Goal: Information Seeking & Learning: Learn about a topic

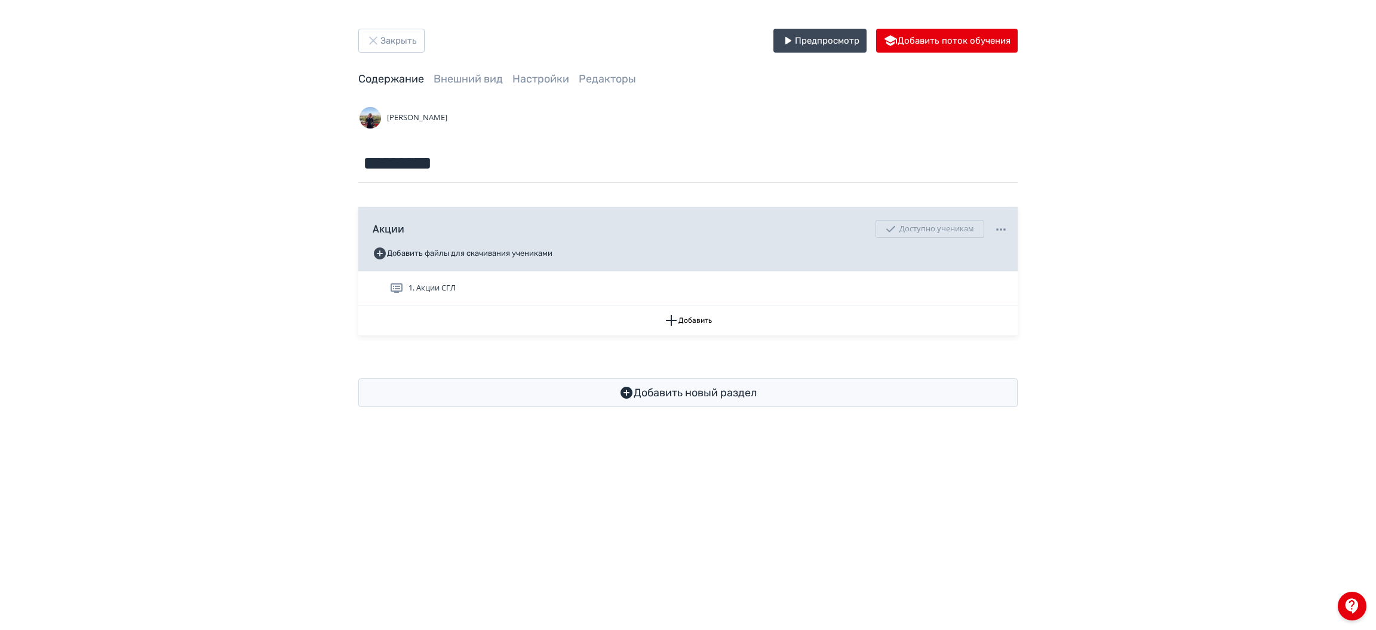
click at [1238, 501] on div "Закрыть Предпросмотр Добавить поток обучения Содержание Внешний вид Настройки Р…" at bounding box center [688, 315] width 1376 height 630
click at [1284, 98] on div "Закрыть Предпросмотр Добавить поток обучения Содержание Внешний вид Настройки Р…" at bounding box center [688, 217] width 1376 height 435
click at [395, 41] on button "Закрыть" at bounding box center [391, 41] width 66 height 24
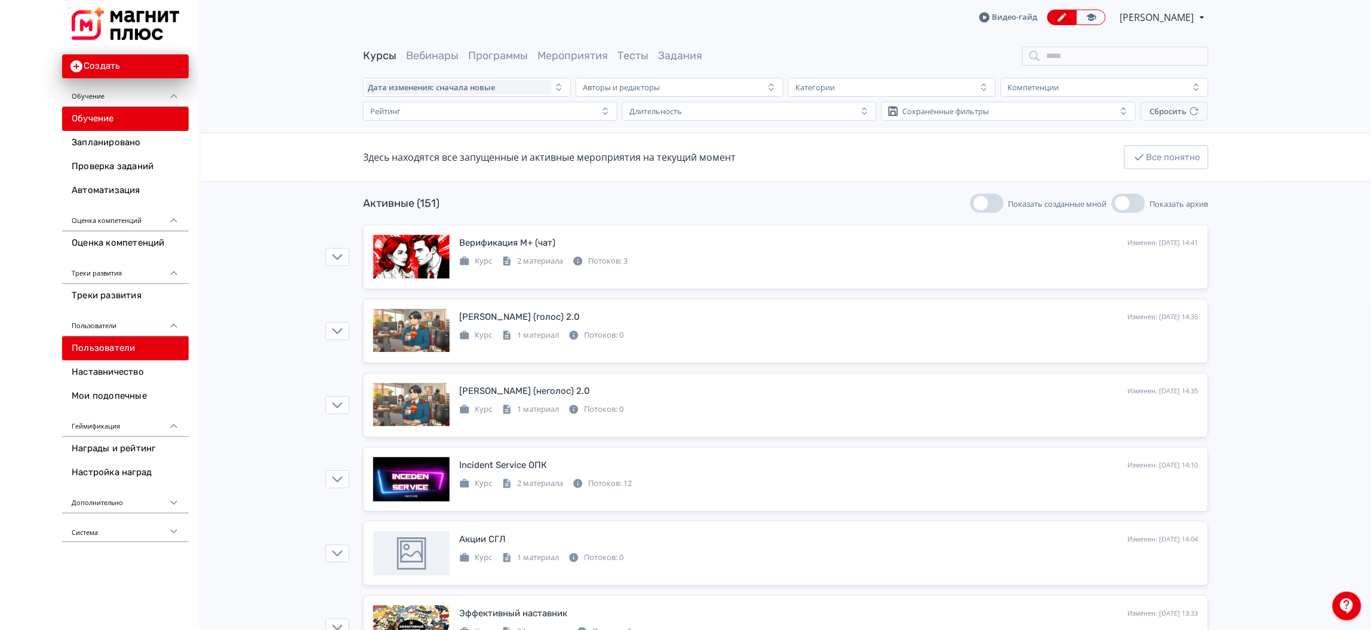
click at [109, 349] on link "Пользователи" at bounding box center [125, 348] width 127 height 24
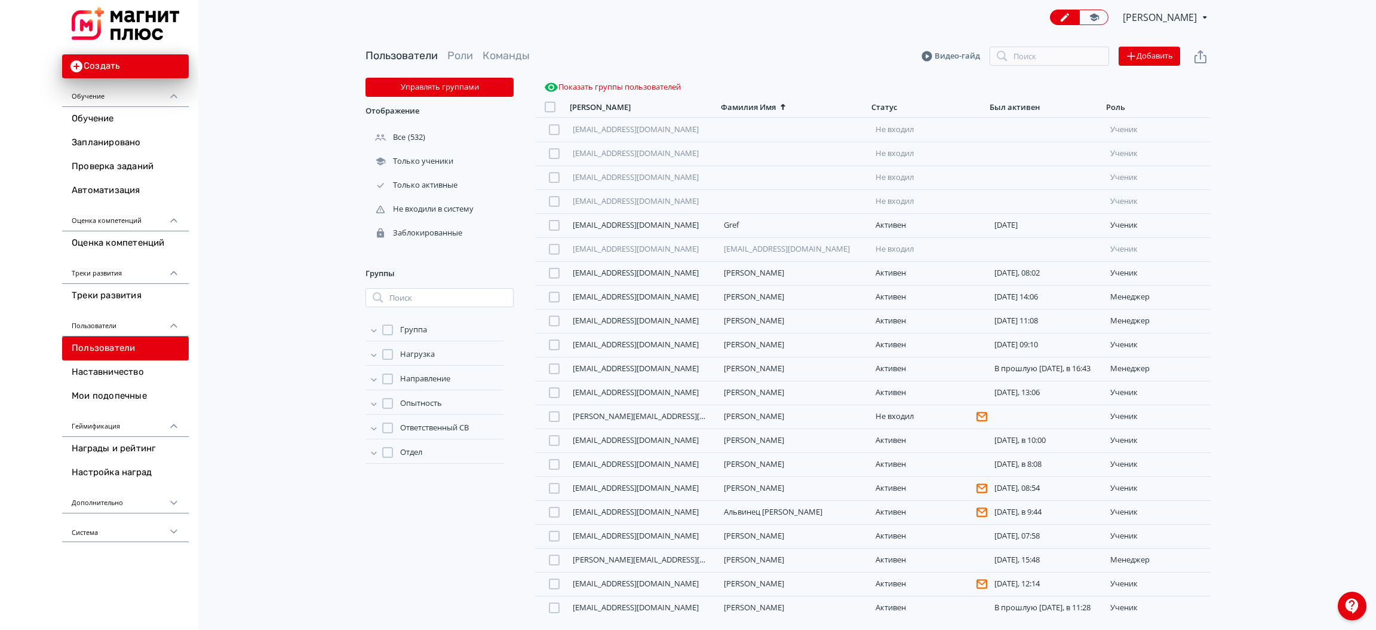
click at [452, 63] on span "Роли" at bounding box center [460, 55] width 26 height 15
click at [462, 48] on span "Роли" at bounding box center [460, 55] width 26 height 15
click at [453, 57] on link "Роли" at bounding box center [460, 55] width 26 height 13
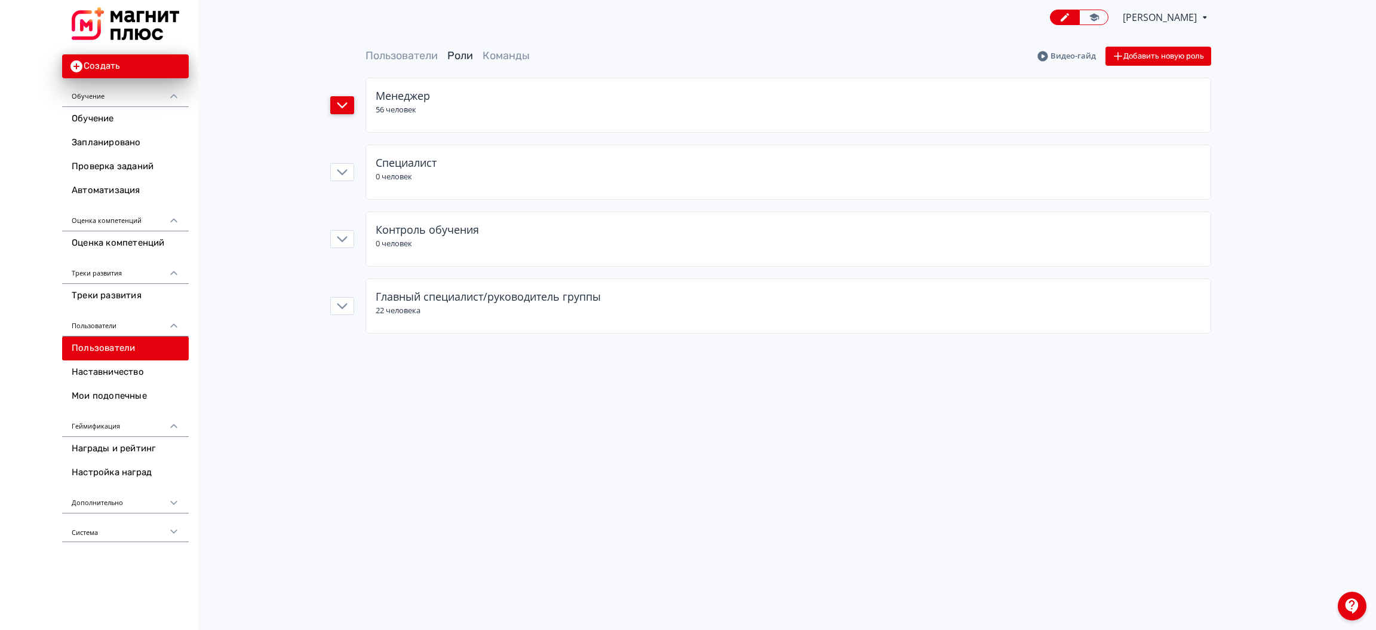
click at [354, 105] on button "button" at bounding box center [342, 105] width 24 height 18
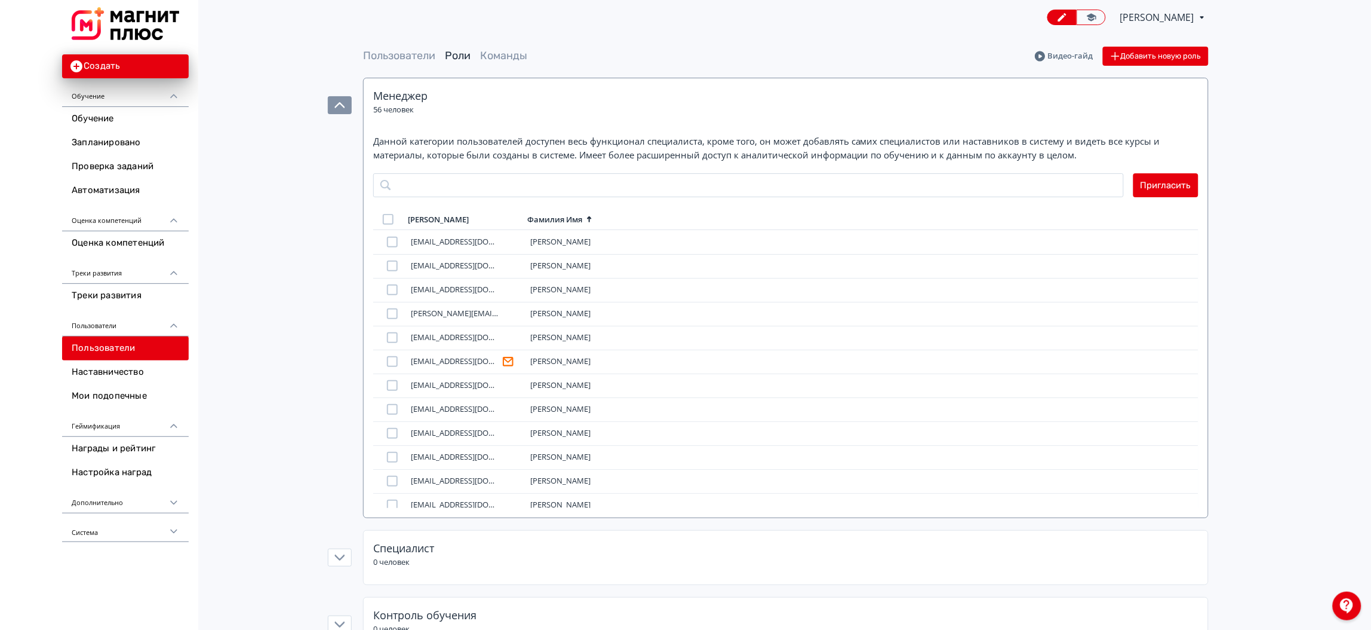
drag, startPoint x: 1194, startPoint y: 256, endPoint x: 1196, endPoint y: 331, distance: 74.7
click at [1196, 331] on div "abramova_m_a@magnit.ru Абрамова Мария averina_er@magnit.ru Аверина Елизавета ag…" at bounding box center [785, 369] width 825 height 278
click at [1294, 297] on div "Пользователи Роли Команды Видео-гайд Добавить новую роль Менеджер 56 человек Да…" at bounding box center [786, 383] width 1171 height 672
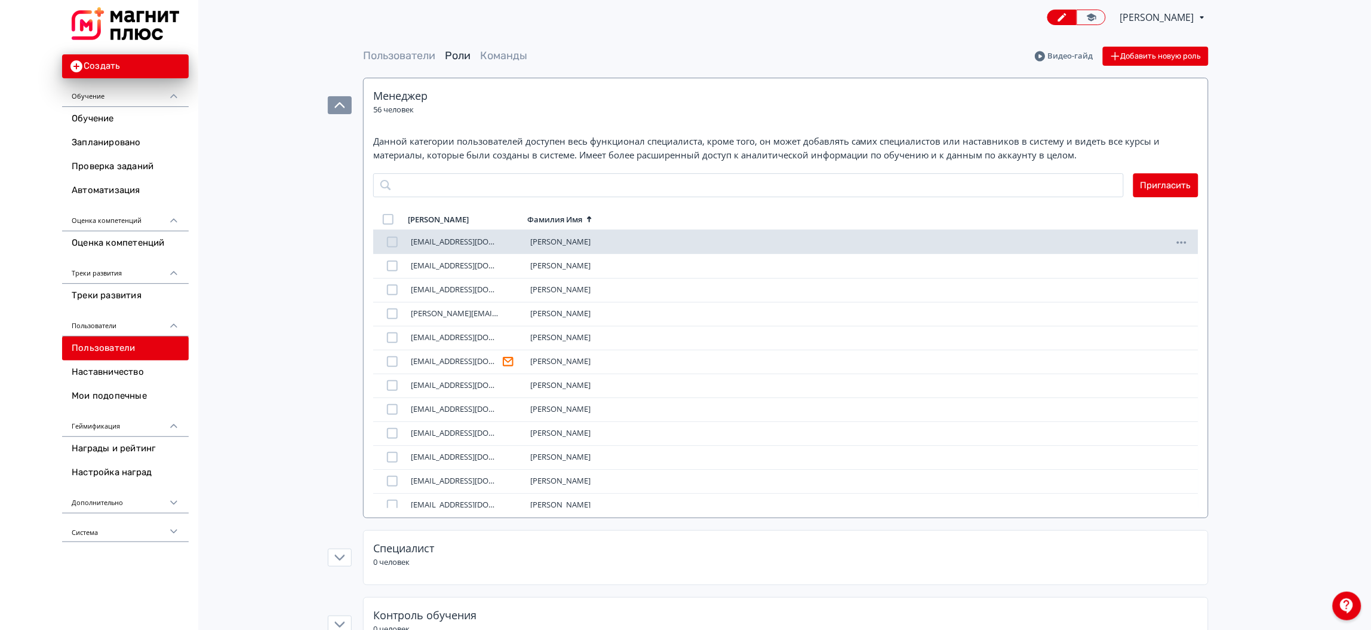
drag, startPoint x: 619, startPoint y: 243, endPoint x: 406, endPoint y: 242, distance: 213.2
click at [406, 242] on div "abramova_m_a@magnit.ru Абрамова Мария" at bounding box center [785, 242] width 825 height 24
copy div "abramova_m_a@magnit.ru Абрамова Мария"
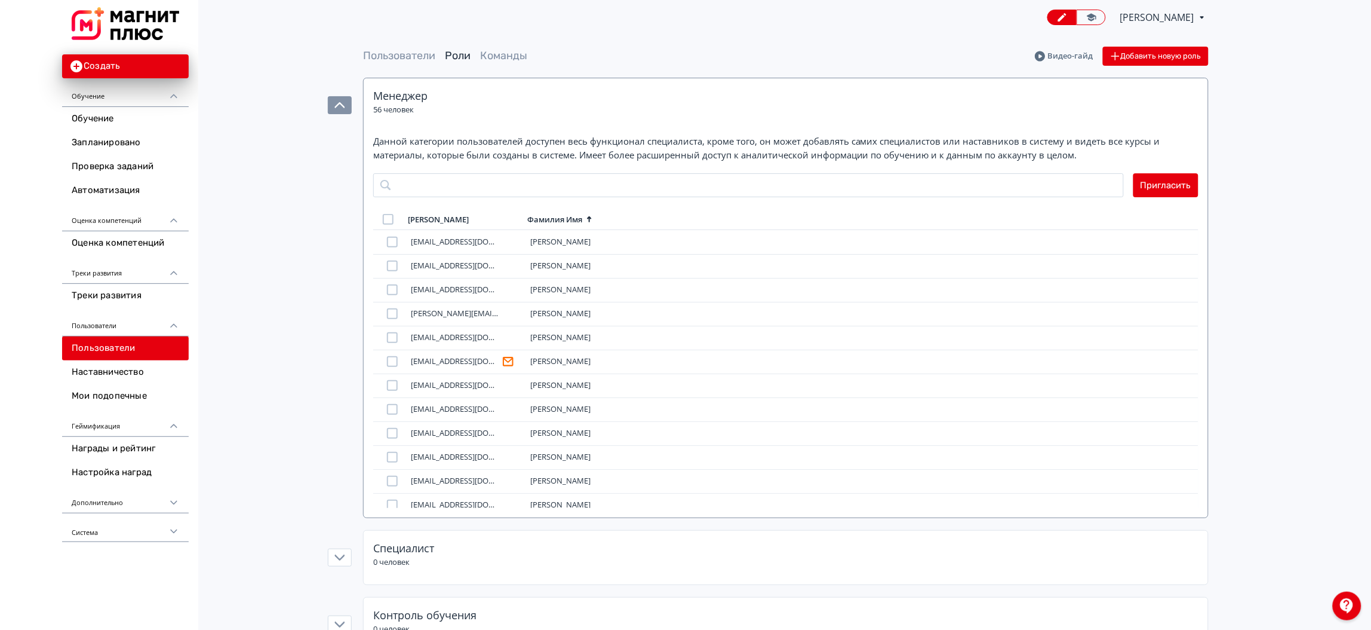
click at [1270, 210] on div "Пользователи Роли Команды Видео-гайд Добавить новую роль Менеджер 56 человек Да…" at bounding box center [786, 383] width 1171 height 672
click at [1196, 238] on div "Данной категории пользователей доступен весь функционал специалиста, кроме того…" at bounding box center [786, 324] width 845 height 385
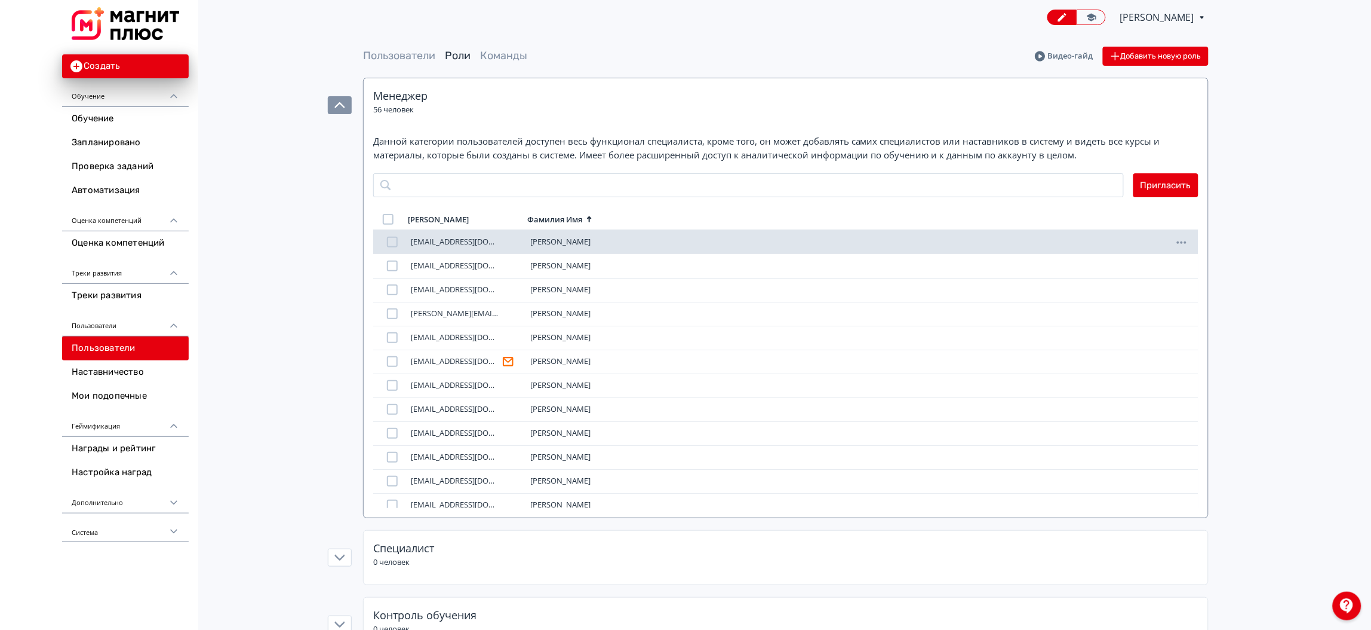
click at [597, 239] on div "Абрамова Мария" at bounding box center [581, 242] width 103 height 10
drag, startPoint x: 618, startPoint y: 238, endPoint x: 413, endPoint y: 243, distance: 204.9
click at [413, 243] on div "abramova_m_a@magnit.ru Абрамова Мария" at bounding box center [785, 242] width 825 height 24
copy div "abramova_m_a@magnit.ru Абрамова Мария"
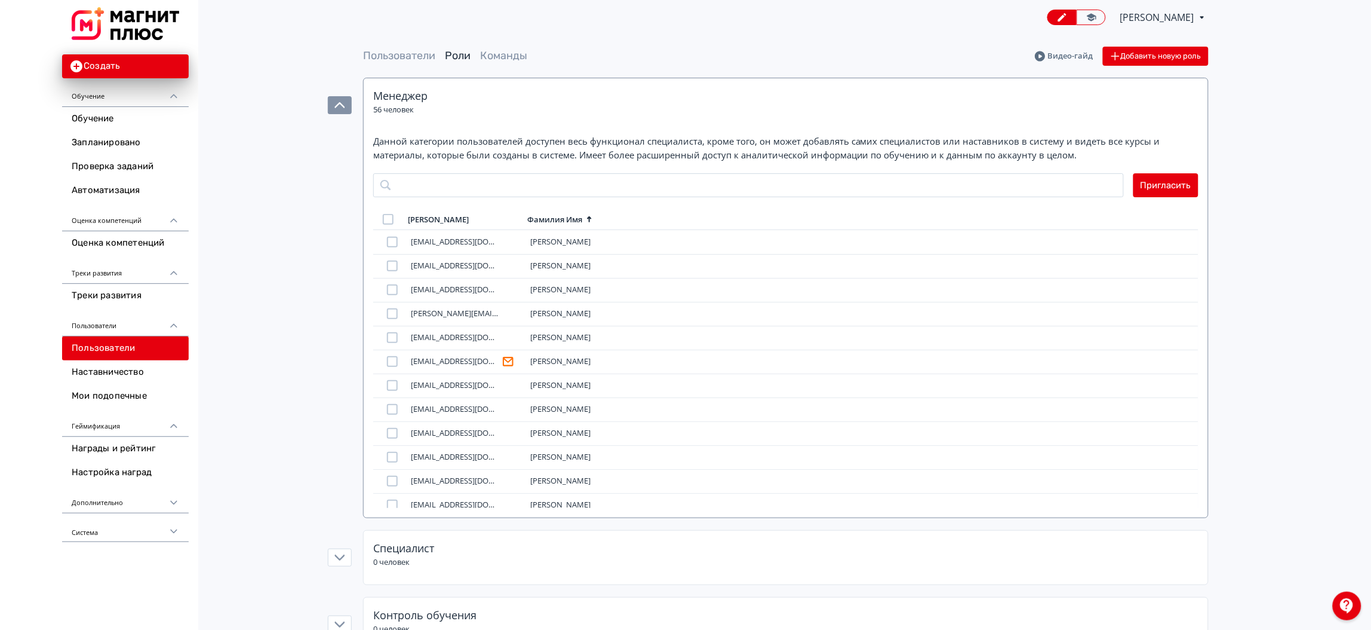
drag, startPoint x: 615, startPoint y: 262, endPoint x: 1109, endPoint y: 199, distance: 497.9
click at [1109, 199] on div "Данной категории пользователей доступен весь функционал специалиста, кроме того…" at bounding box center [785, 320] width 825 height 373
click at [1264, 257] on div "Пользователи Роли Команды Видео-гайд Добавить новую роль Менеджер 56 человек Да…" at bounding box center [786, 383] width 1171 height 672
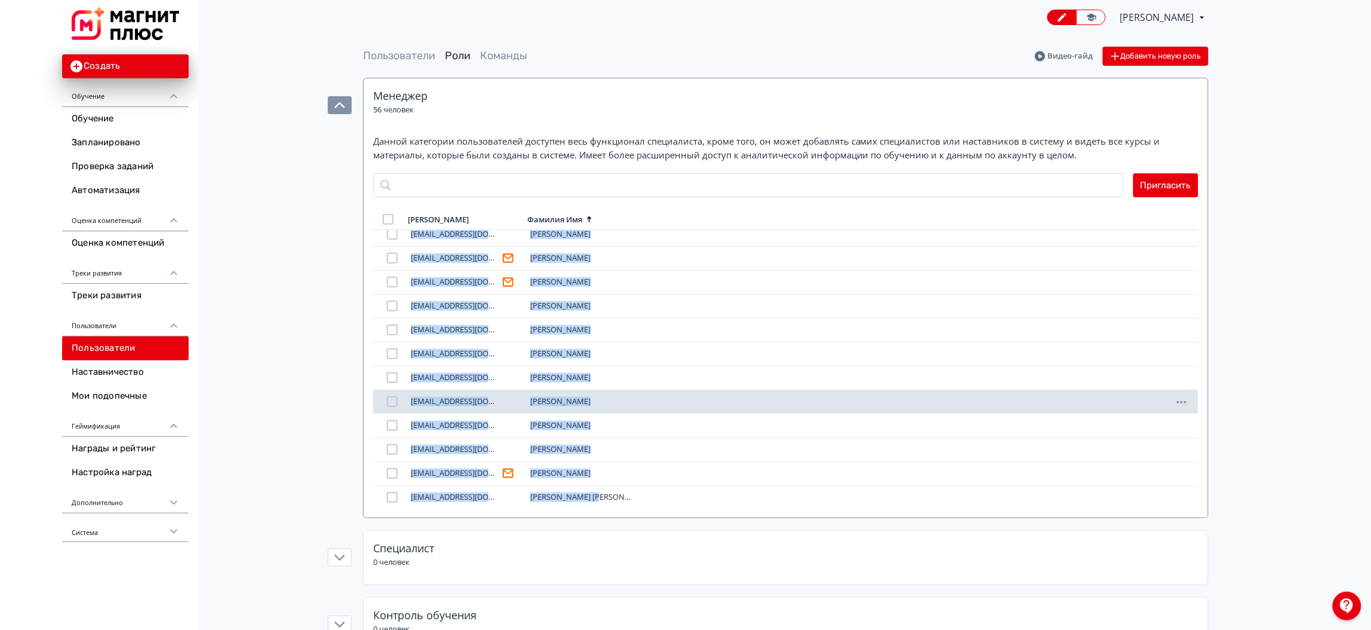
scroll to position [916, 0]
drag, startPoint x: 409, startPoint y: 263, endPoint x: 633, endPoint y: 495, distance: 321.5
click at [633, 495] on div "abramova_m_a@magnit.ru Абрамова Мария averina_er@magnit.ru Аверина Елизавета ag…" at bounding box center [785, 369] width 825 height 278
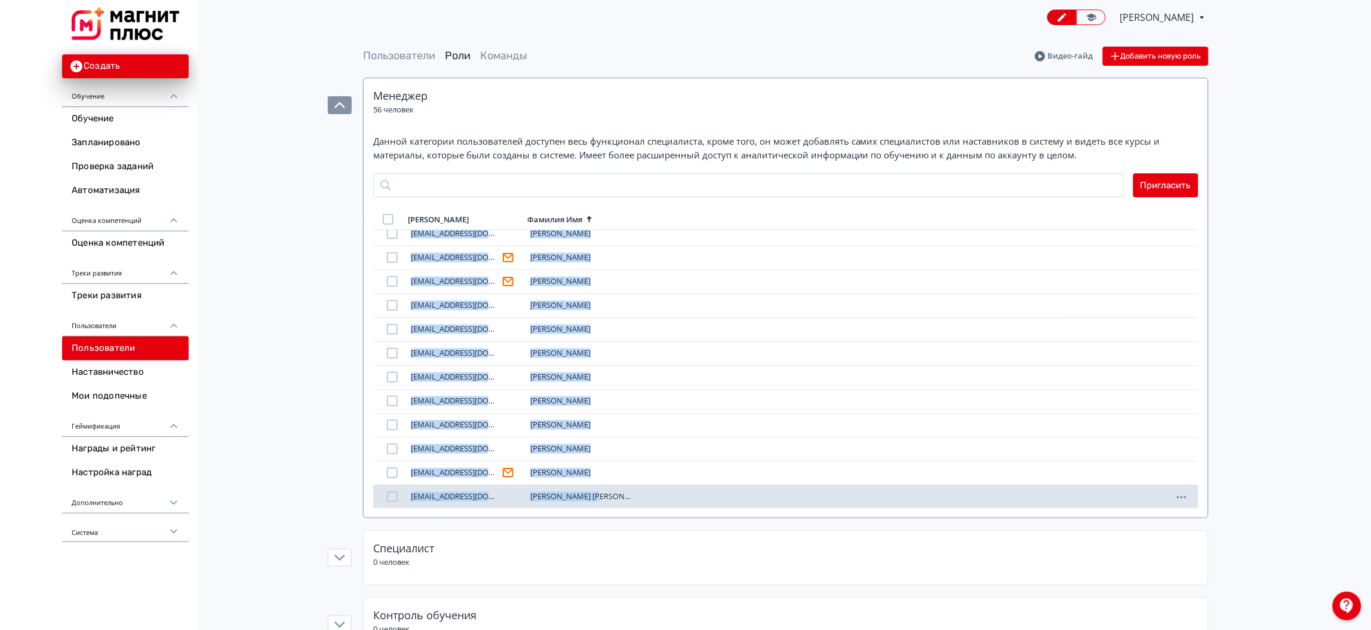
copy div "averina_er@magnit.ru Аверина Елизавета agadzhanyan_av@magnit.ru Агаджанян Алеся…"
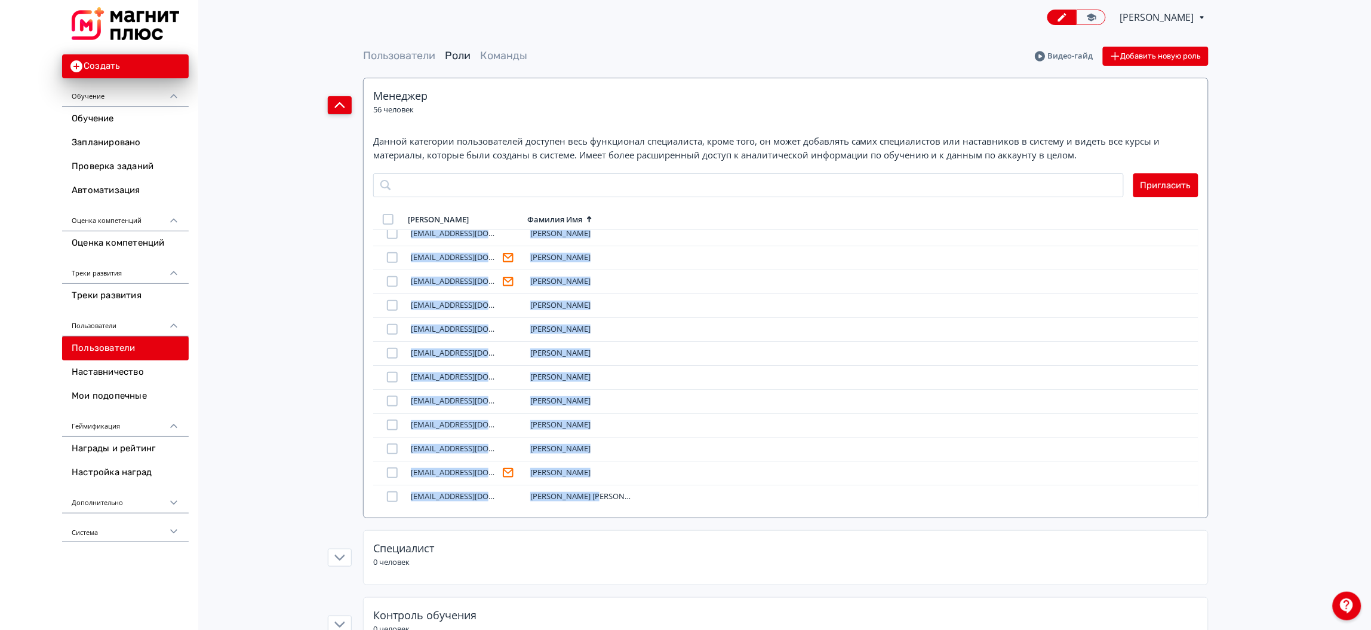
click at [350, 106] on button "button" at bounding box center [340, 105] width 24 height 18
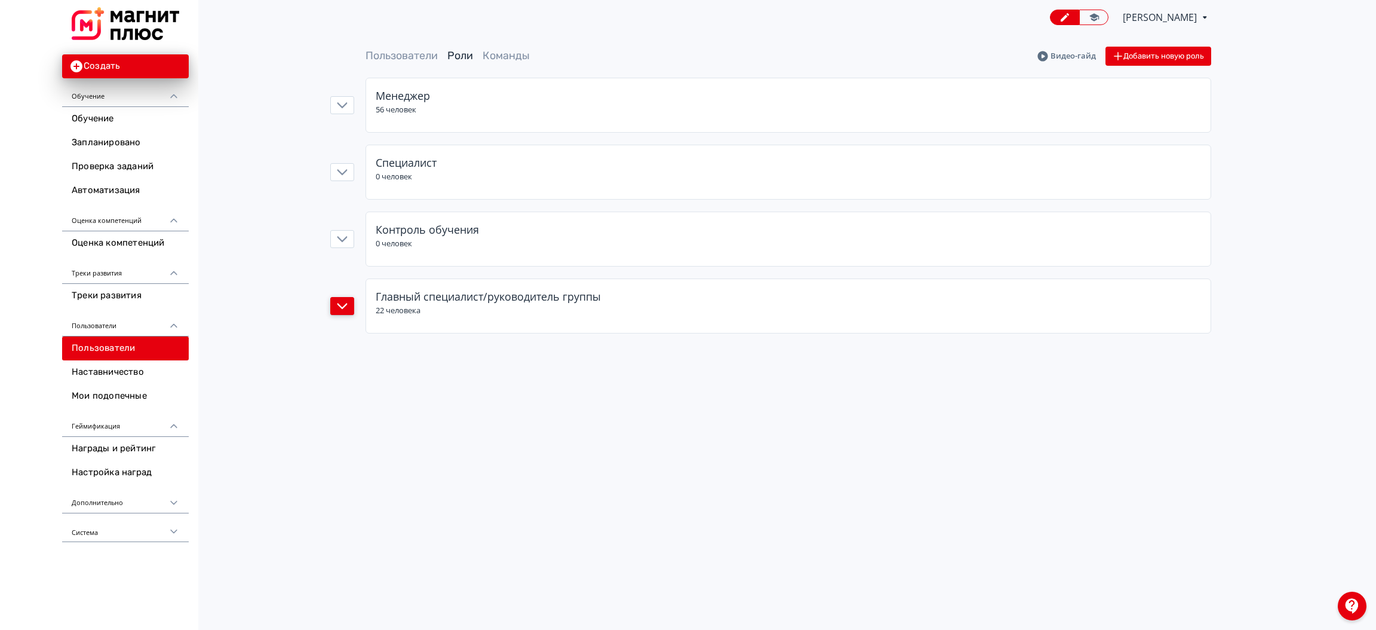
click at [346, 314] on button "button" at bounding box center [342, 306] width 24 height 18
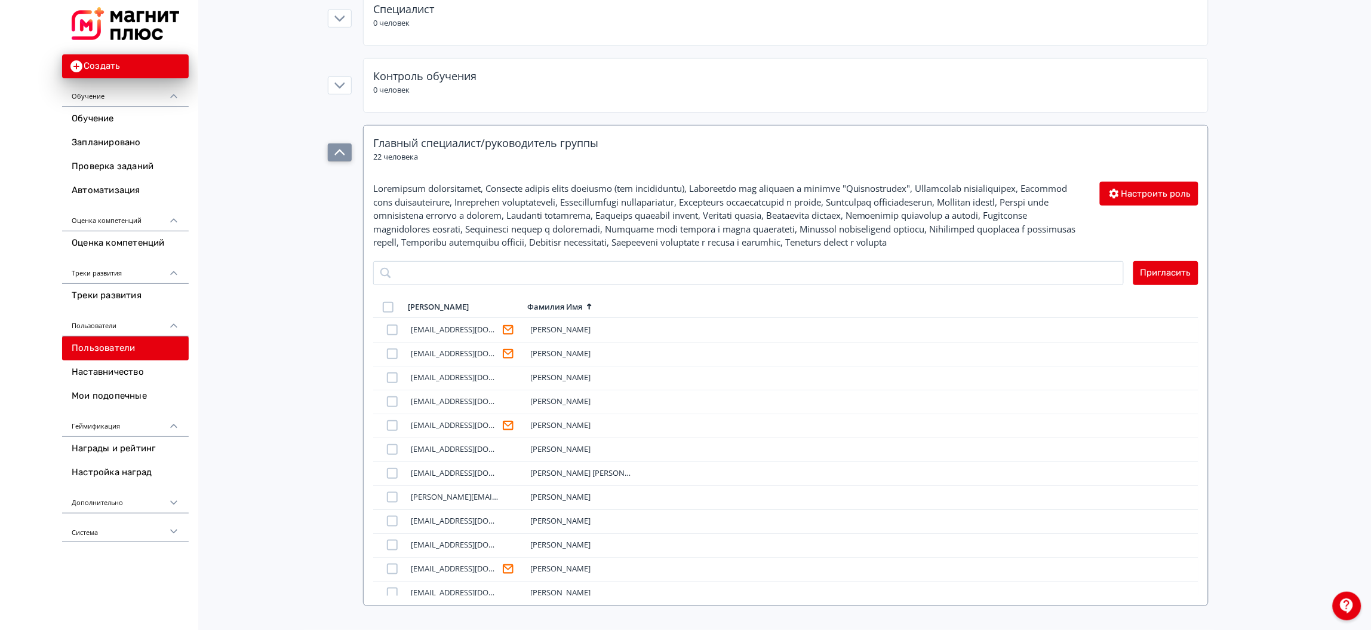
scroll to position [167, 0]
drag, startPoint x: 1192, startPoint y: 326, endPoint x: 1199, endPoint y: 325, distance: 7.2
click at [1199, 325] on div "Настроить роль Пригласить Логин Фамилия Имя babiy_oa@magnit.ru Бабий Ольга besp…" at bounding box center [786, 392] width 845 height 426
drag, startPoint x: 1199, startPoint y: 325, endPoint x: 1195, endPoint y: 314, distance: 12.1
click at [1195, 314] on div "Настроить роль Пригласить Логин Фамилия Имя babiy_oa@magnit.ru Бабий Ольга besp…" at bounding box center [786, 392] width 845 height 426
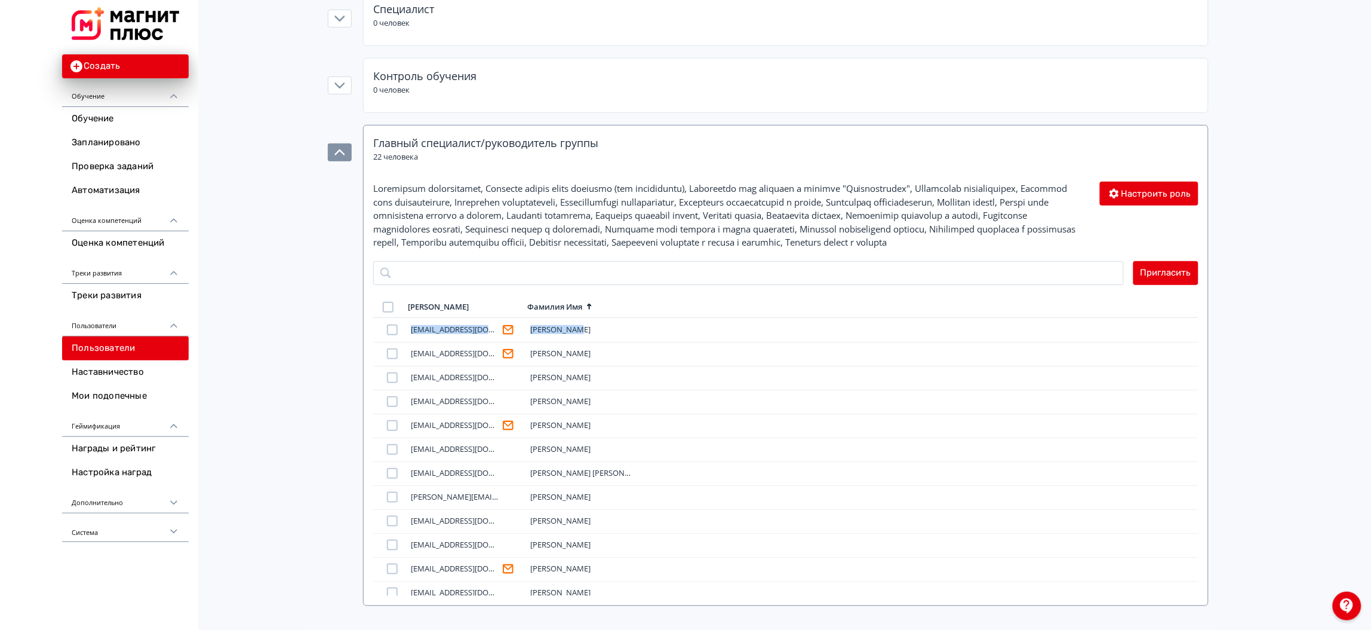
drag, startPoint x: 601, startPoint y: 330, endPoint x: 628, endPoint y: 314, distance: 31.0
click at [628, 314] on div "Логин Фамилия Имя babiy_oa@magnit.ru Бабий Ольга bespalova_es@magnit.ru Беспало…" at bounding box center [785, 446] width 825 height 299
click at [309, 311] on div "Пользователи Роли Команды Видео-гайд Добавить новую роль Менеджер 56 человек Сп…" at bounding box center [786, 249] width 956 height 713
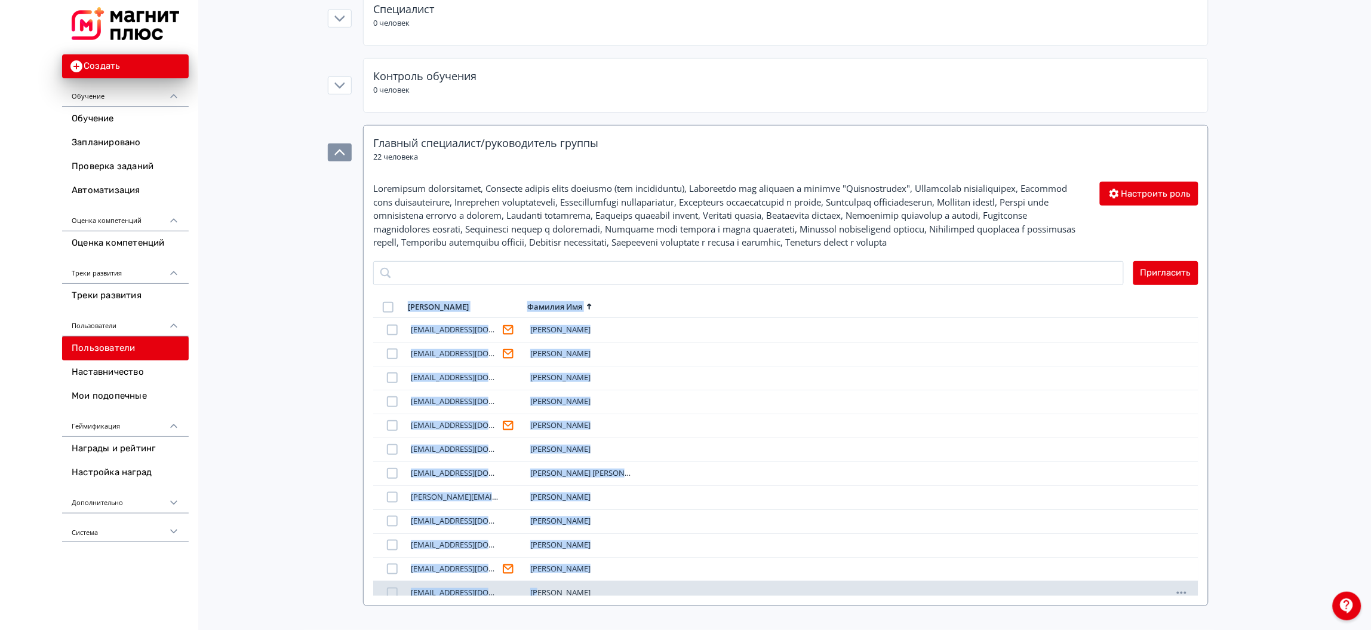
drag, startPoint x: 404, startPoint y: 305, endPoint x: 543, endPoint y: 591, distance: 318.2
click at [543, 591] on div "Логин Фамилия Имя babiy_oa@magnit.ru Бабий Ольга bespalova_es@magnit.ru Беспало…" at bounding box center [785, 446] width 825 height 299
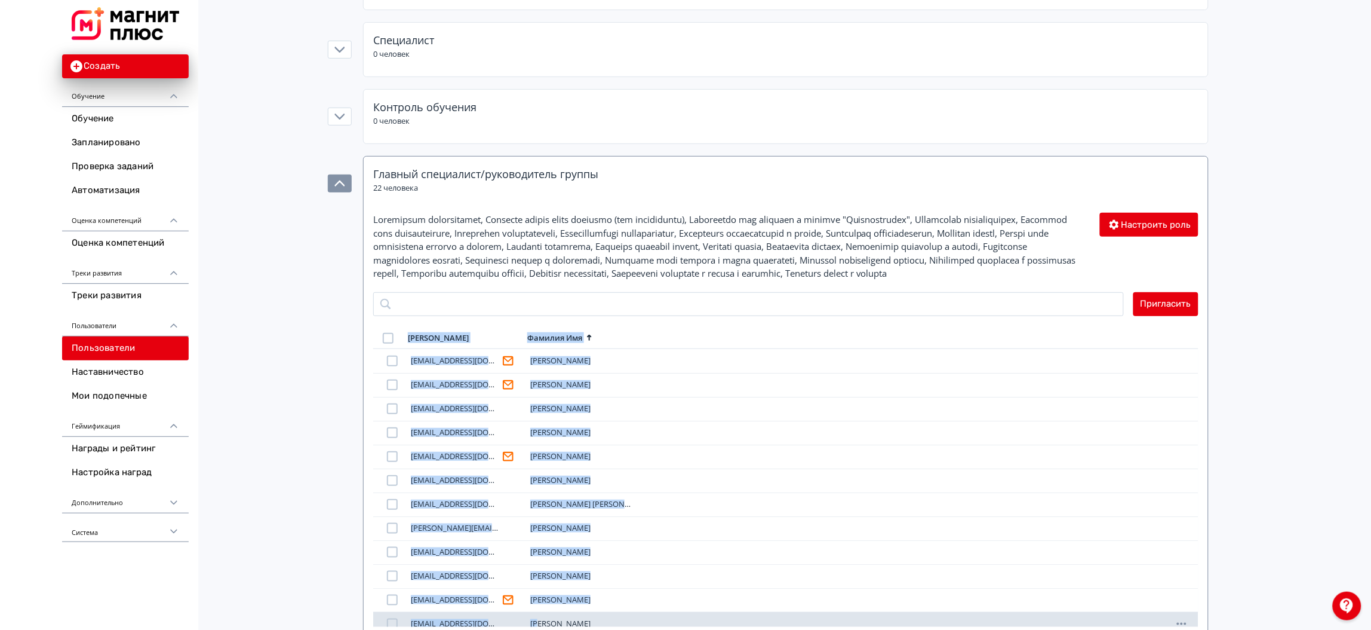
scroll to position [134, 0]
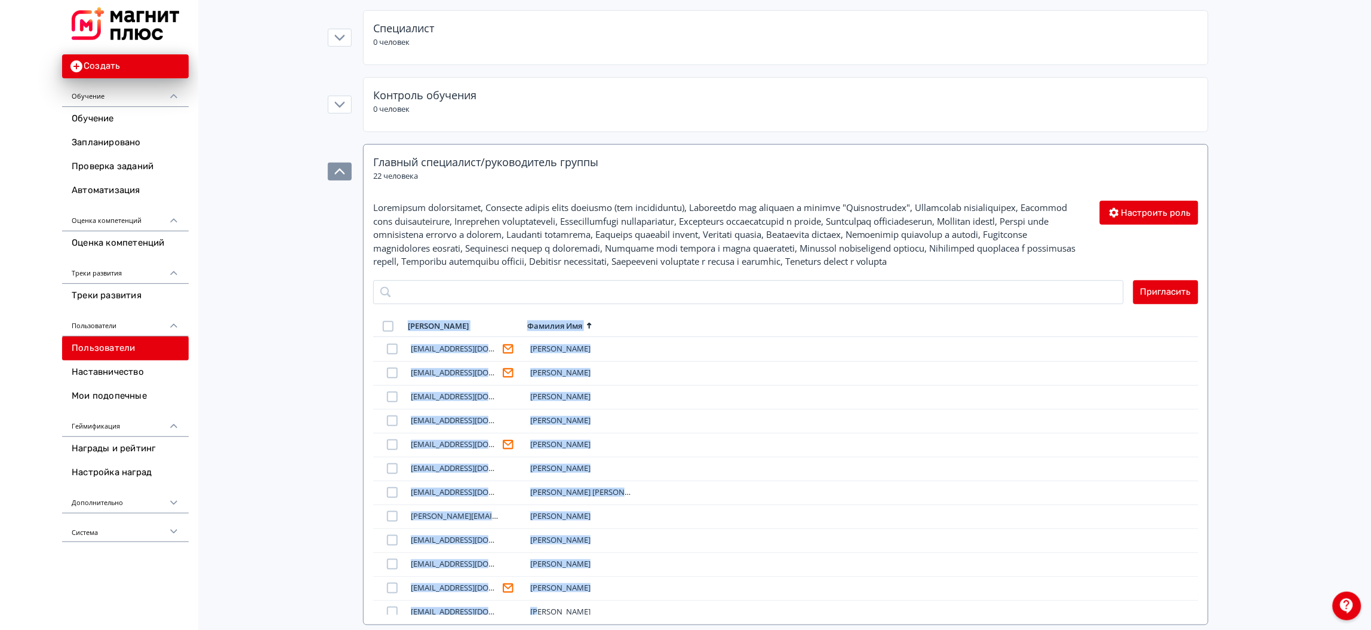
click at [1325, 360] on div "Пользователи Роли Команды Видео-гайд Добавить новую роль Менеджер 56 человек Сп…" at bounding box center [786, 268] width 1171 height 713
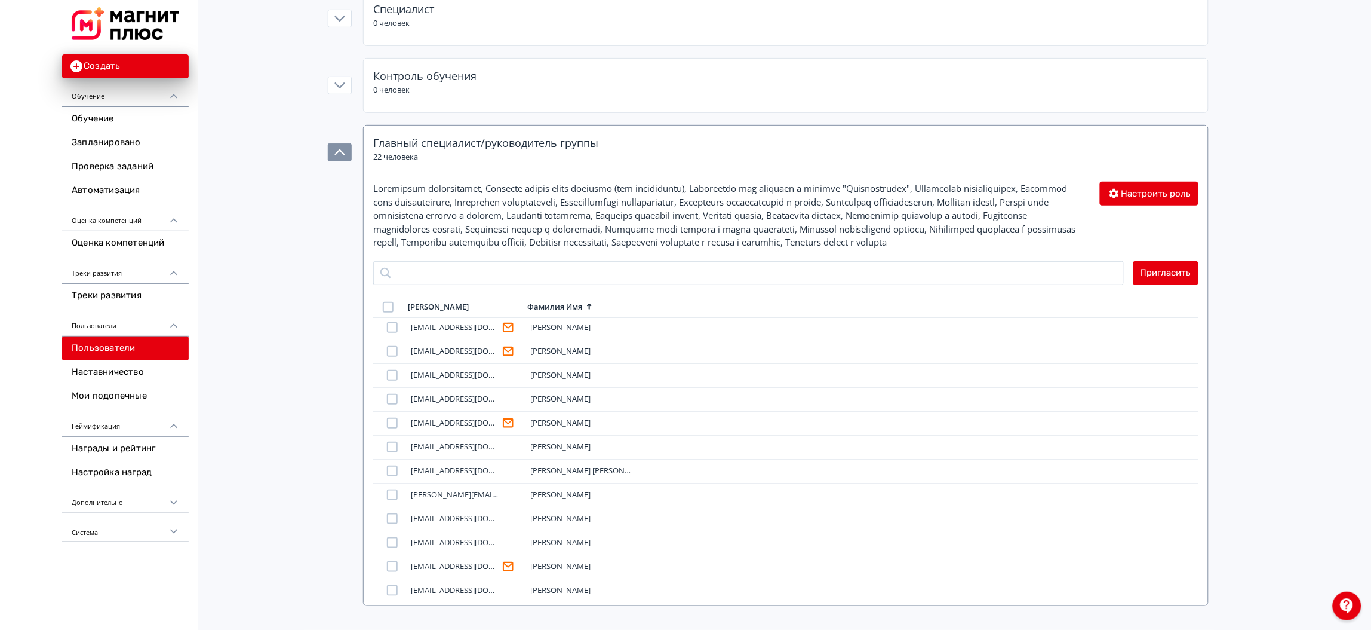
scroll to position [0, 0]
click at [404, 314] on div "Логин Фамилия Имя babiy_oa@magnit.ru Бабий Ольга bespalova_es@magnit.ru Беспало…" at bounding box center [785, 446] width 825 height 299
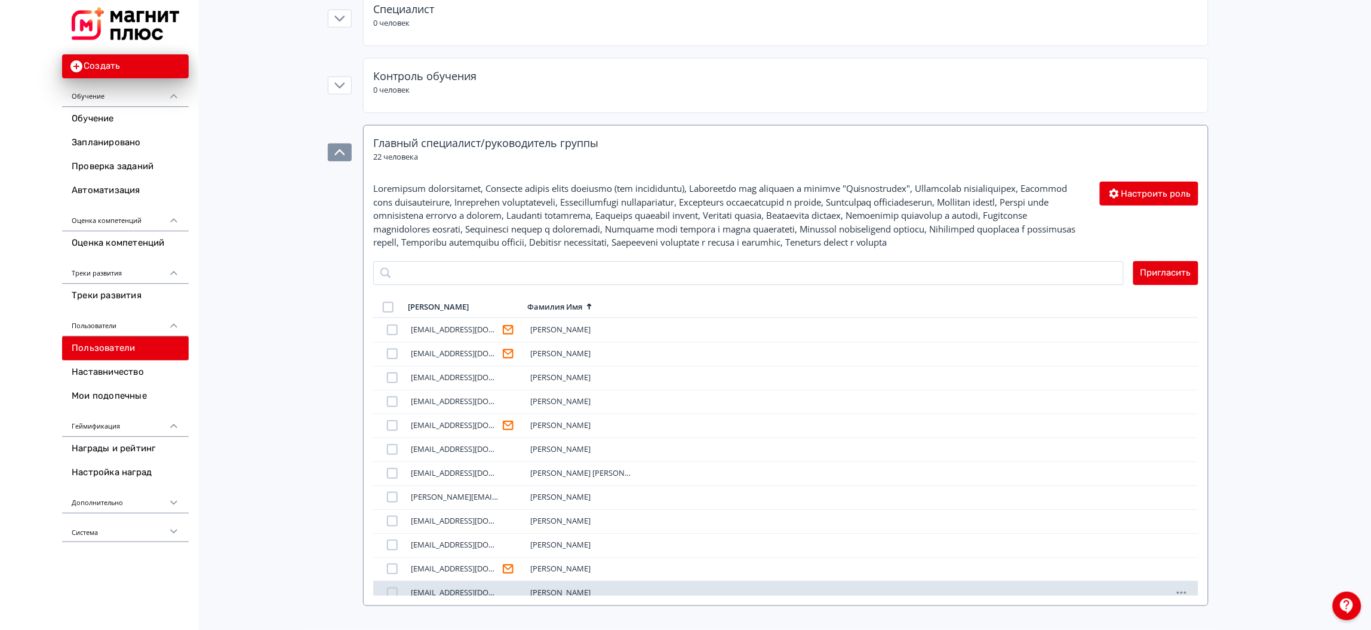
drag, startPoint x: 404, startPoint y: 314, endPoint x: 603, endPoint y: 594, distance: 343.6
click at [603, 594] on div "Логин Фамилия Имя babiy_oa@magnit.ru Бабий Ольга bespalova_es@magnit.ru Беспало…" at bounding box center [785, 446] width 825 height 299
copy div "Логин Фамилия Имя babiy_oa@magnit.ru Бабий Ольга bespalova_es@magnit.ru Беспало…"
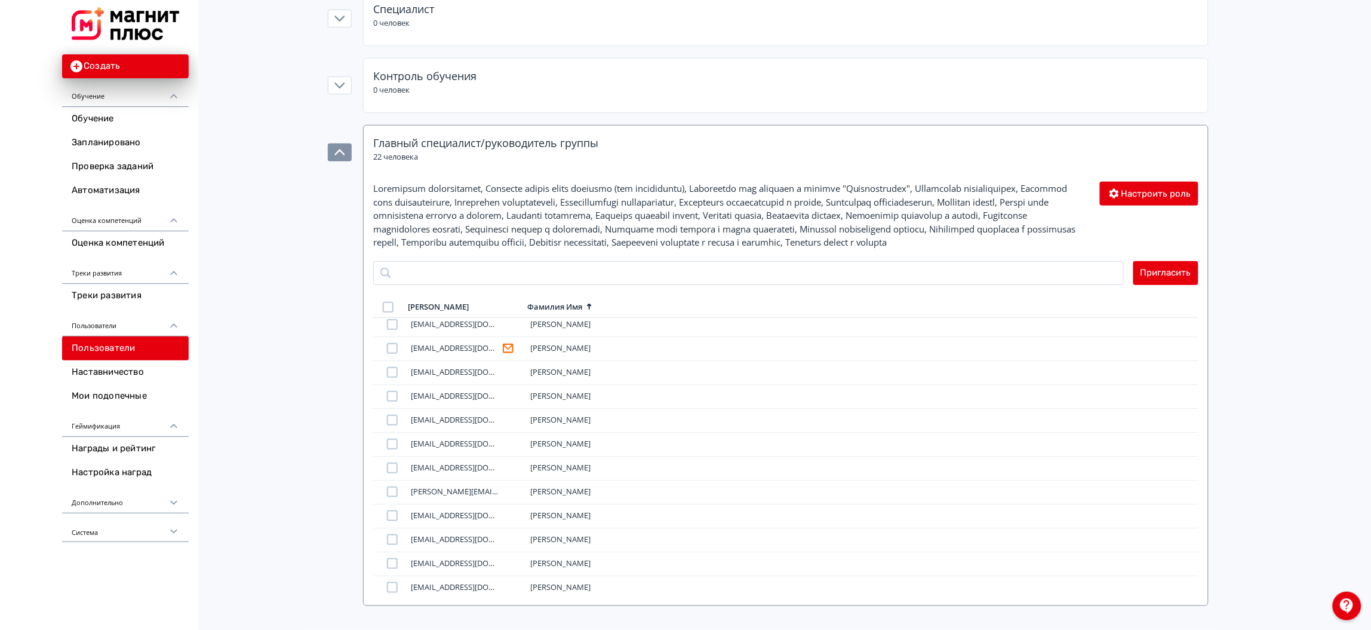
scroll to position [248, 0]
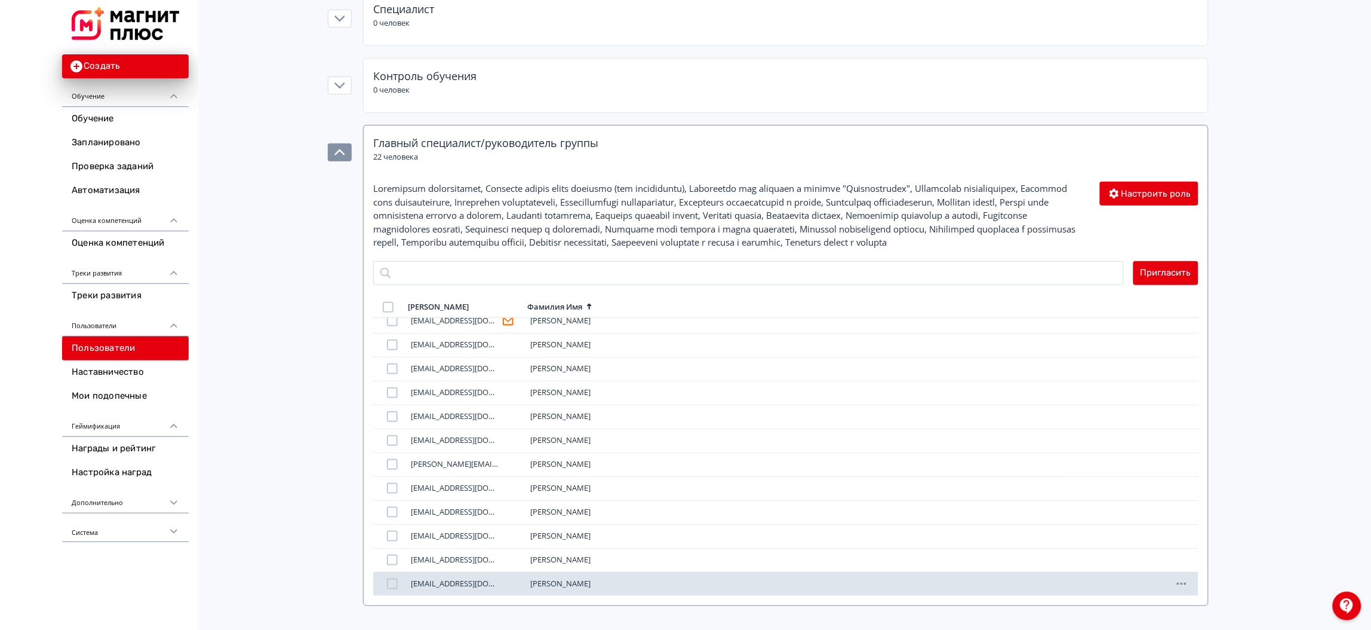
drag, startPoint x: 406, startPoint y: 362, endPoint x: 618, endPoint y: 585, distance: 308.0
click at [618, 585] on div "babiy_oa@magnit.ru Бабий Ольга bespalova_es@magnit.ru Беспалова Екатерина dzuin…" at bounding box center [785, 457] width 825 height 278
copy div "saakyan_gg@magnit.ru Саакян Гарик starikova_yv@magnit.ru Старикова Яна stepanov…"
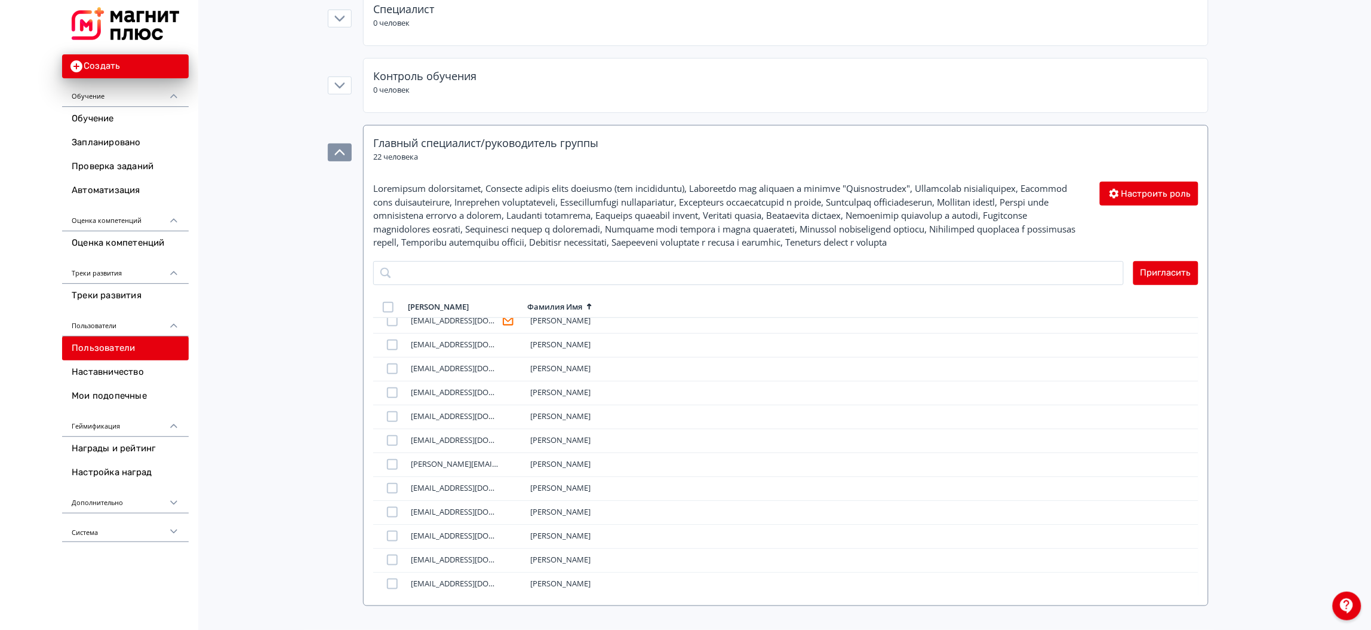
click at [1277, 406] on div "Пользователи Роли Команды Видео-гайд Добавить новую роль Менеджер 56 человек Сп…" at bounding box center [786, 249] width 1171 height 713
click at [346, 149] on div "Пользователи Роли Команды Видео-гайд Добавить новую роль Менеджер 56 человек Сп…" at bounding box center [786, 249] width 956 height 713
click at [339, 147] on icon "button" at bounding box center [339, 152] width 11 height 11
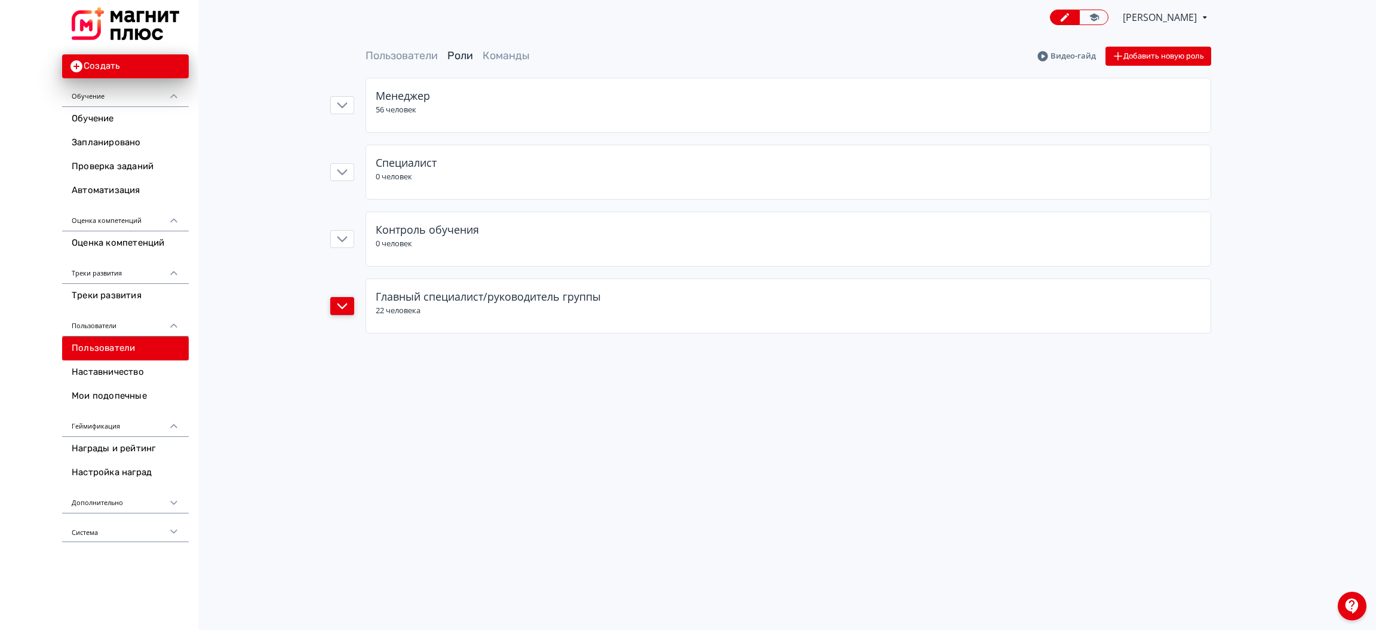
click at [342, 312] on button "button" at bounding box center [342, 306] width 24 height 18
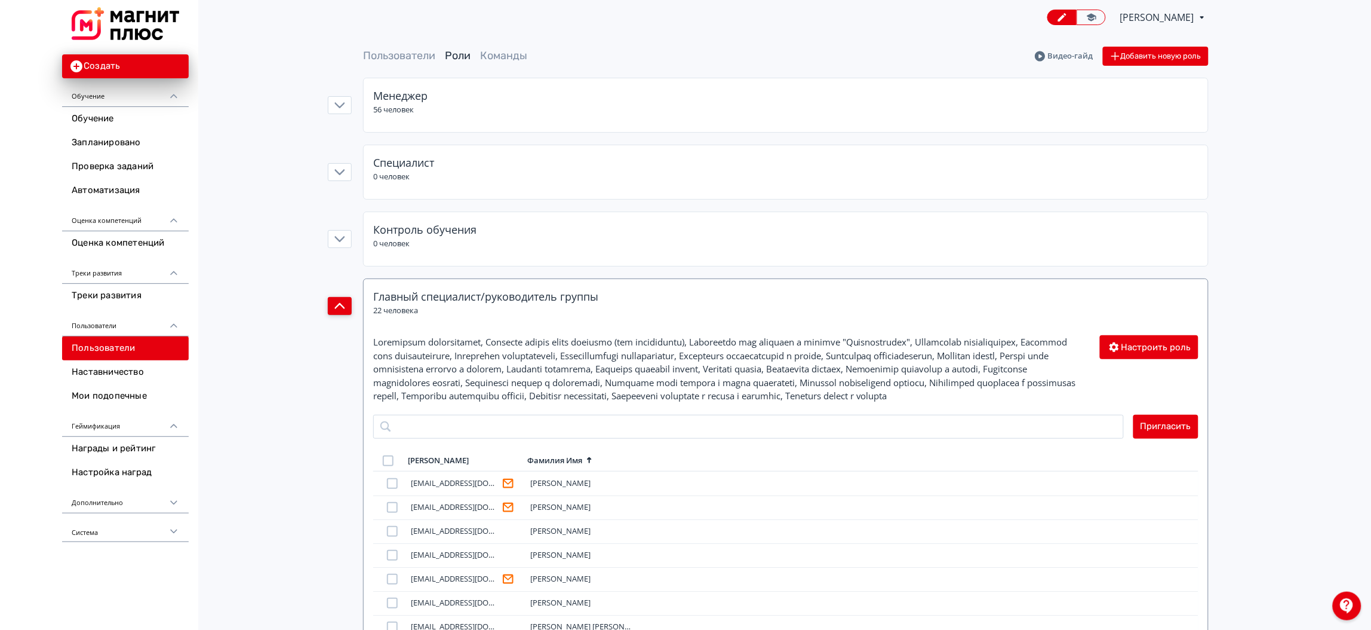
click at [331, 306] on button "button" at bounding box center [340, 306] width 24 height 18
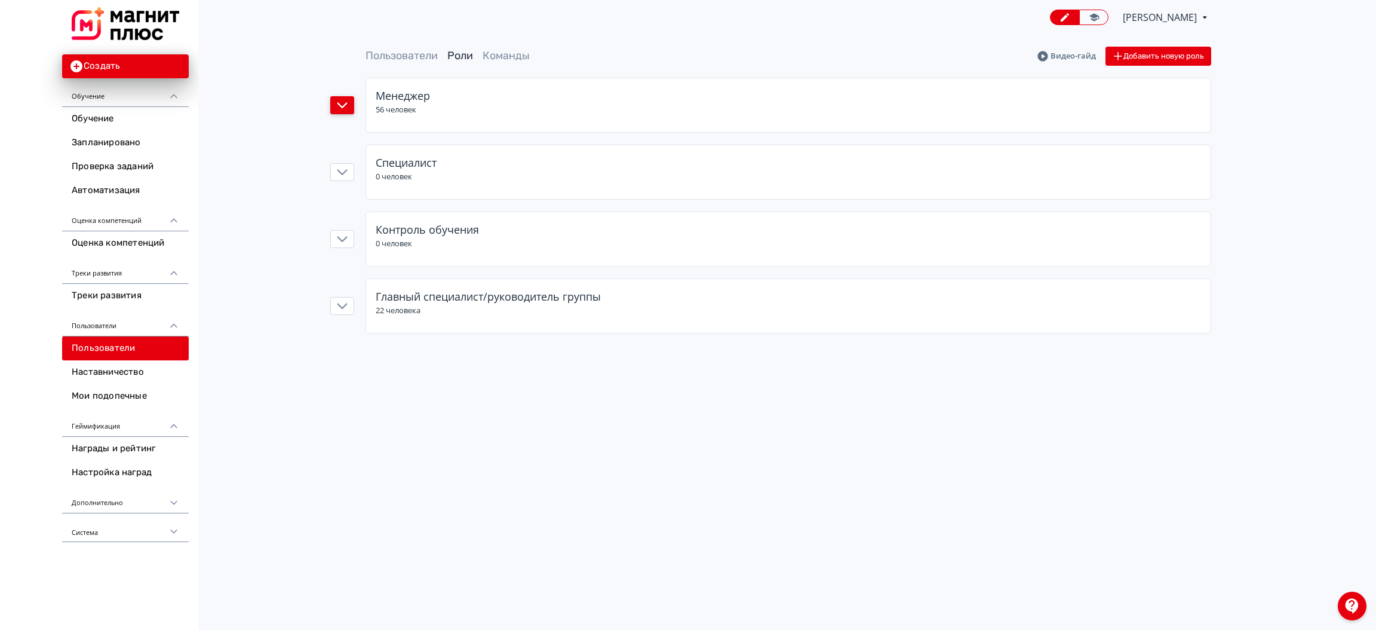
click at [351, 96] on button "button" at bounding box center [342, 105] width 24 height 18
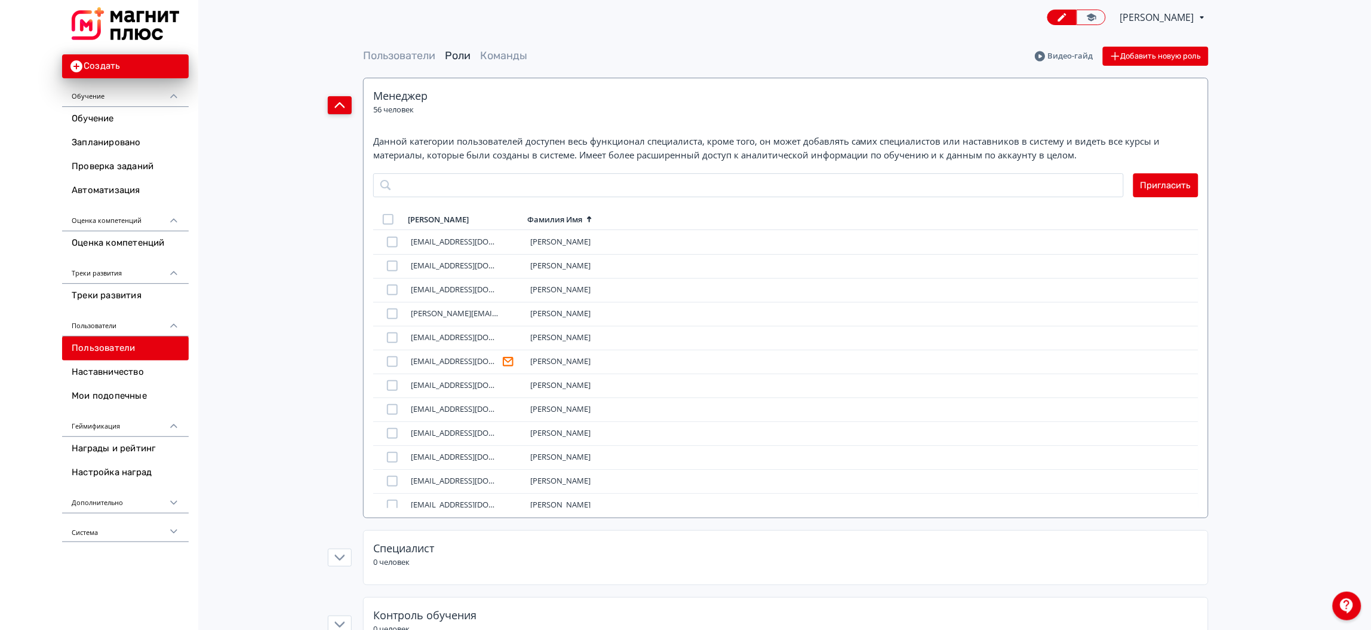
click at [351, 96] on button "button" at bounding box center [340, 105] width 24 height 18
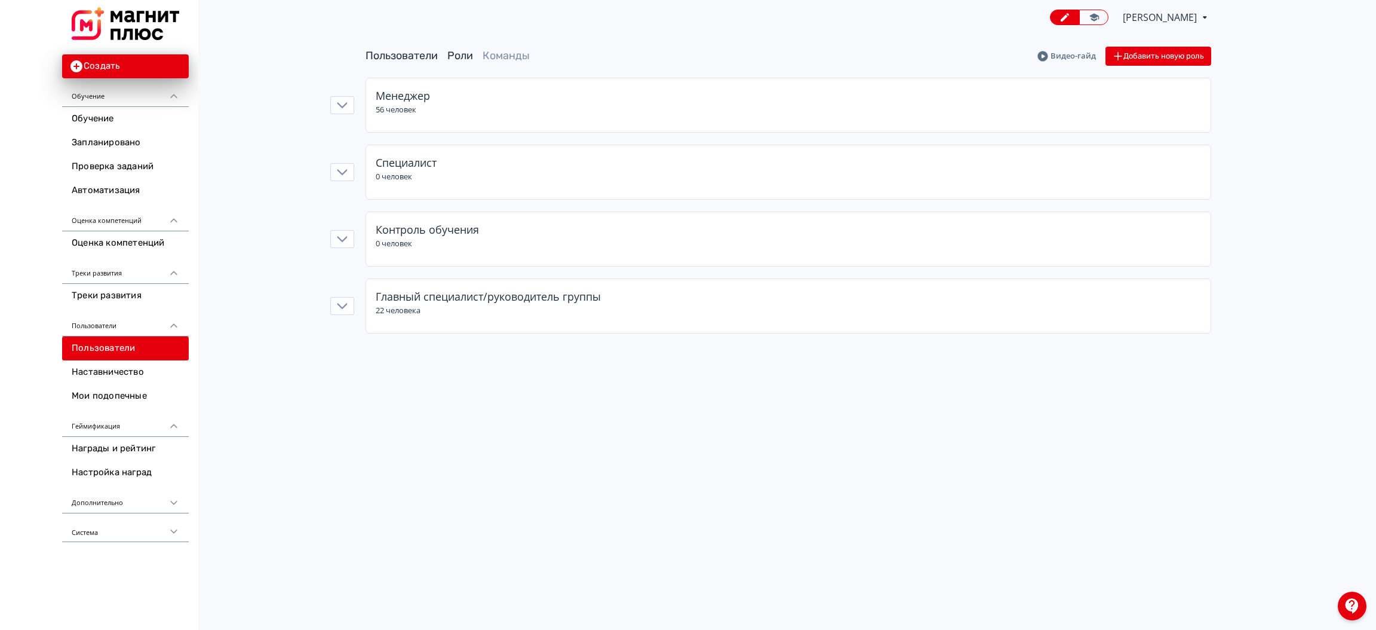
click at [403, 49] on link "Пользователи" at bounding box center [402, 55] width 72 height 13
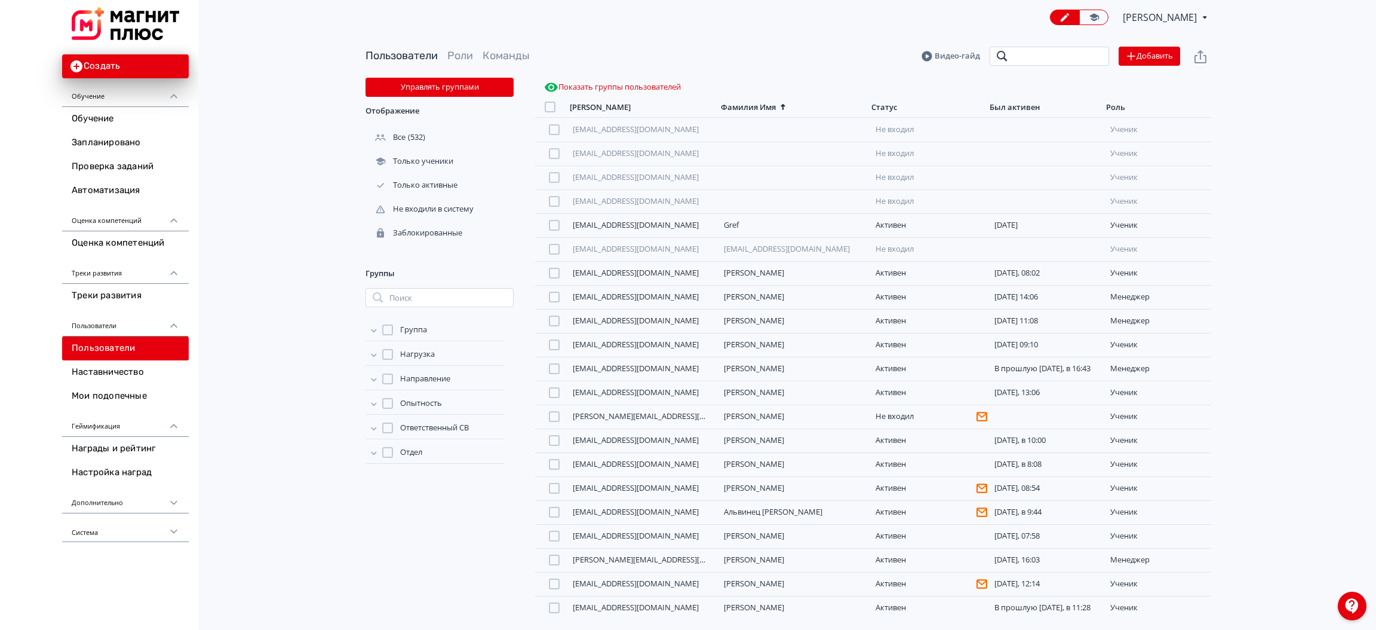
click at [1041, 59] on input "search" at bounding box center [1049, 56] width 119 height 19
click at [1301, 197] on div "Пользователи Роли Команды Видео-гайд Поиск Добавить Управлять группами Отображе…" at bounding box center [788, 326] width 1175 height 582
click at [662, 86] on button "Показать группы пользователей" at bounding box center [613, 87] width 142 height 19
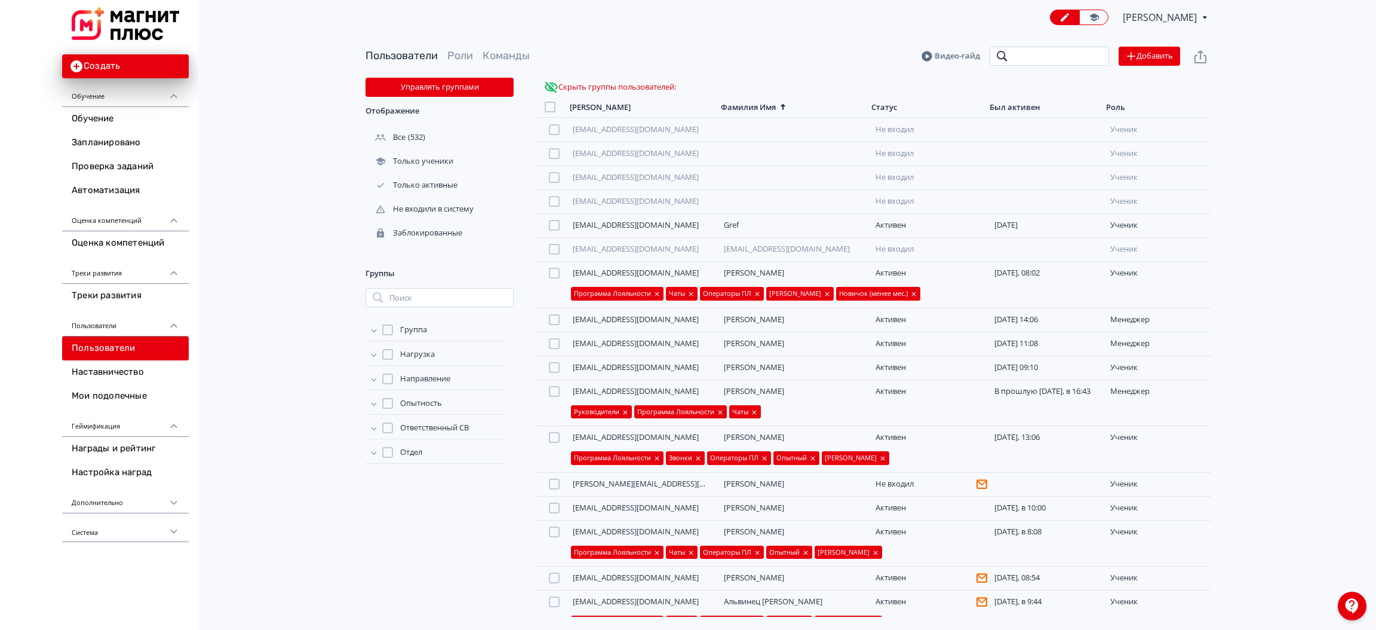
click at [1038, 56] on input "search" at bounding box center [1049, 56] width 119 height 19
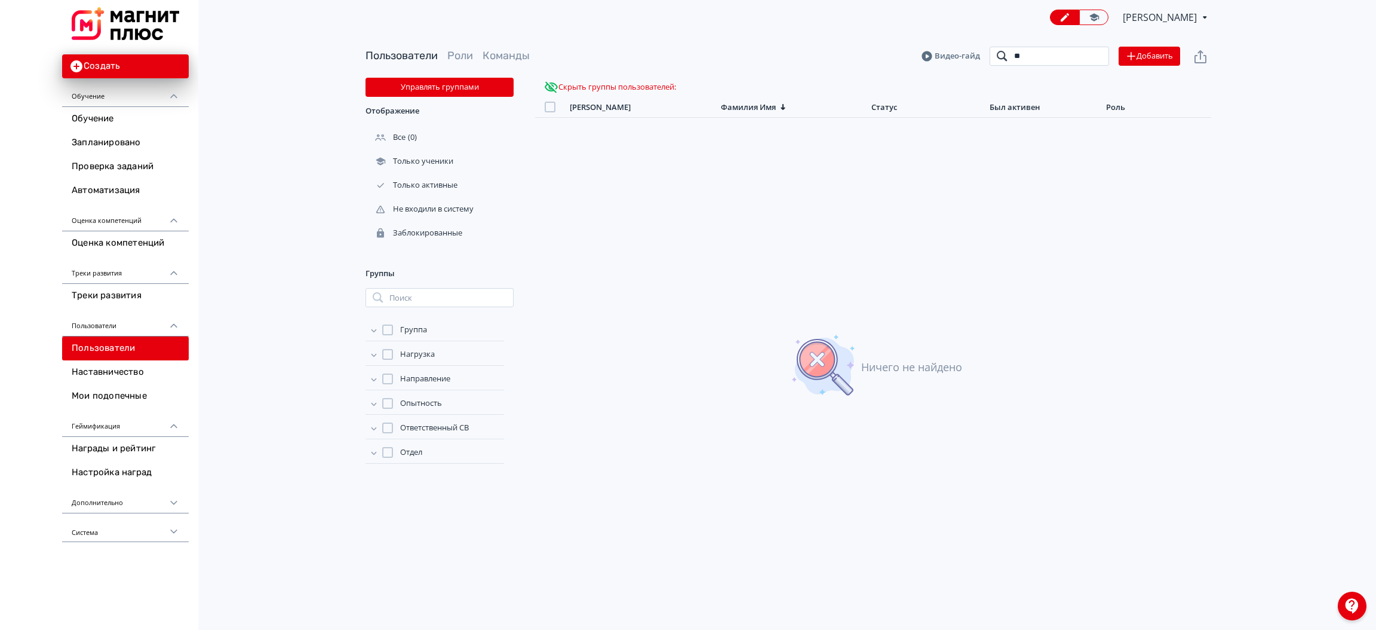
type input "*"
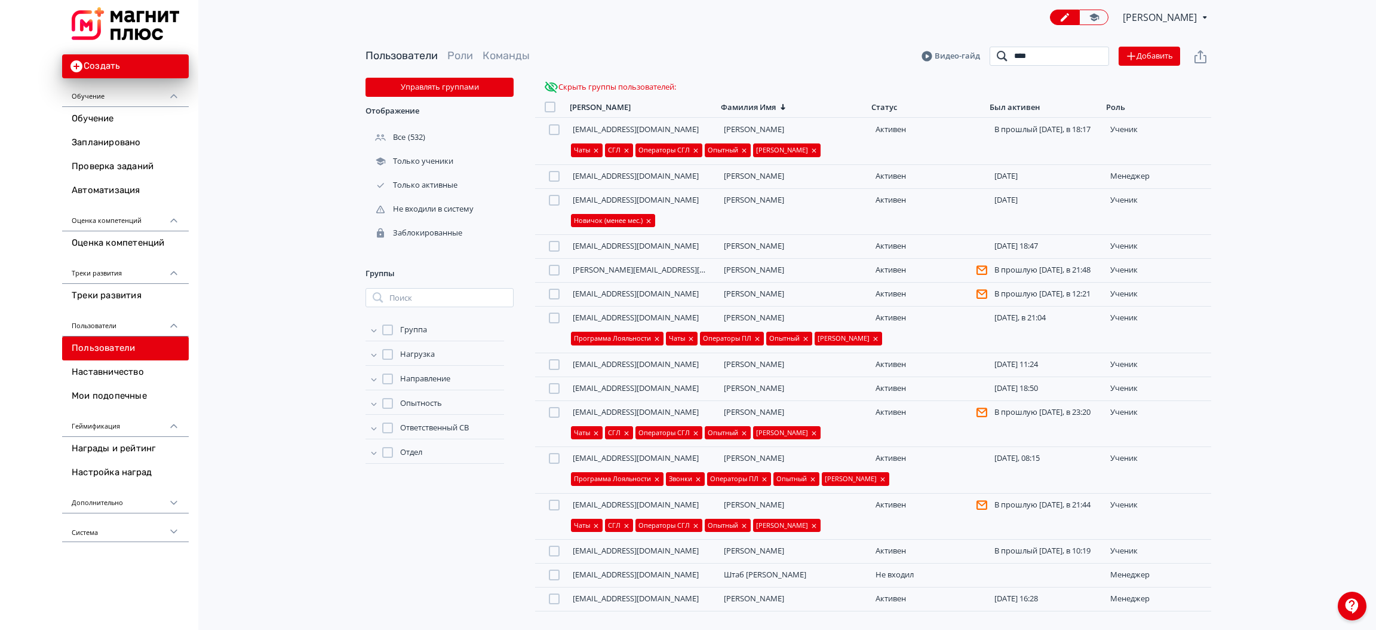
type input "*****"
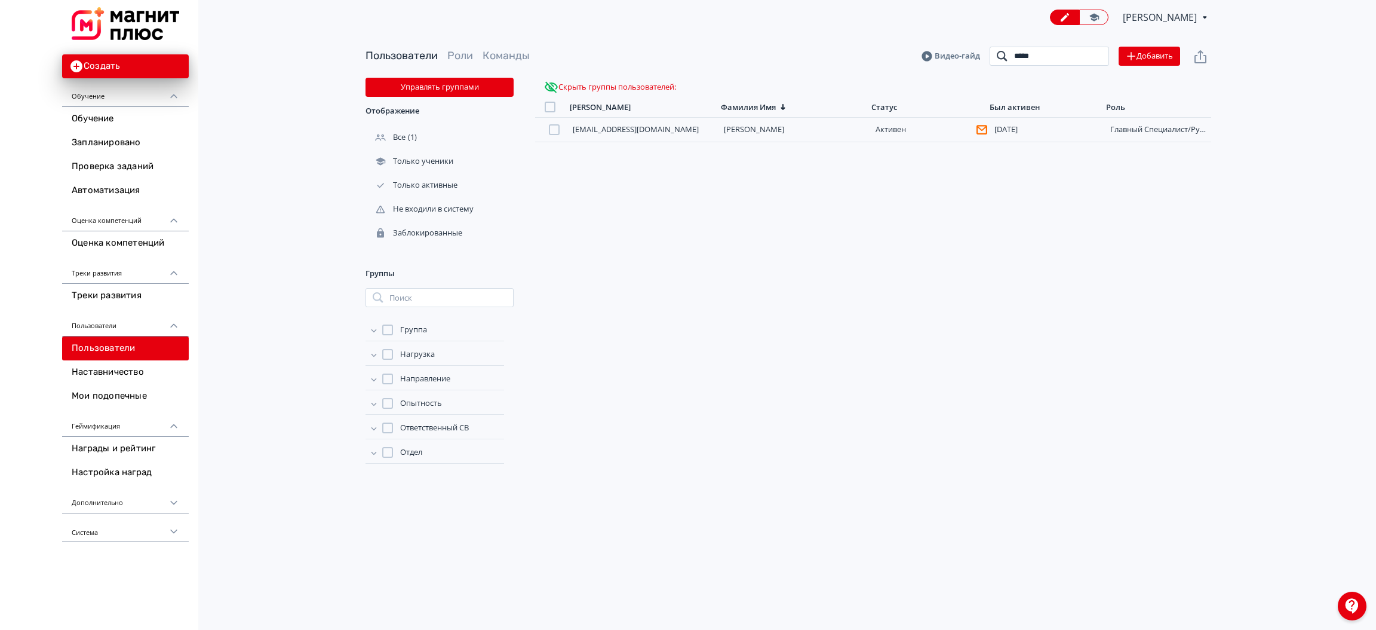
drag, startPoint x: 1055, startPoint y: 59, endPoint x: 984, endPoint y: 55, distance: 71.2
click at [984, 55] on header "Пользователи Роли Команды Видео-гайд ***** Поиск Добавить" at bounding box center [789, 56] width 846 height 19
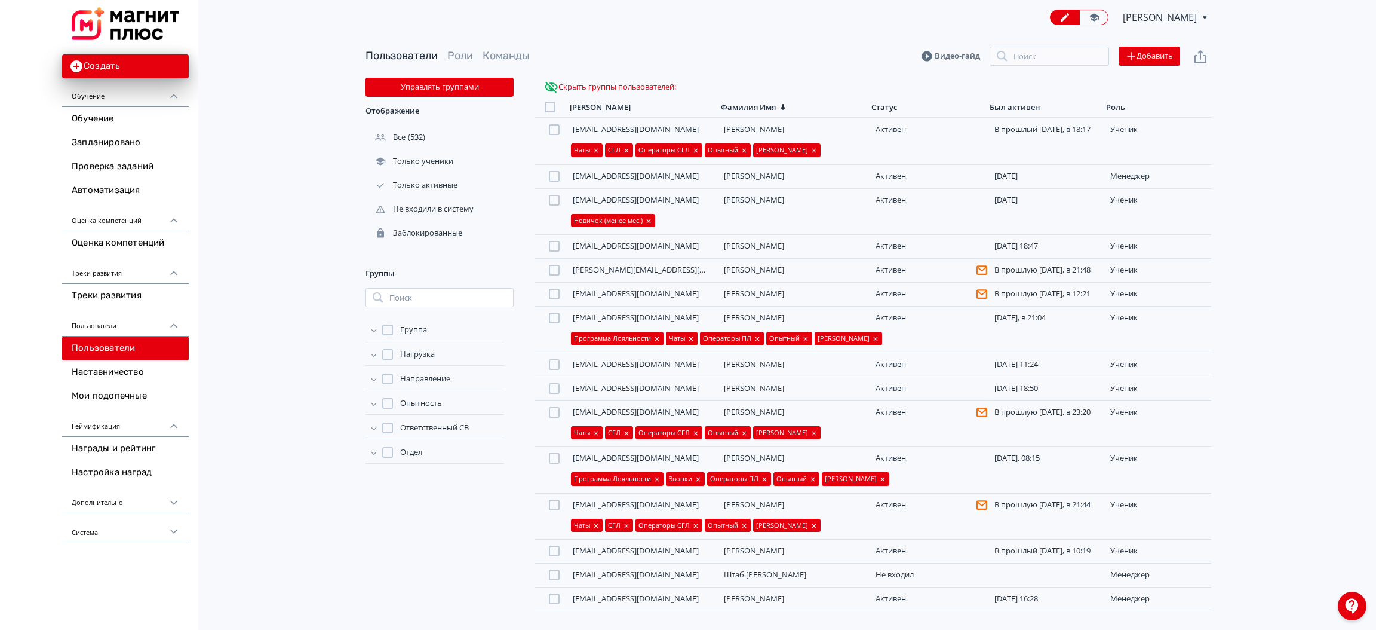
click at [1293, 22] on div "Смирнова Татьяна PRO Повысьте эффективность платформы при помощи дополнительных…" at bounding box center [788, 314] width 1175 height 628
click at [1030, 65] on input "search" at bounding box center [1049, 56] width 119 height 19
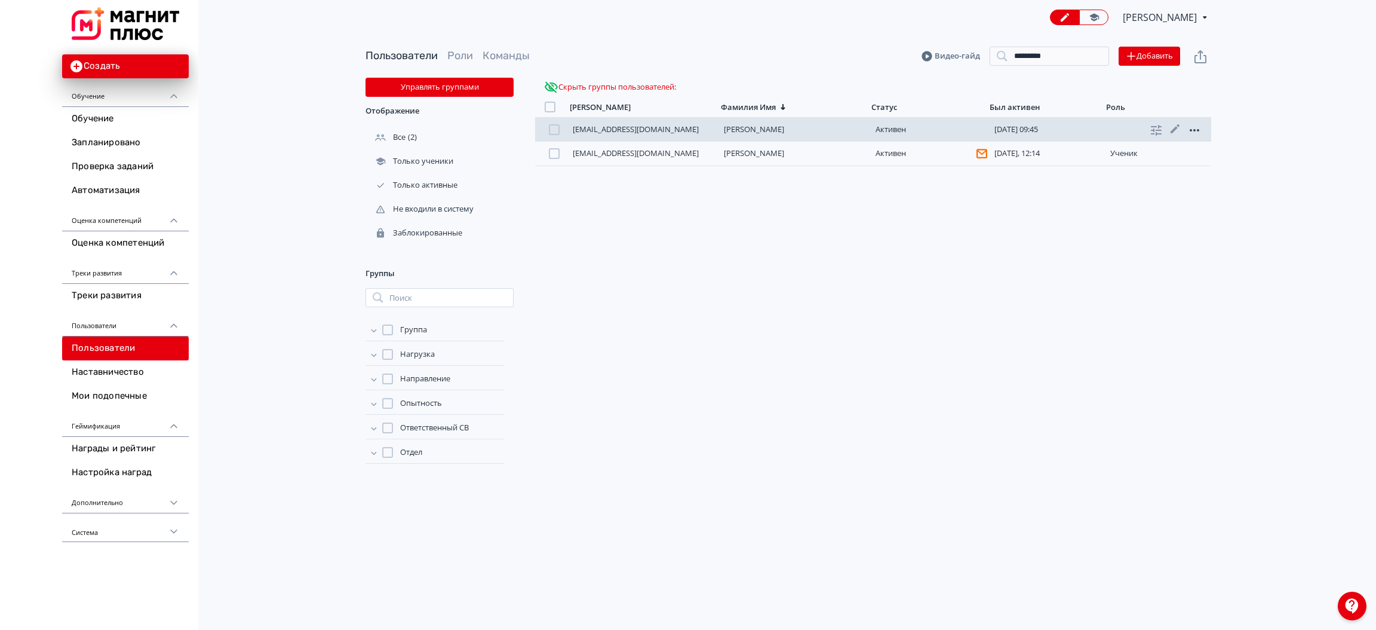
click at [1190, 128] on icon at bounding box center [1194, 130] width 14 height 14
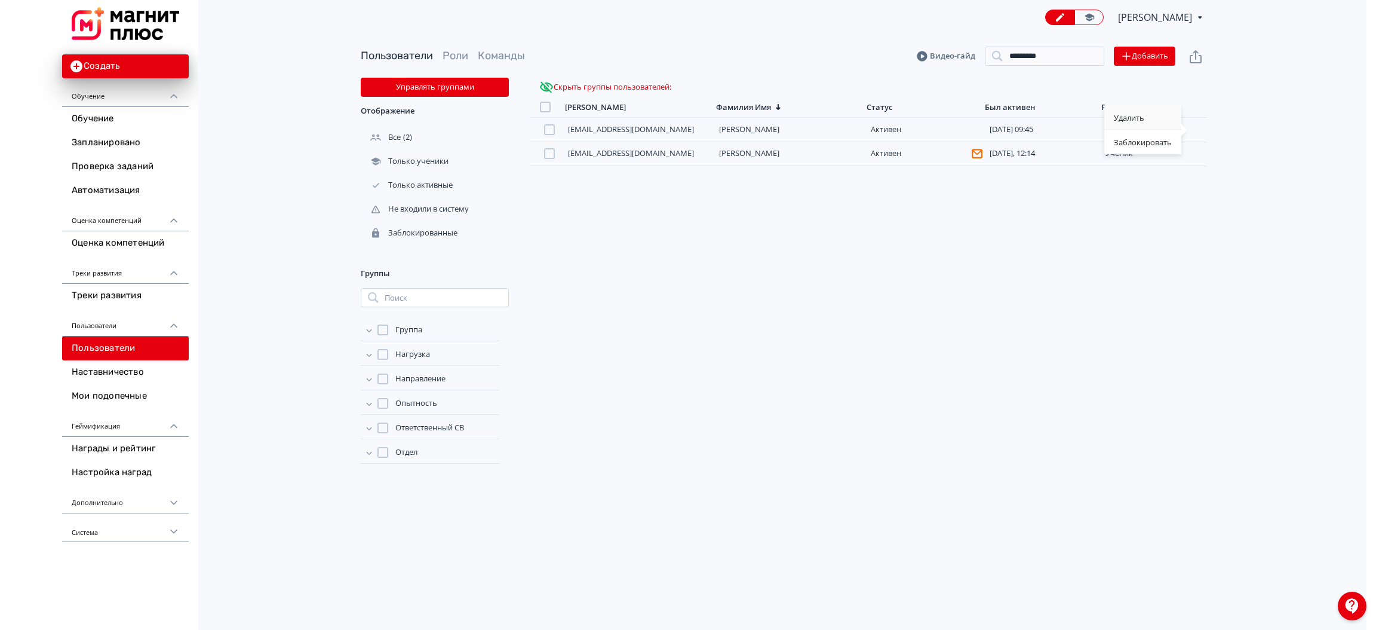
click at [1131, 113] on div "Удалить" at bounding box center [1142, 118] width 77 height 24
click at [1049, 55] on input "*********" at bounding box center [1049, 56] width 119 height 19
drag, startPoint x: 1061, startPoint y: 59, endPoint x: 987, endPoint y: 51, distance: 74.4
click at [987, 51] on header "Пользователи Роли Команды Видео-гайд ********* Поиск Добавить" at bounding box center [789, 56] width 846 height 19
type input "*********"
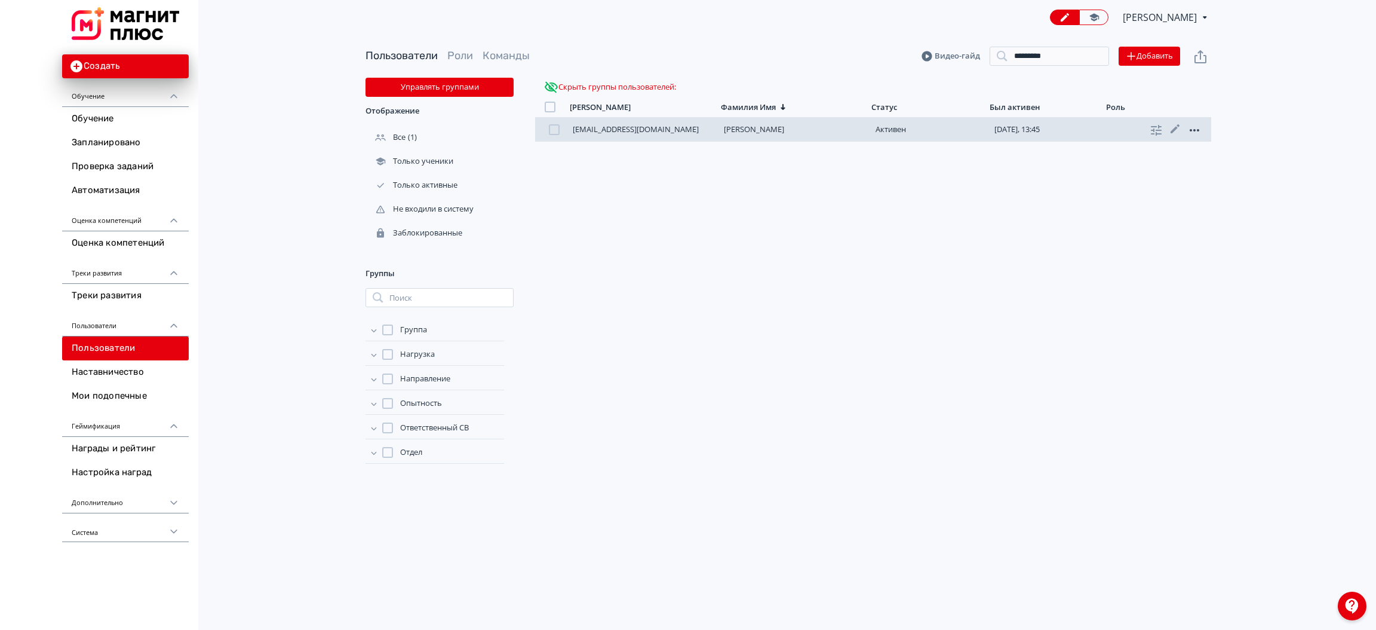
click at [1198, 128] on icon at bounding box center [1194, 130] width 14 height 14
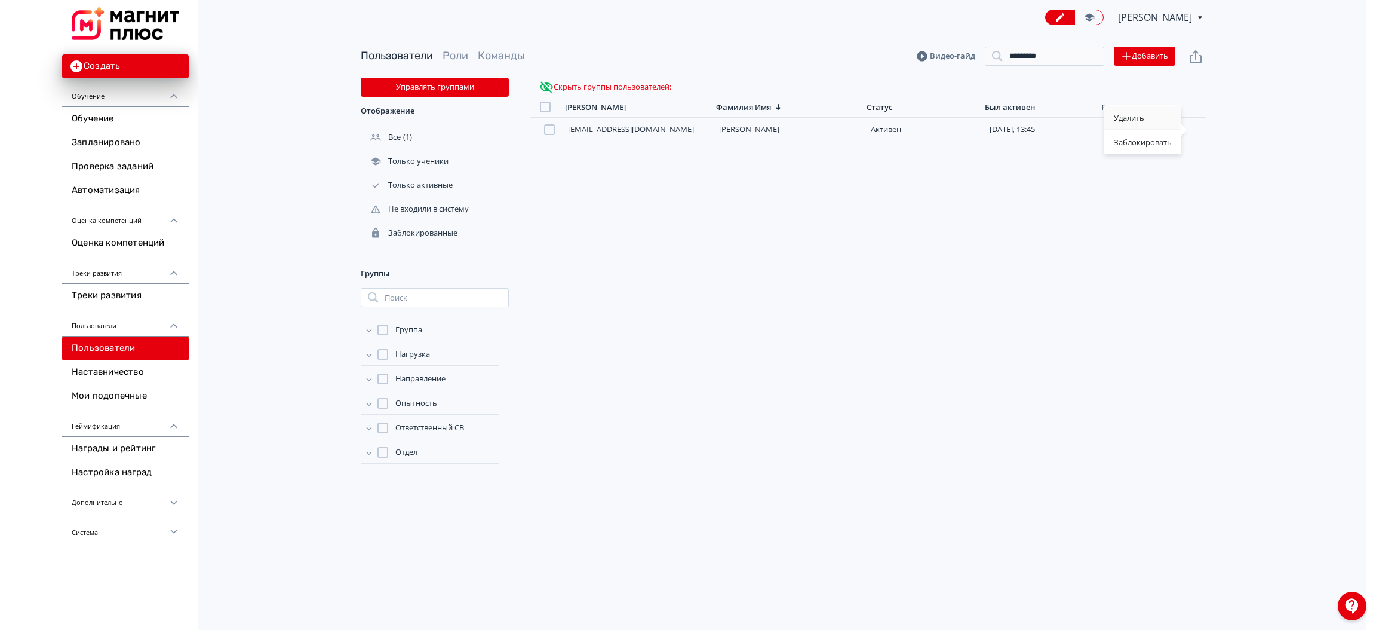
click at [1123, 113] on div "Удалить" at bounding box center [1142, 118] width 77 height 24
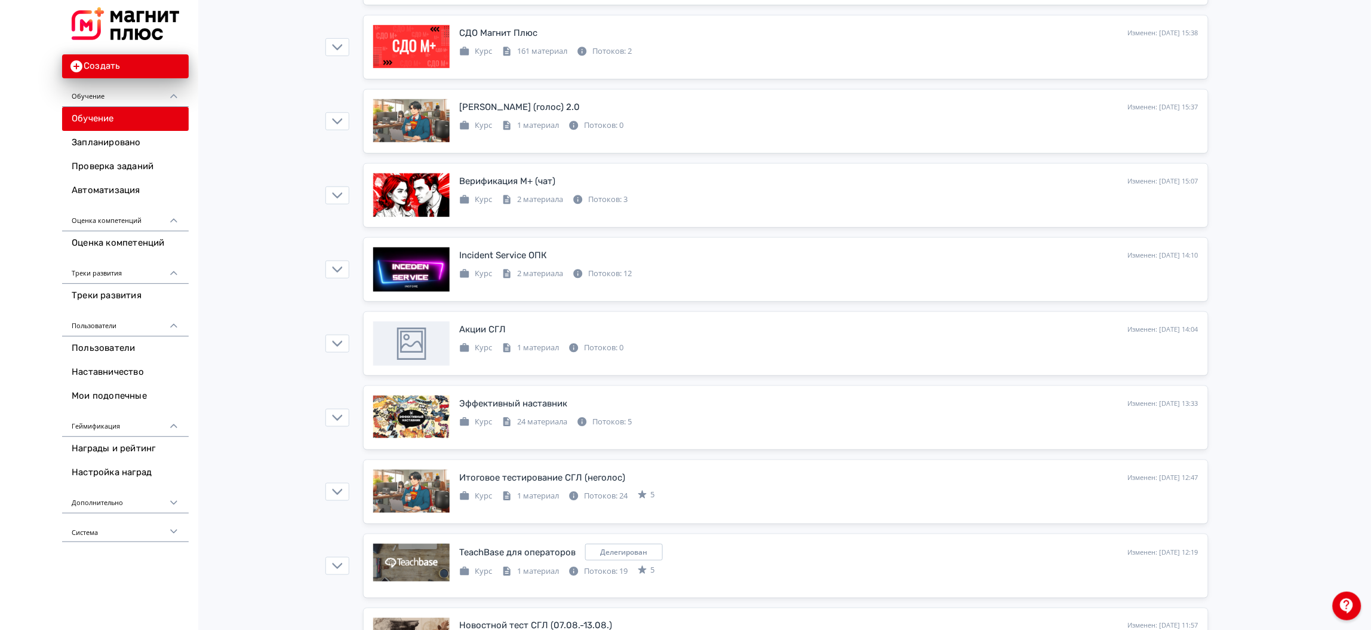
scroll to position [274, 0]
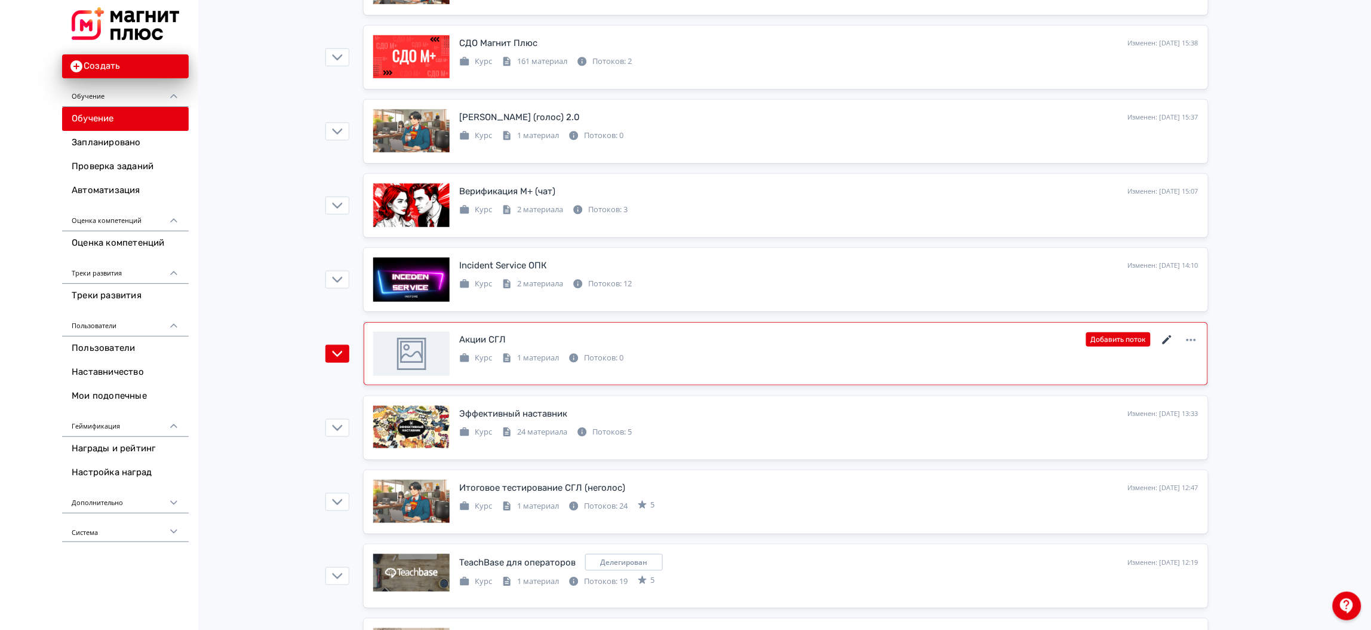
click at [1164, 339] on icon at bounding box center [1168, 340] width 14 height 14
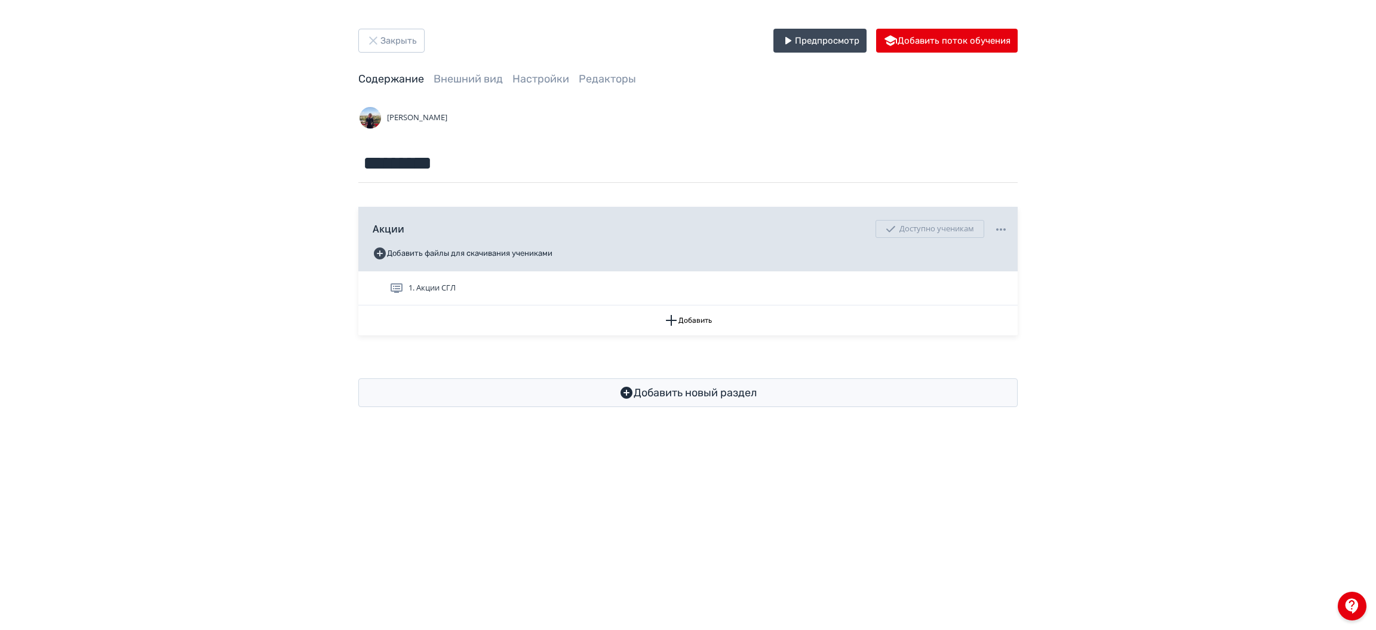
click at [1246, 309] on div "Закрыть Предпросмотр Добавить поток обучения Содержание Внешний вид Настройки Р…" at bounding box center [688, 217] width 1376 height 435
click at [1207, 397] on div "Закрыть Предпросмотр Добавить поток обучения Содержание Внешний вид Настройки Р…" at bounding box center [688, 217] width 1376 height 435
click at [1216, 397] on div "Закрыть Предпросмотр Добавить поток обучения Содержание Внешний вид Настройки Р…" at bounding box center [688, 217] width 1376 height 435
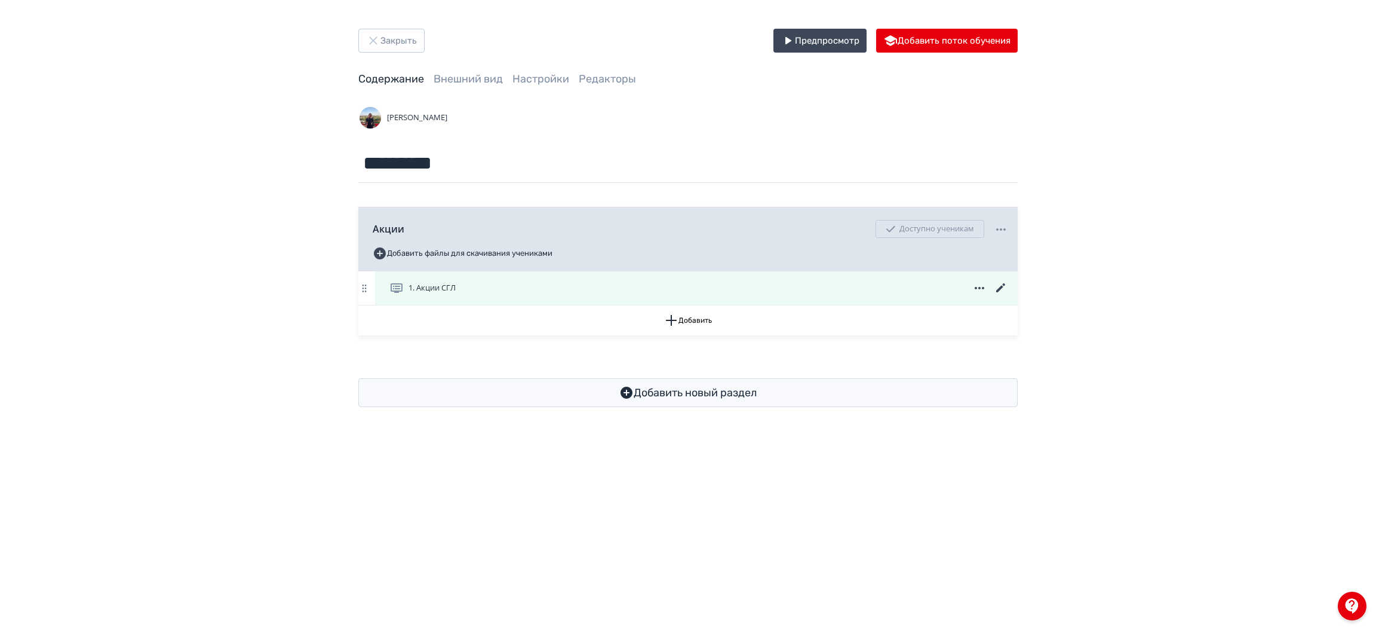
click at [999, 290] on icon at bounding box center [1000, 287] width 9 height 9
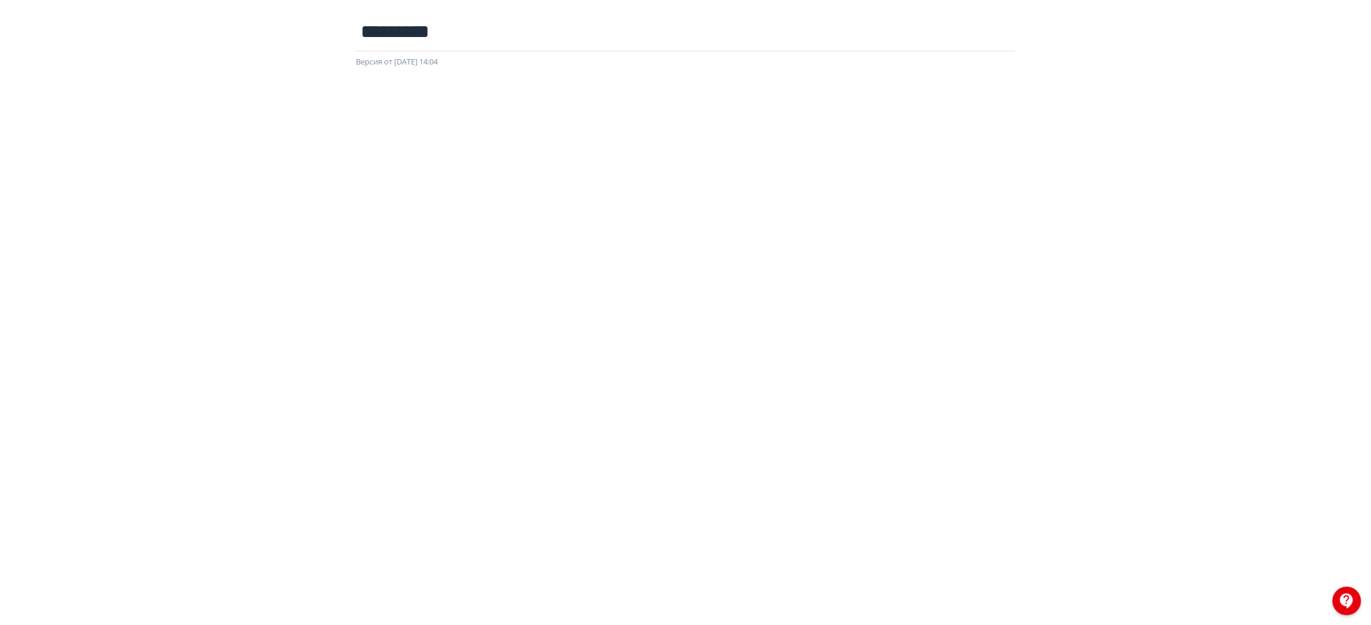
scroll to position [63, 0]
click at [1345, 263] on div at bounding box center [685, 334] width 1371 height 538
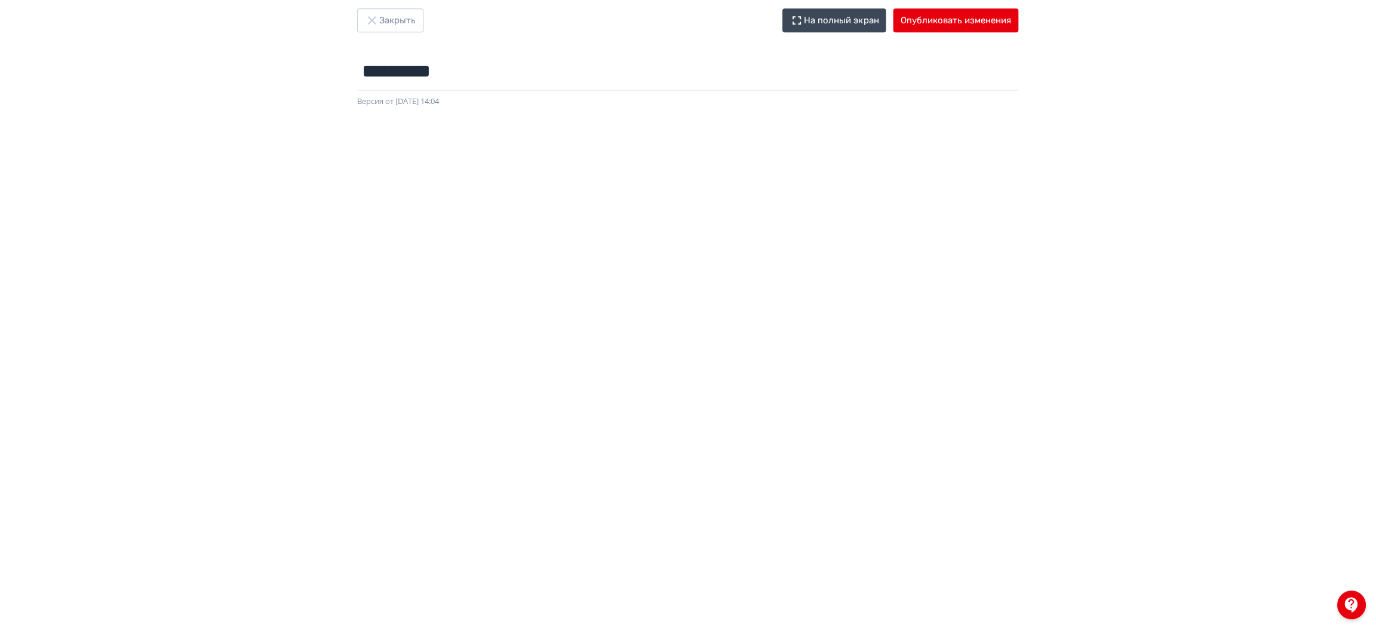
scroll to position [0, 0]
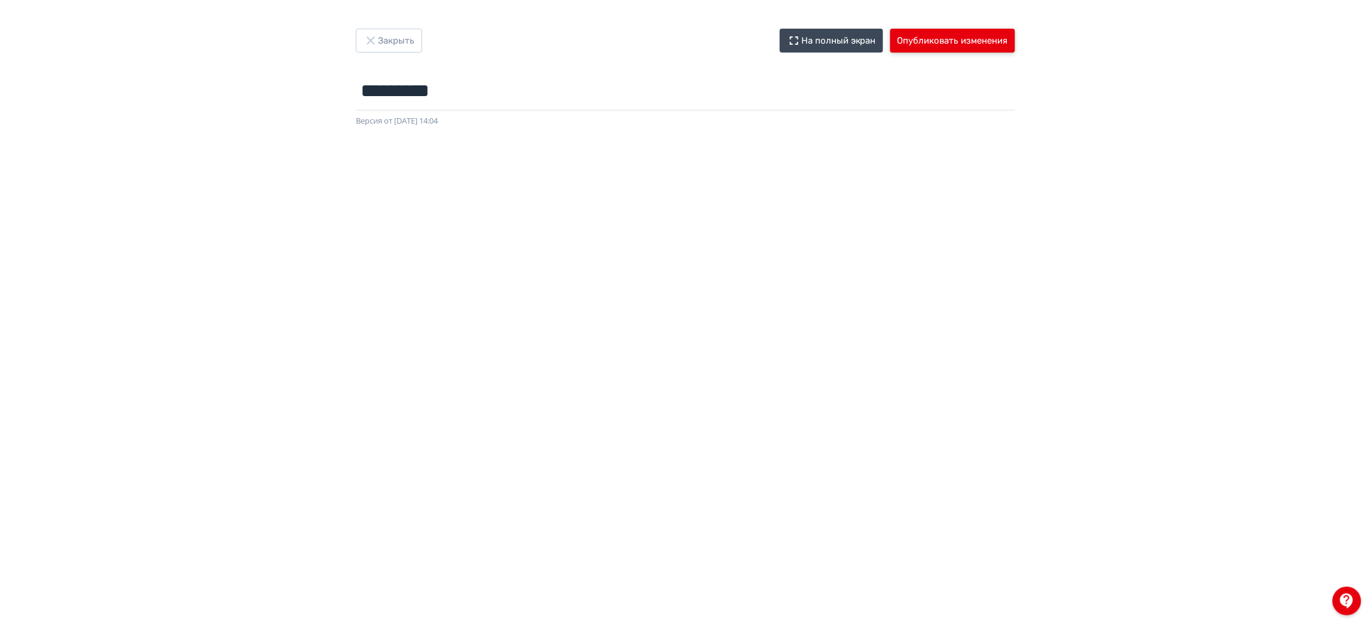
click at [940, 38] on button "Опубликовать изменения" at bounding box center [953, 41] width 125 height 24
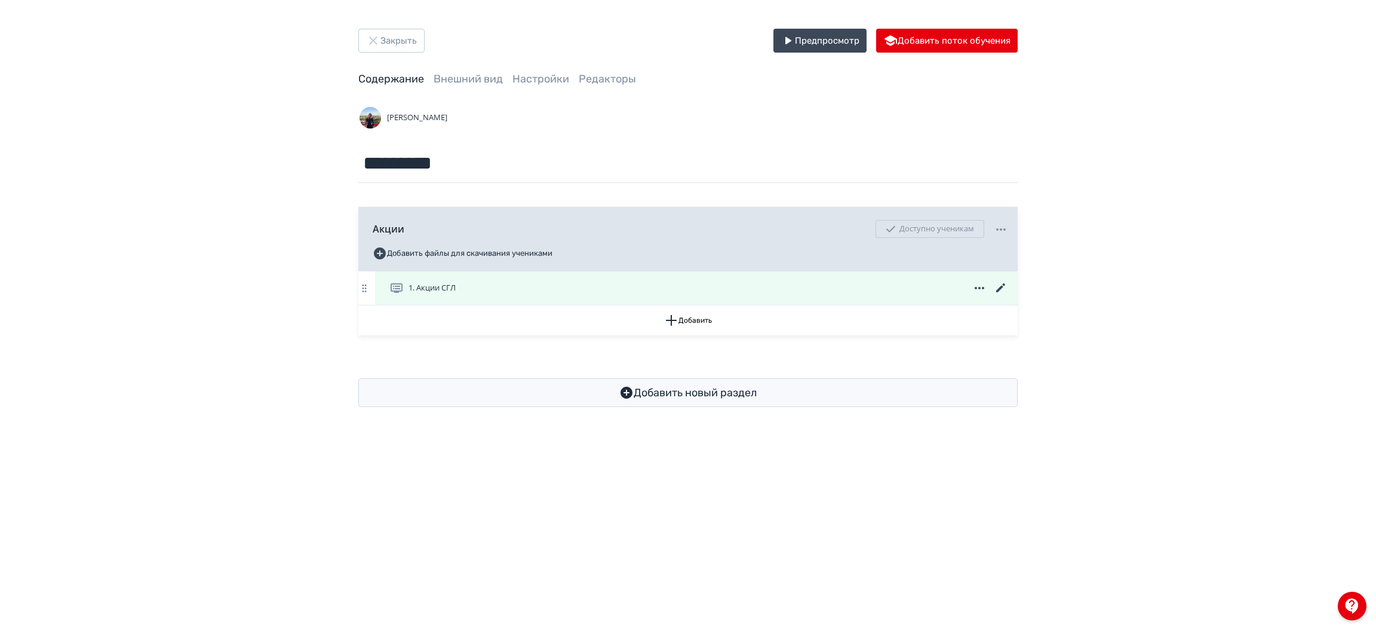
click at [682, 294] on div "1. Акции СГЛ" at bounding box center [698, 288] width 619 height 14
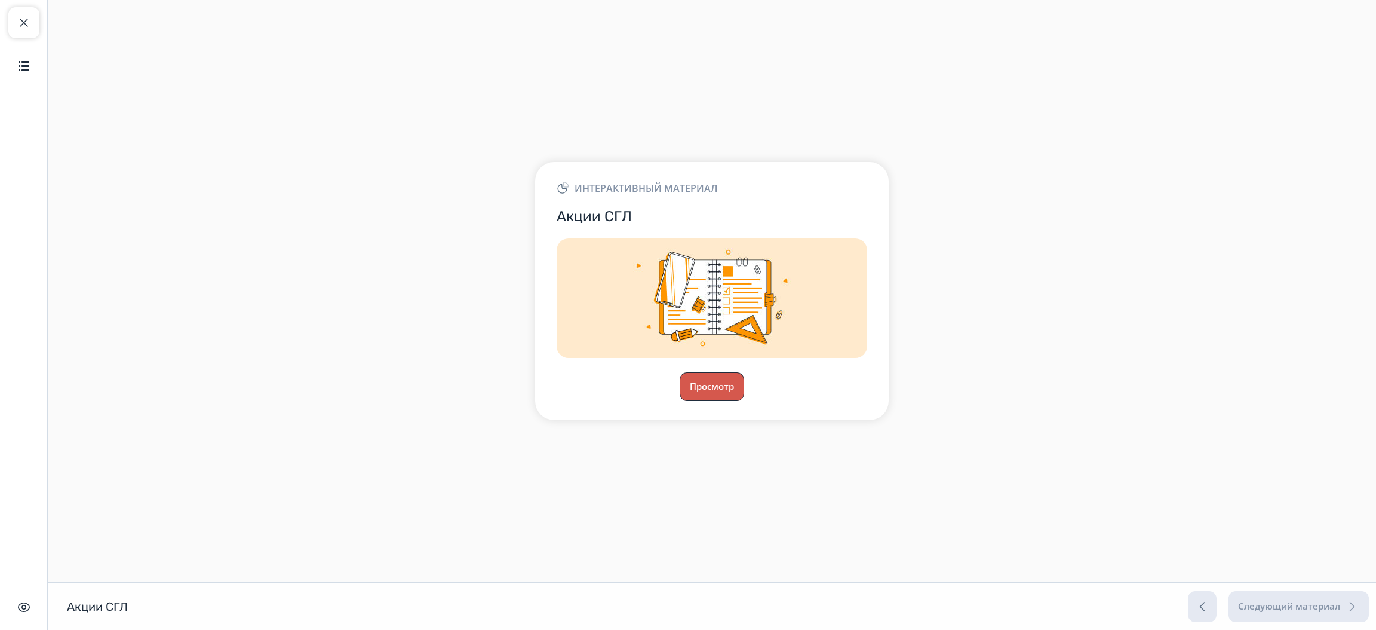
click at [730, 394] on button "Просмотр" at bounding box center [712, 386] width 65 height 29
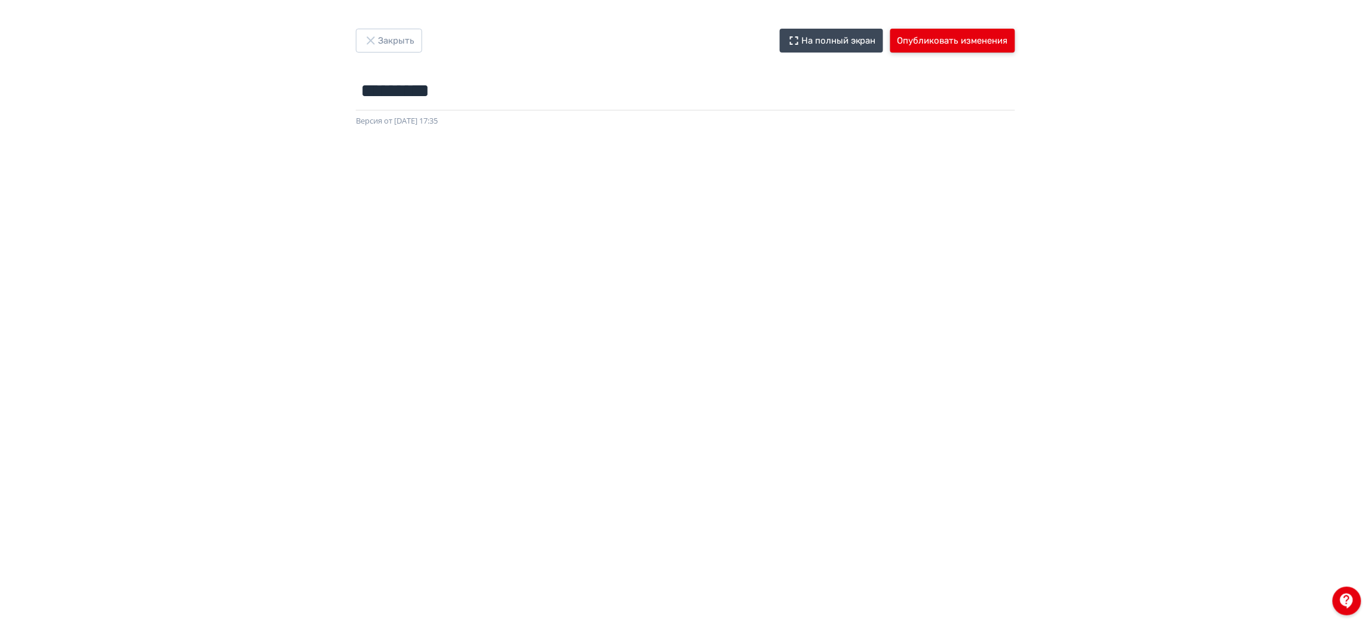
click at [961, 39] on button "Опубликовать изменения" at bounding box center [953, 41] width 125 height 24
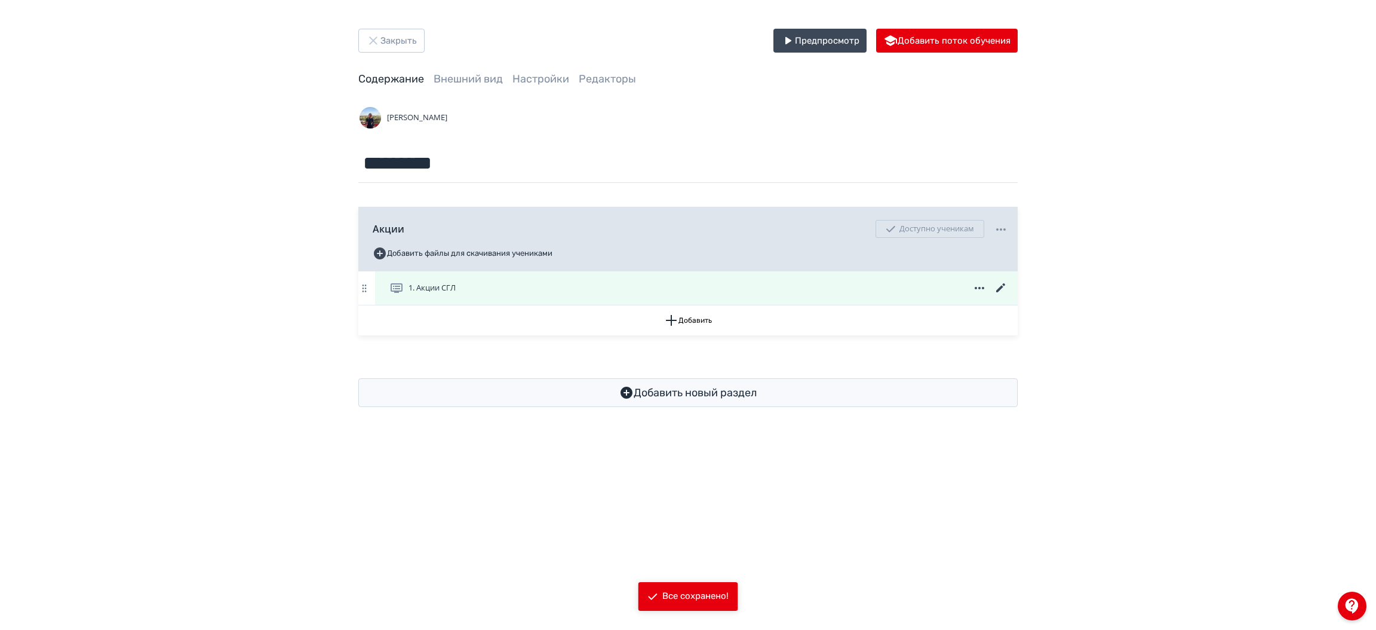
click at [660, 300] on div "1. Акции СГЛ" at bounding box center [696, 287] width 643 height 33
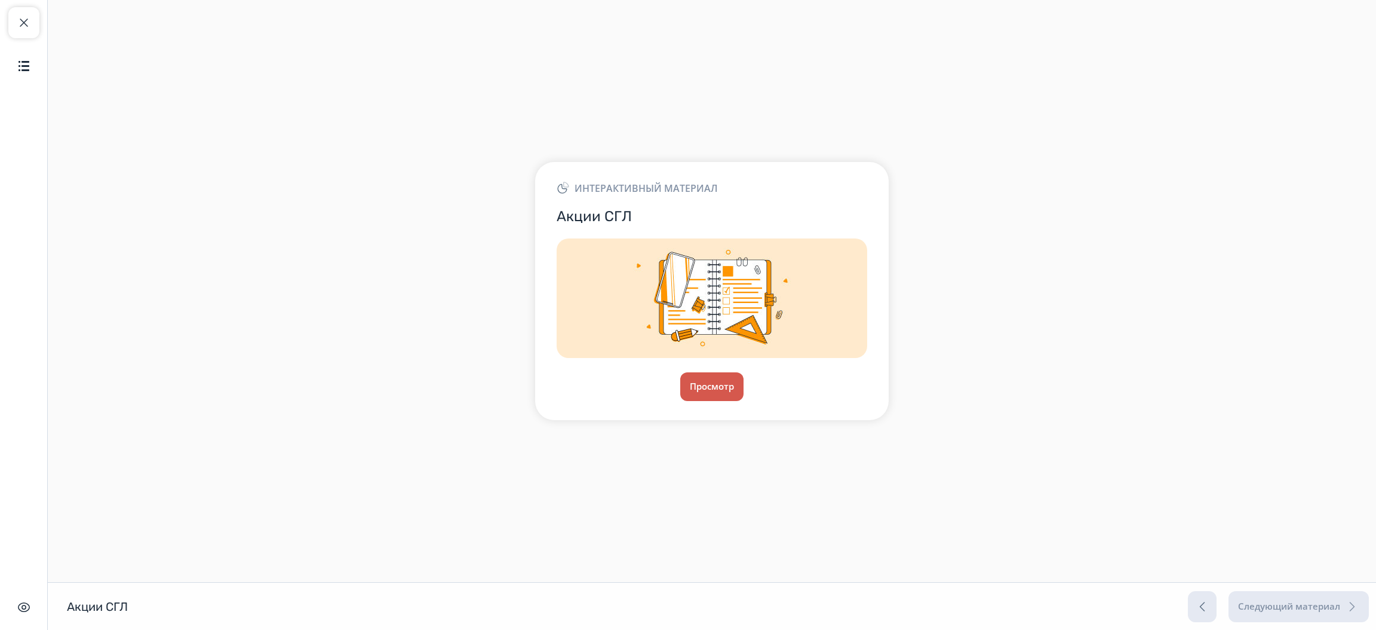
drag, startPoint x: 719, startPoint y: 404, endPoint x: 708, endPoint y: 394, distance: 14.8
click at [708, 394] on div "Интерактивный материал Акции СГЛ Просмотр" at bounding box center [712, 290] width 354 height 257
click at [708, 394] on button "Просмотр" at bounding box center [712, 386] width 65 height 29
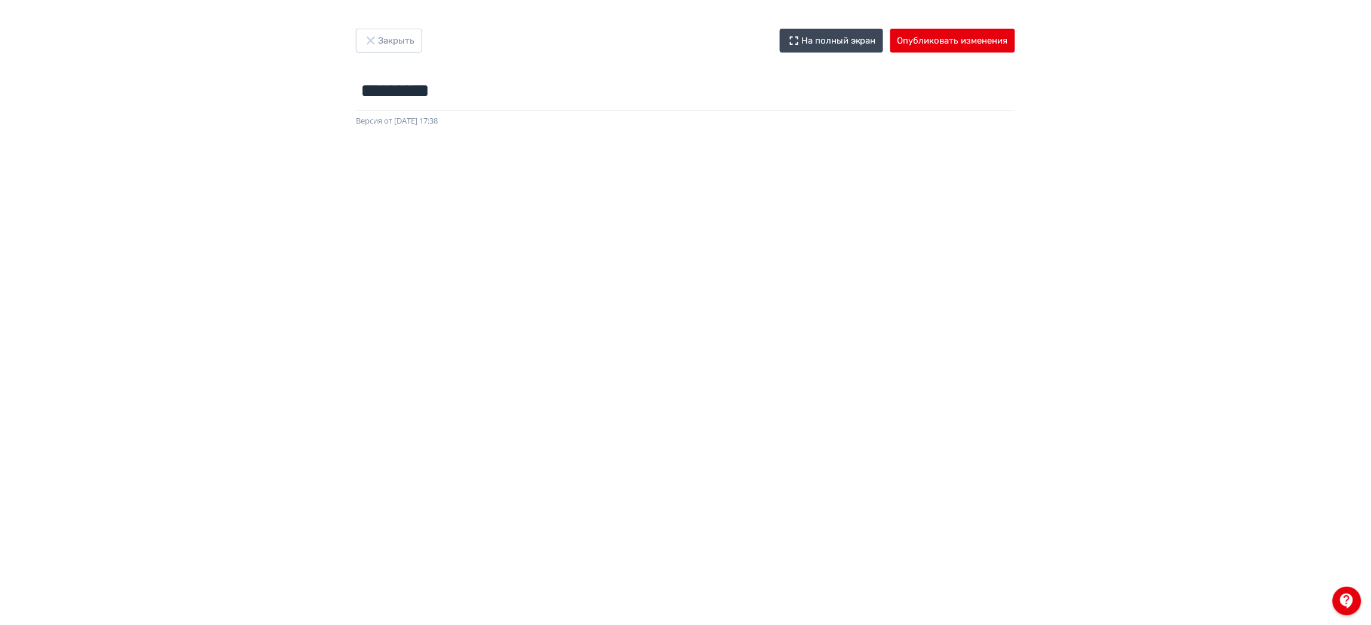
click at [1350, 268] on div at bounding box center [685, 396] width 1371 height 538
click at [1346, 312] on div at bounding box center [685, 396] width 1371 height 538
click at [944, 43] on button "Опубликовать изменения" at bounding box center [953, 41] width 125 height 24
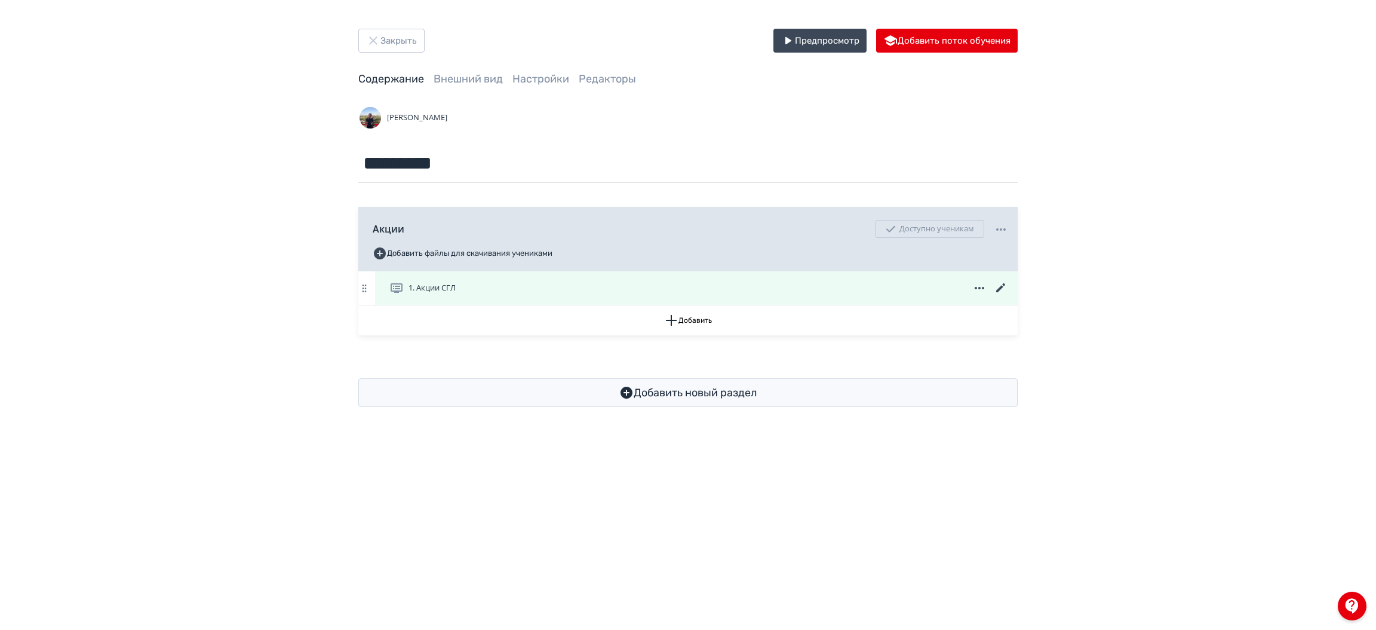
click at [999, 290] on icon at bounding box center [1000, 287] width 9 height 9
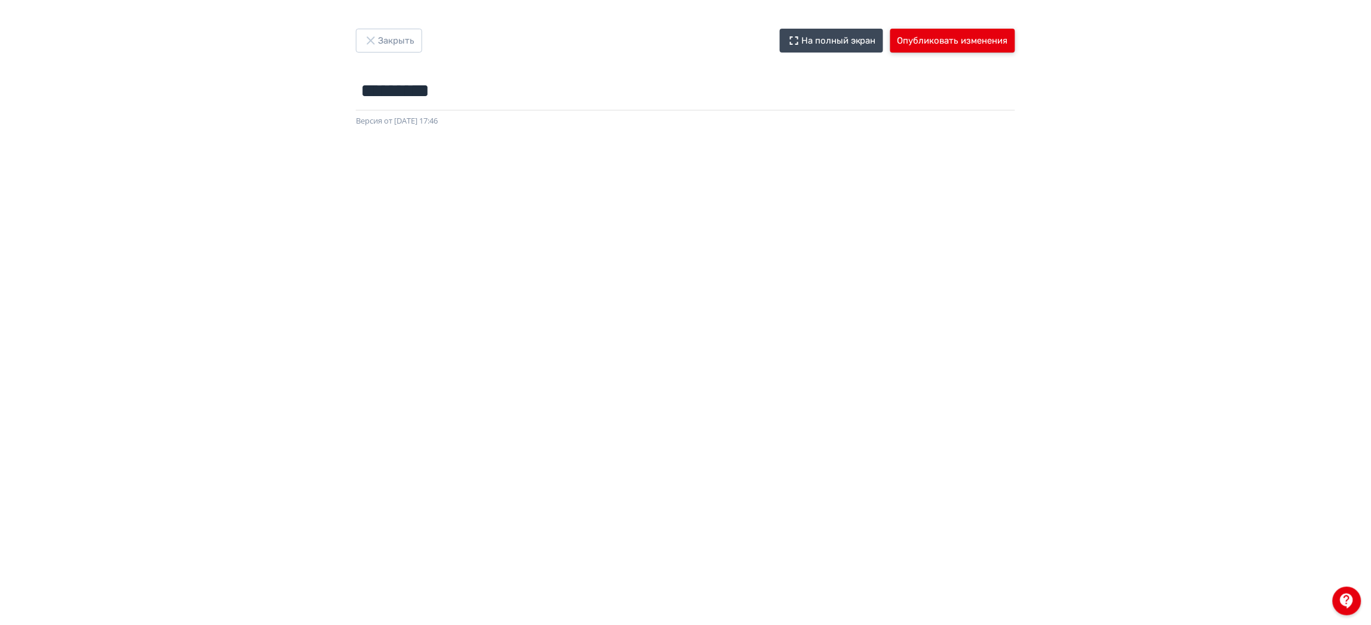
click at [936, 48] on button "Опубликовать изменения" at bounding box center [953, 41] width 125 height 24
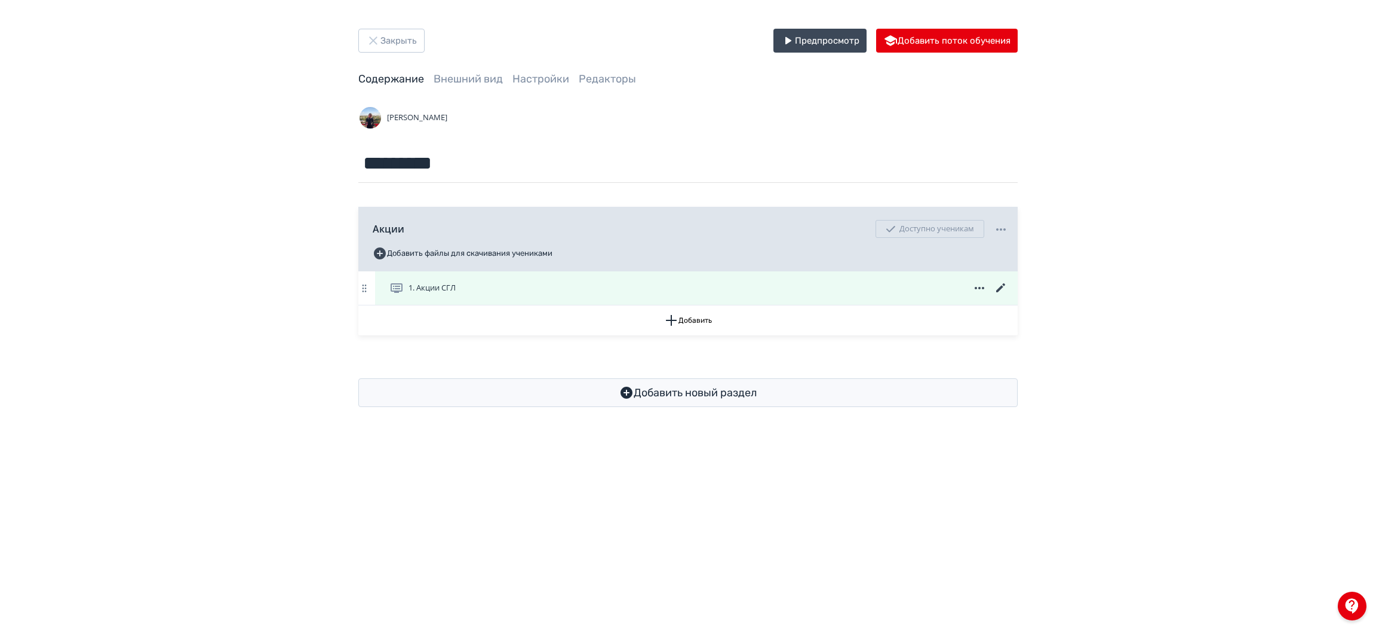
click at [647, 284] on div "1. Акции СГЛ" at bounding box center [698, 288] width 619 height 14
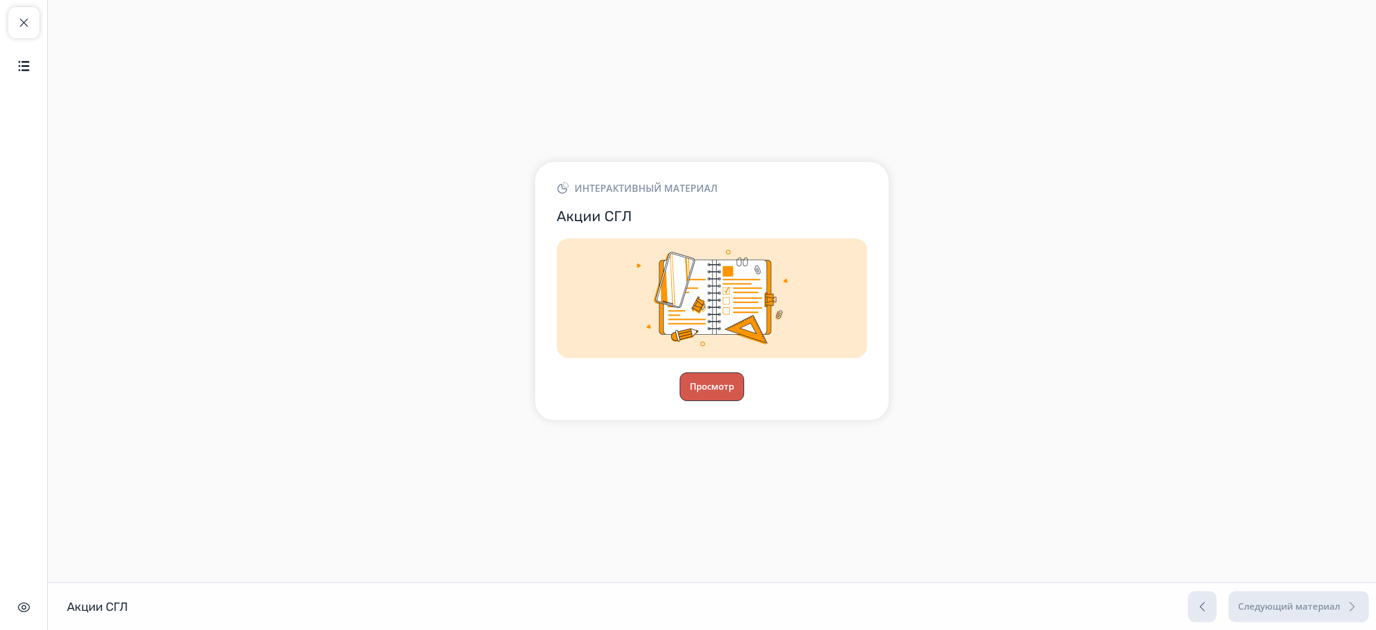
click at [710, 385] on button "Просмотр" at bounding box center [712, 386] width 65 height 29
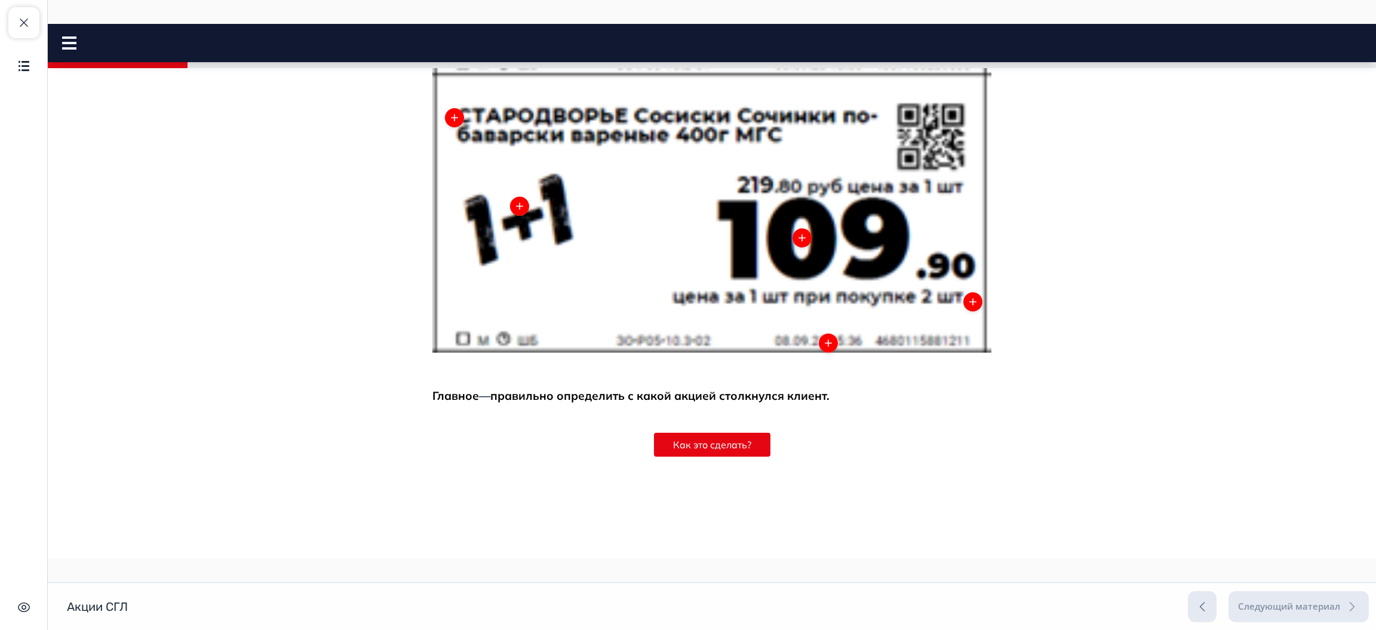
scroll to position [598, 0]
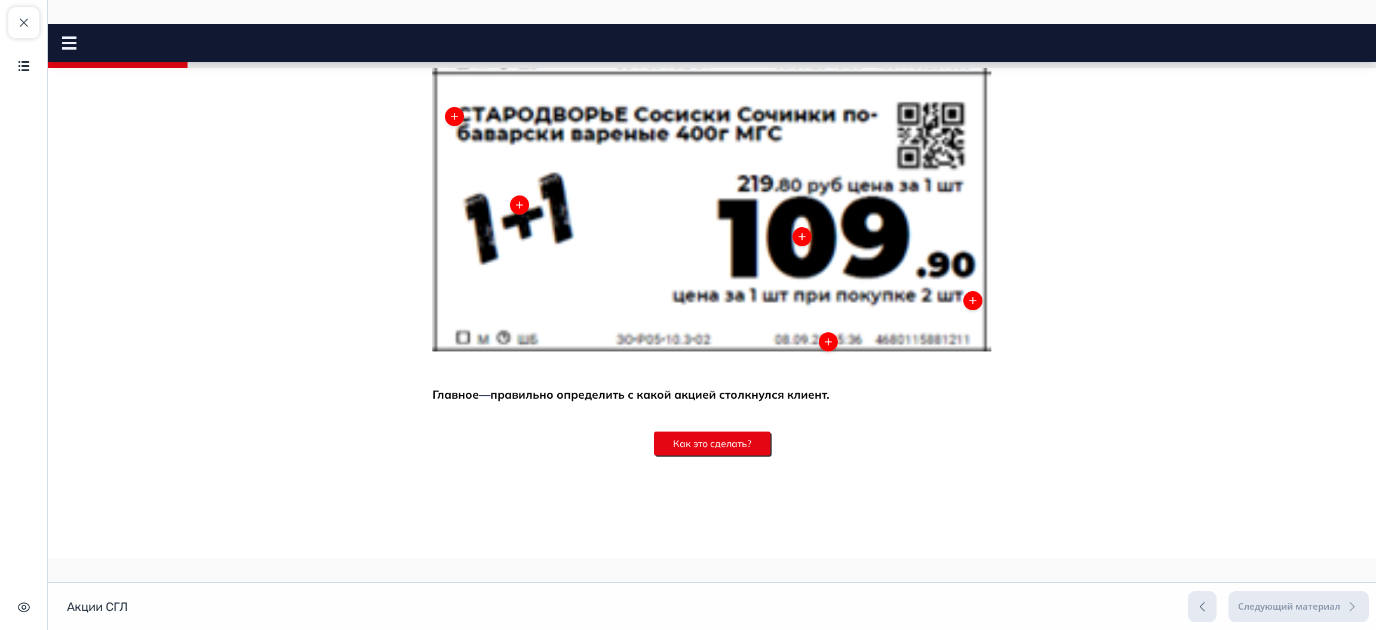
click at [741, 444] on button "Как это сделать?" at bounding box center [712, 443] width 116 height 24
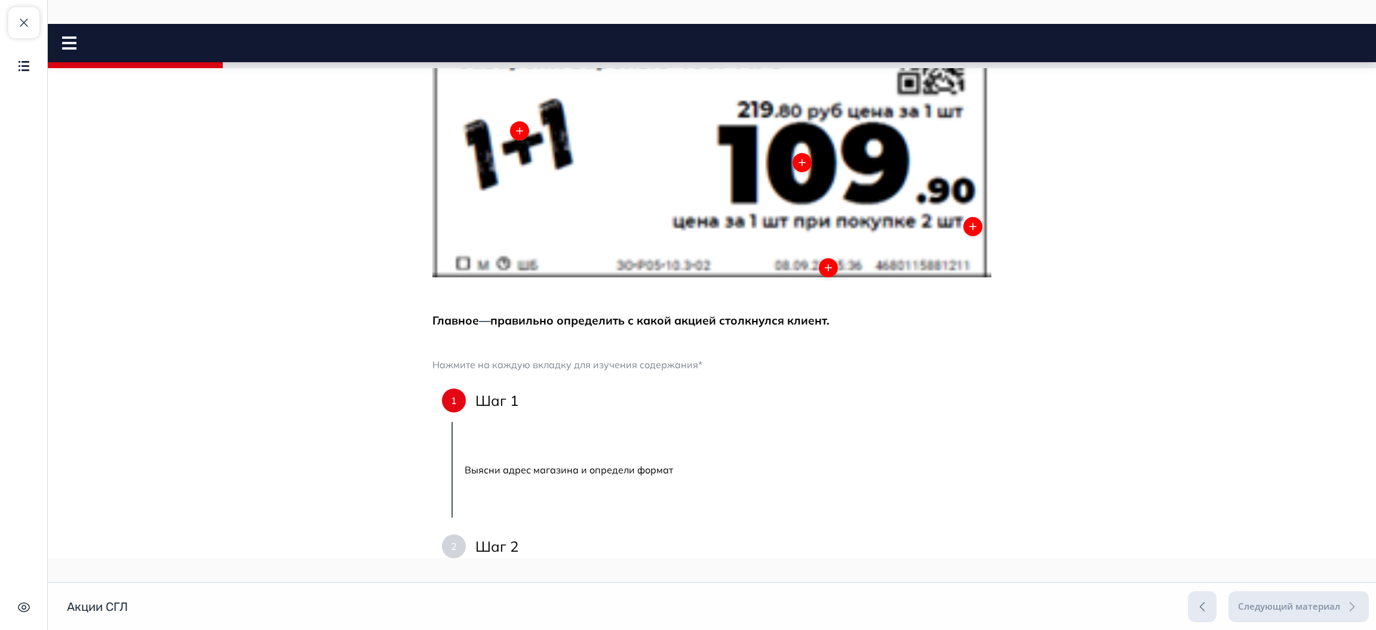
scroll to position [892, 0]
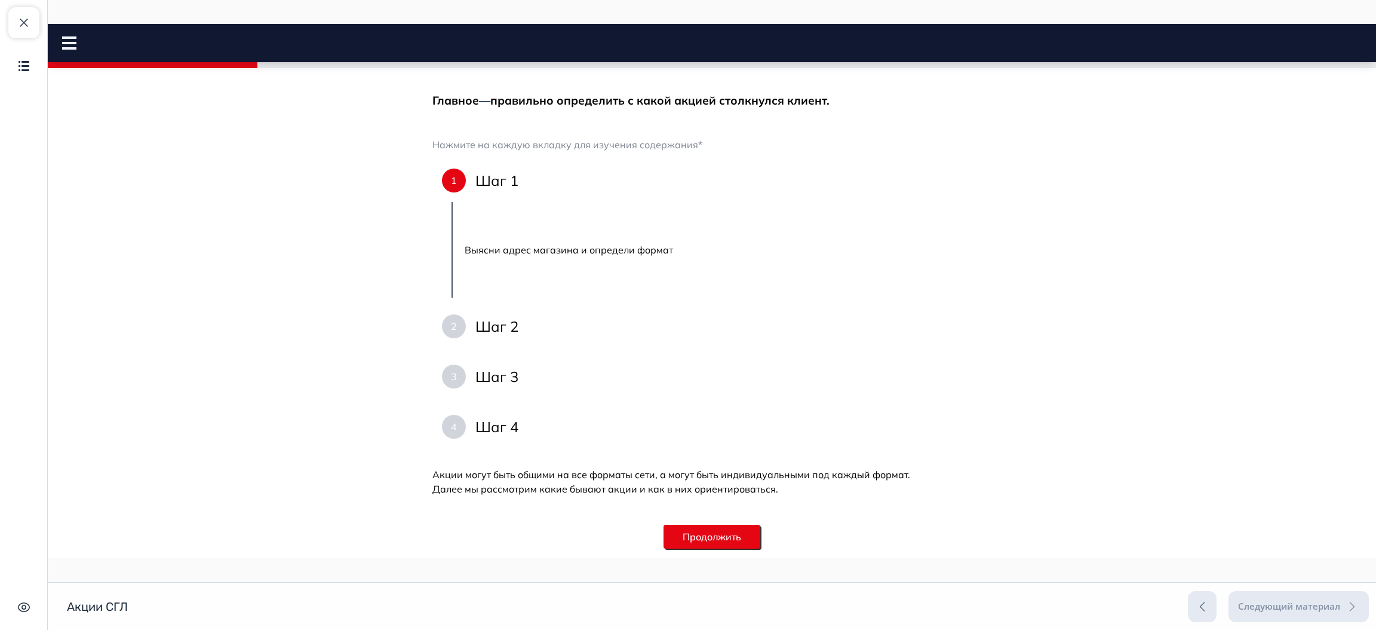
click at [735, 539] on button "Продолжить" at bounding box center [712, 536] width 97 height 24
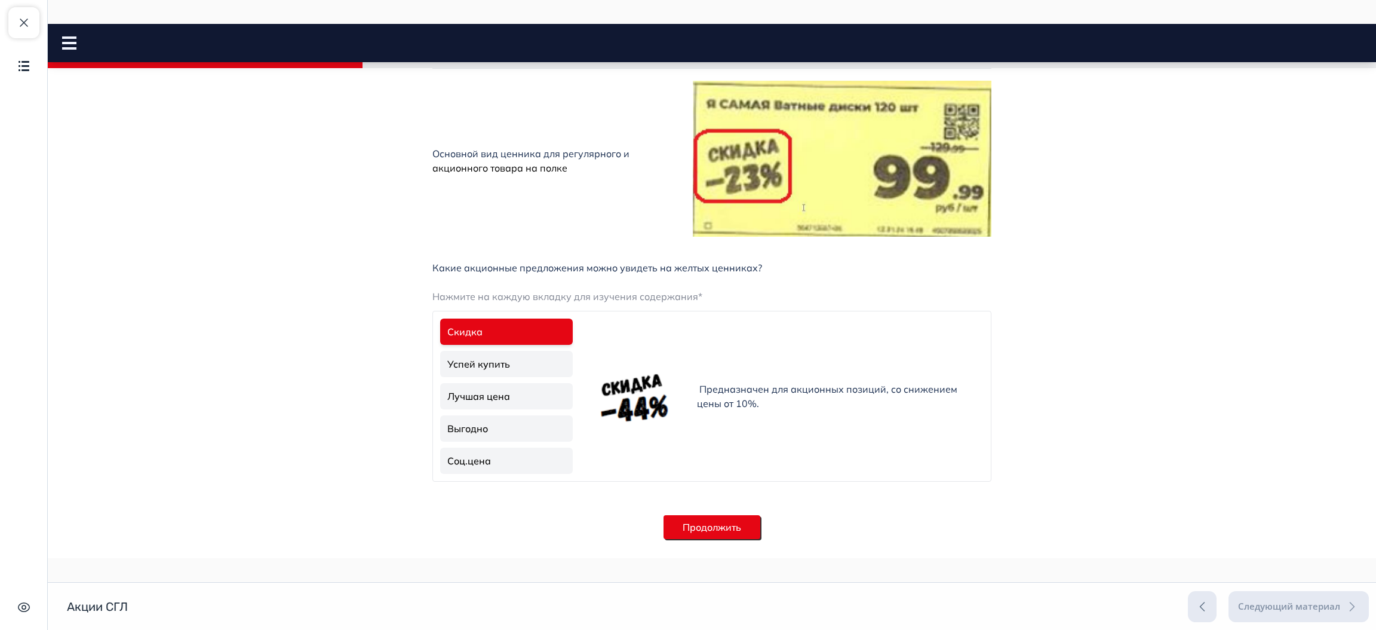
scroll to position [131, 0]
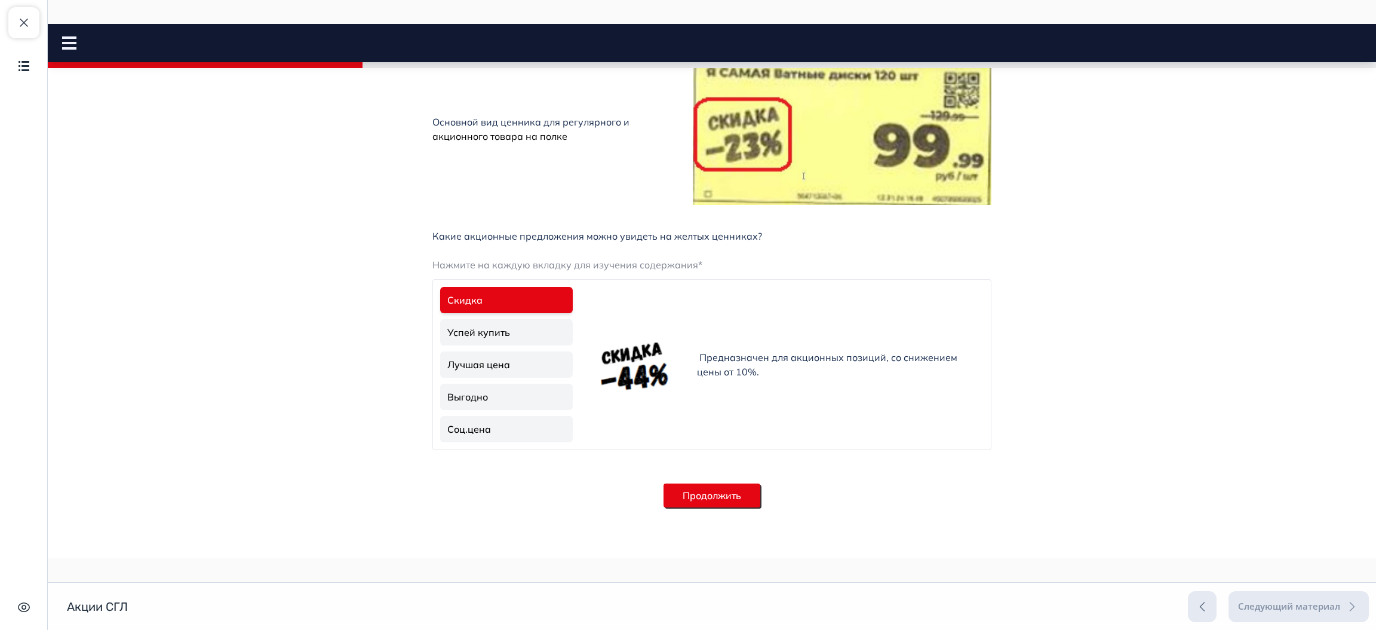
click at [722, 490] on button "Продолжить" at bounding box center [712, 495] width 97 height 24
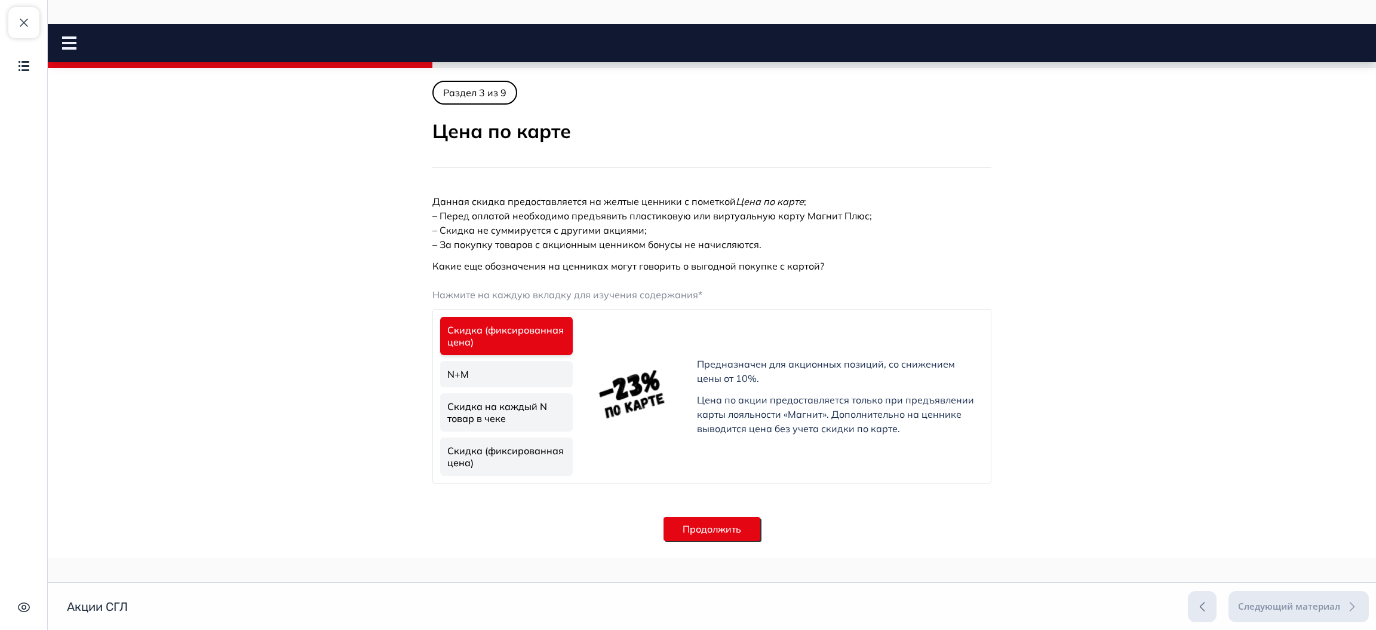
scroll to position [0, 0]
click at [504, 379] on link "N+M" at bounding box center [506, 374] width 133 height 26
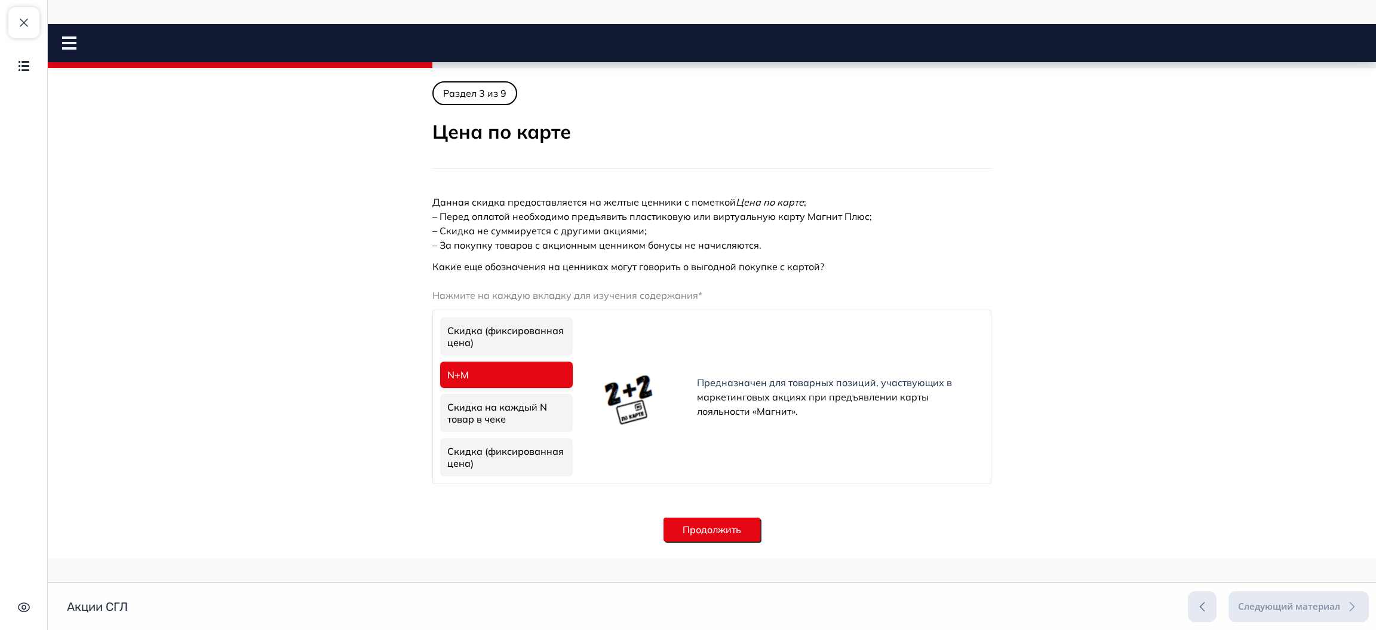
click at [505, 410] on link "Скидка на каждый N товар в чеке" at bounding box center [506, 413] width 133 height 38
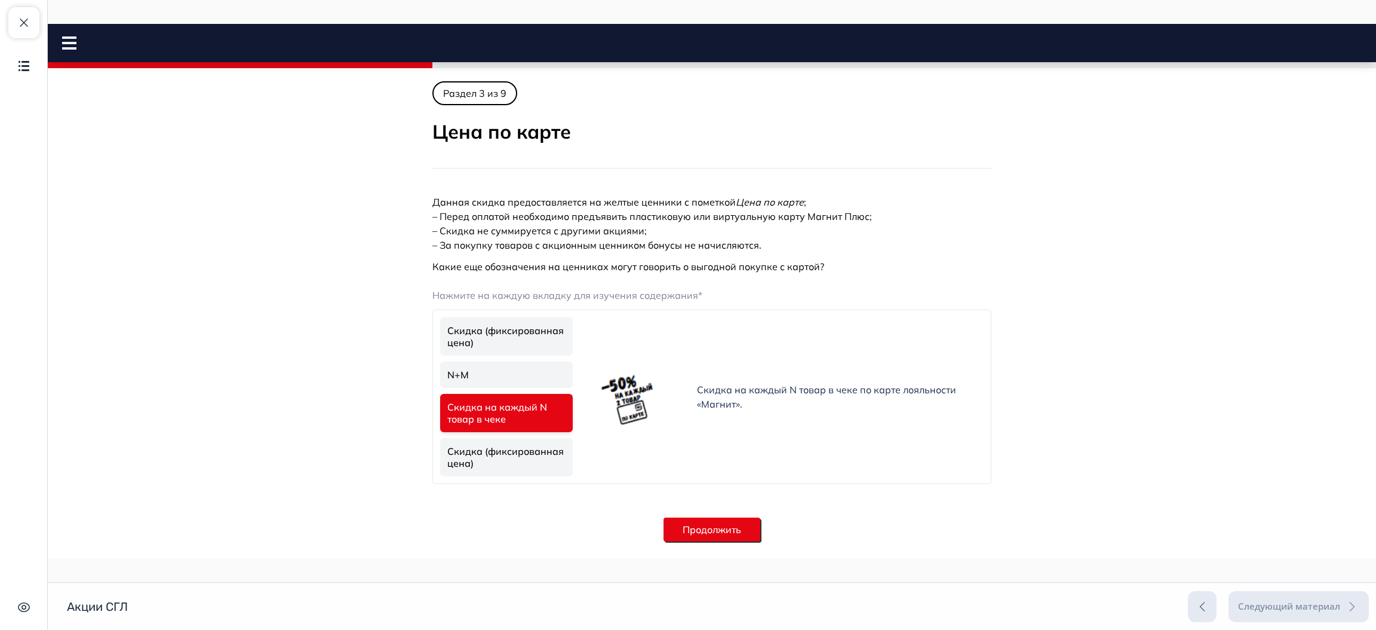
click at [507, 447] on link "Скидка (фиксированная цена)" at bounding box center [506, 457] width 133 height 38
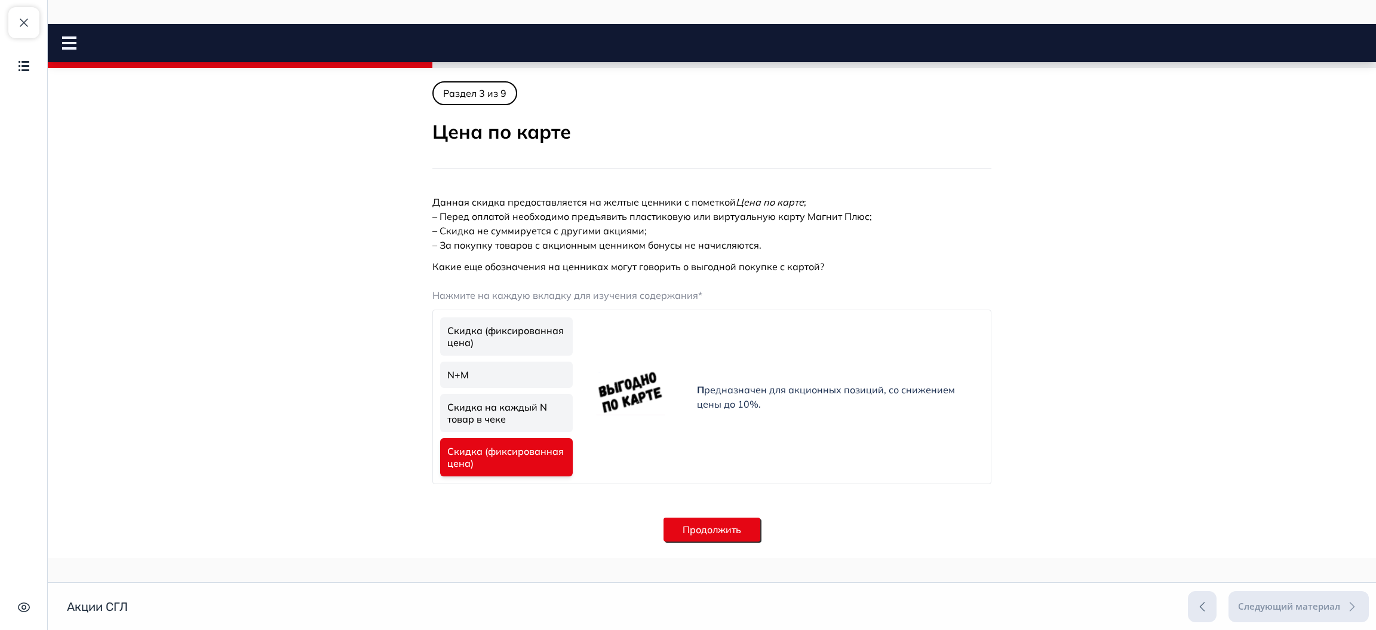
click at [736, 528] on button "Продолжить" at bounding box center [712, 529] width 97 height 24
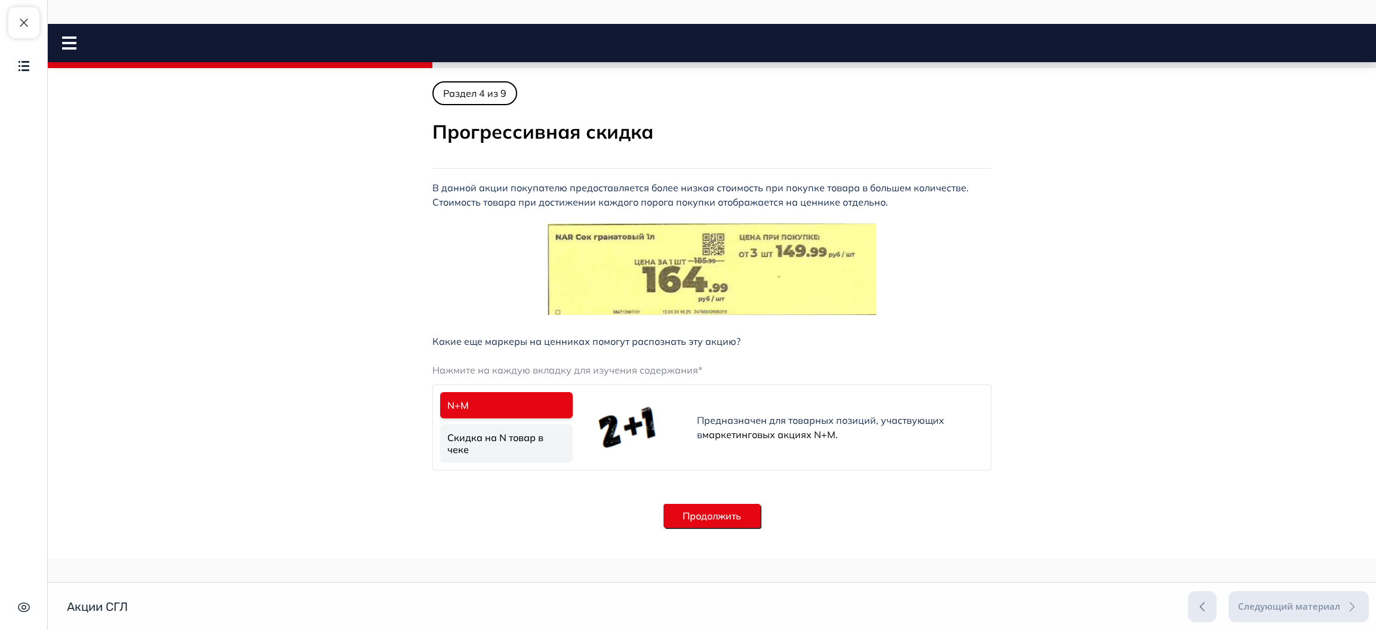
click at [518, 443] on link "Скидка на N товар в чеке" at bounding box center [506, 443] width 133 height 38
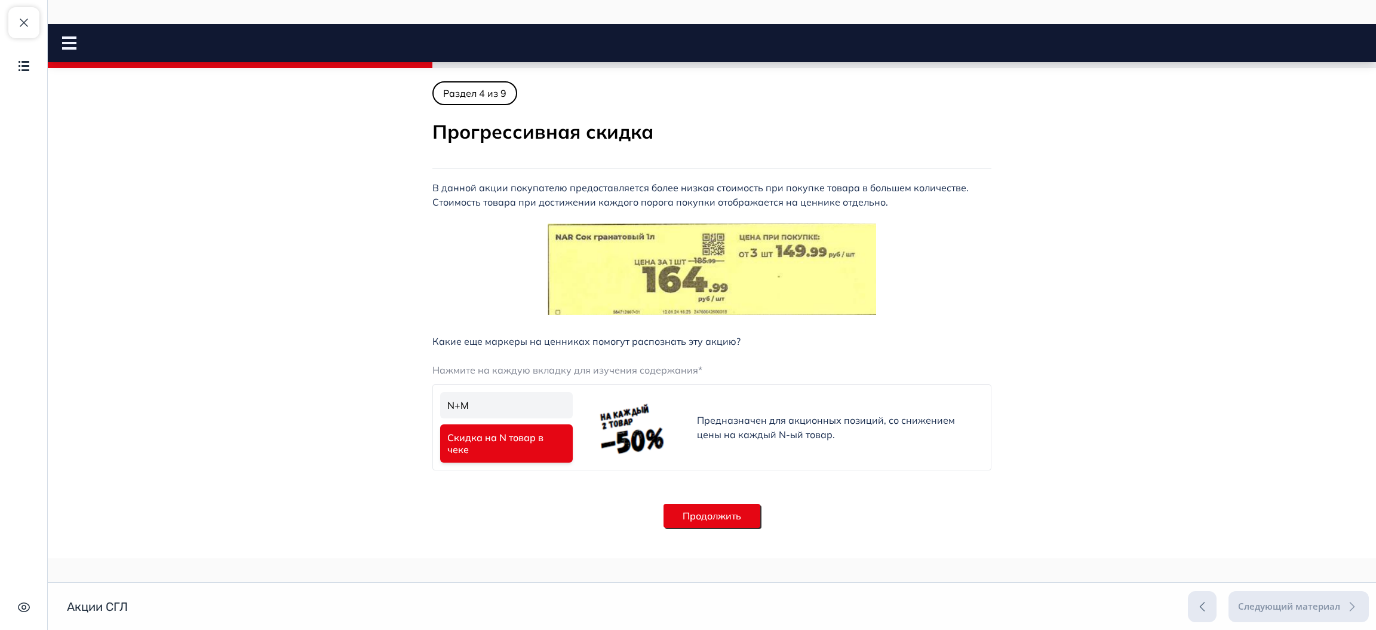
click at [699, 520] on button "Продолжить" at bounding box center [712, 516] width 97 height 24
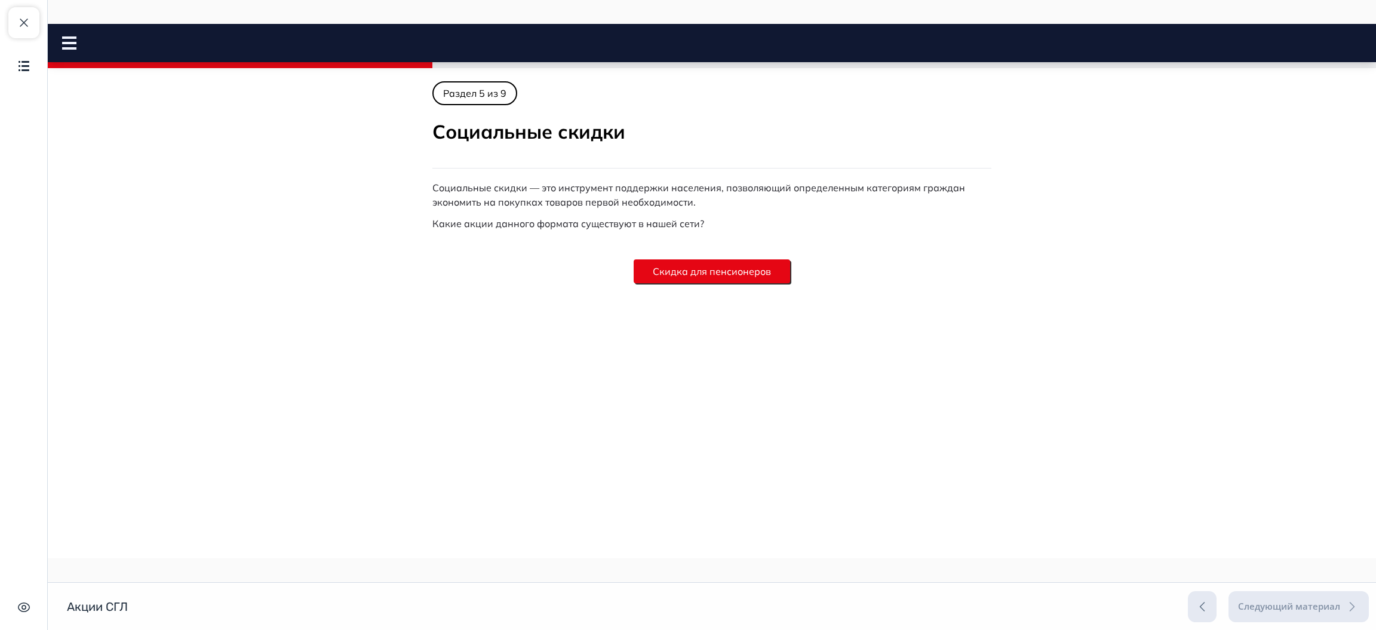
click at [710, 260] on button "Скидка для пенсионеров" at bounding box center [712, 271] width 156 height 24
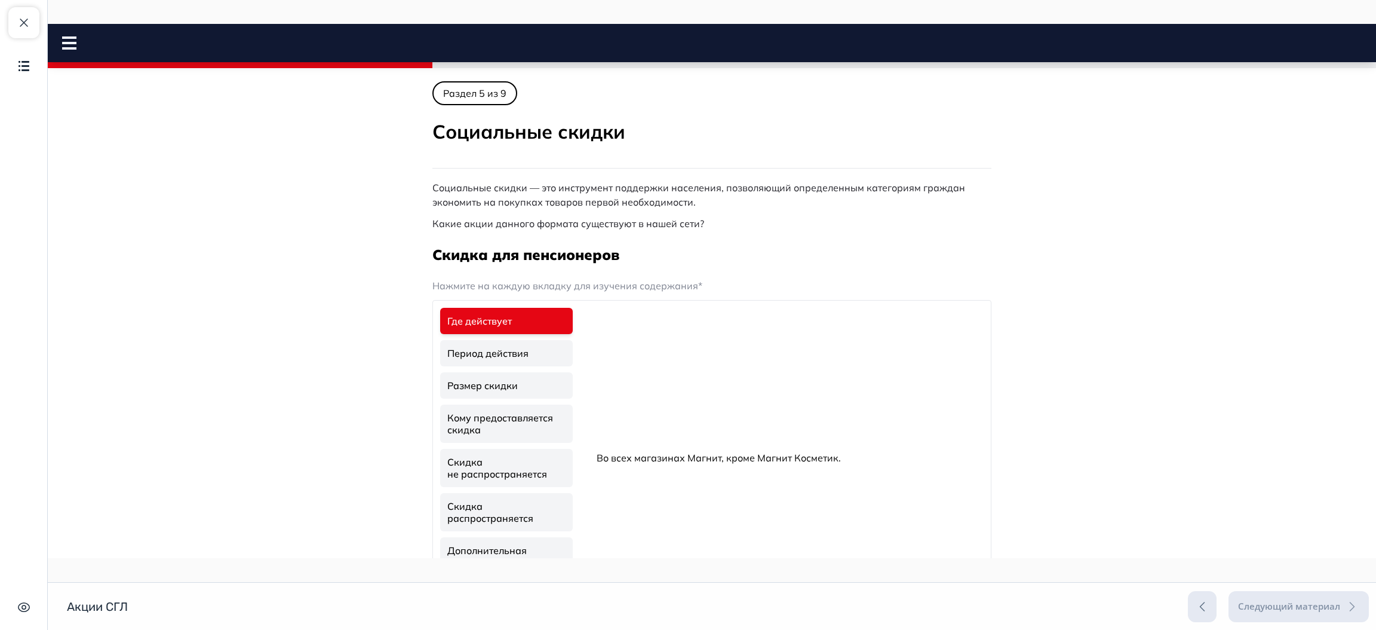
click at [489, 357] on link "Период действия" at bounding box center [506, 353] width 133 height 26
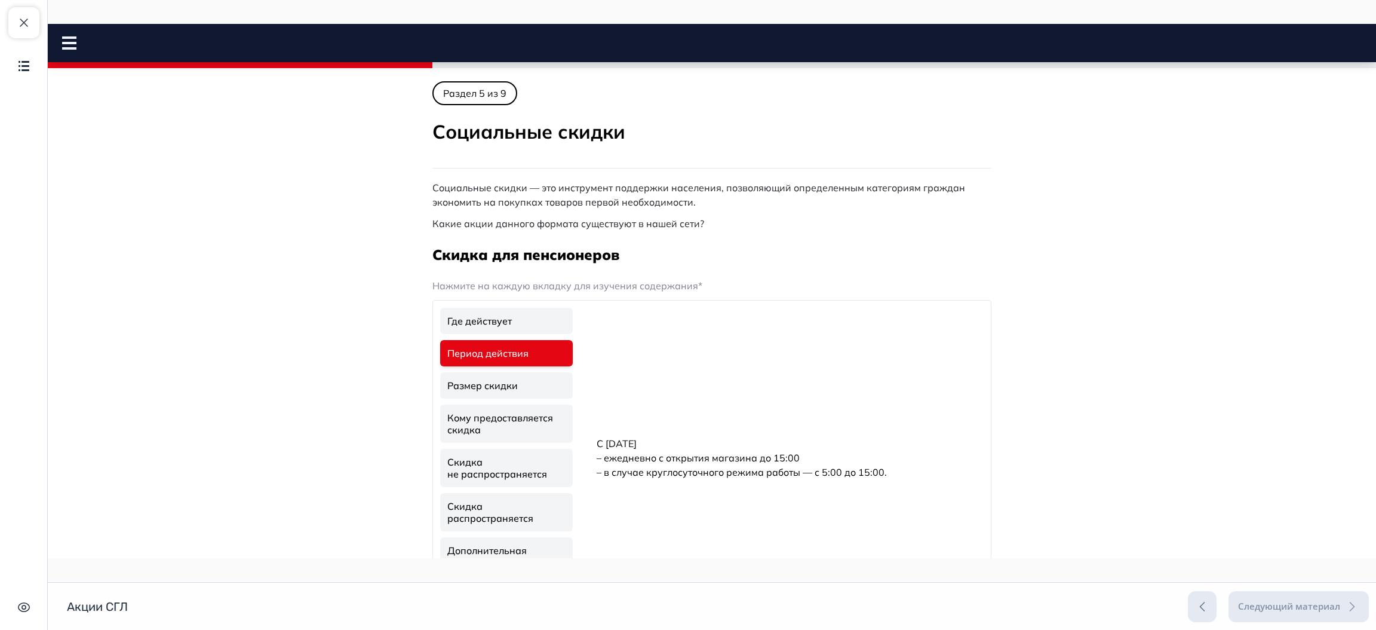
click at [506, 412] on link "Кому предоставляется скидка" at bounding box center [506, 423] width 133 height 38
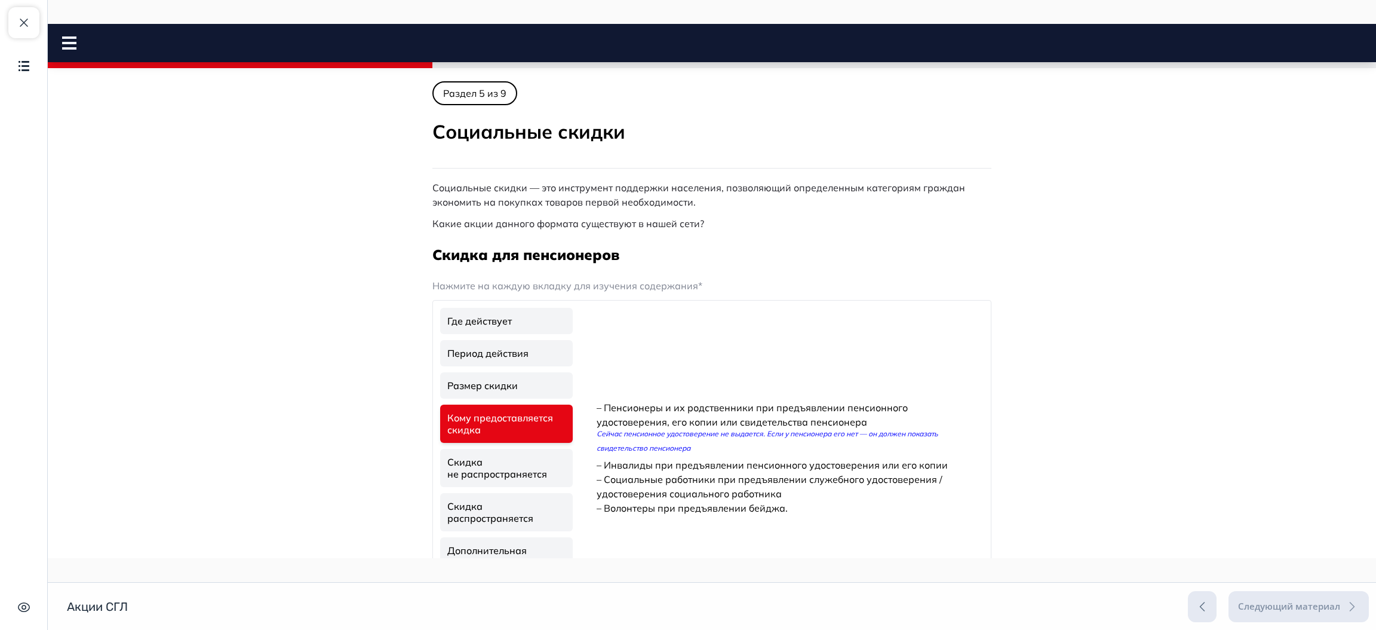
click at [516, 450] on link "Скидка не распространяется" at bounding box center [506, 468] width 133 height 38
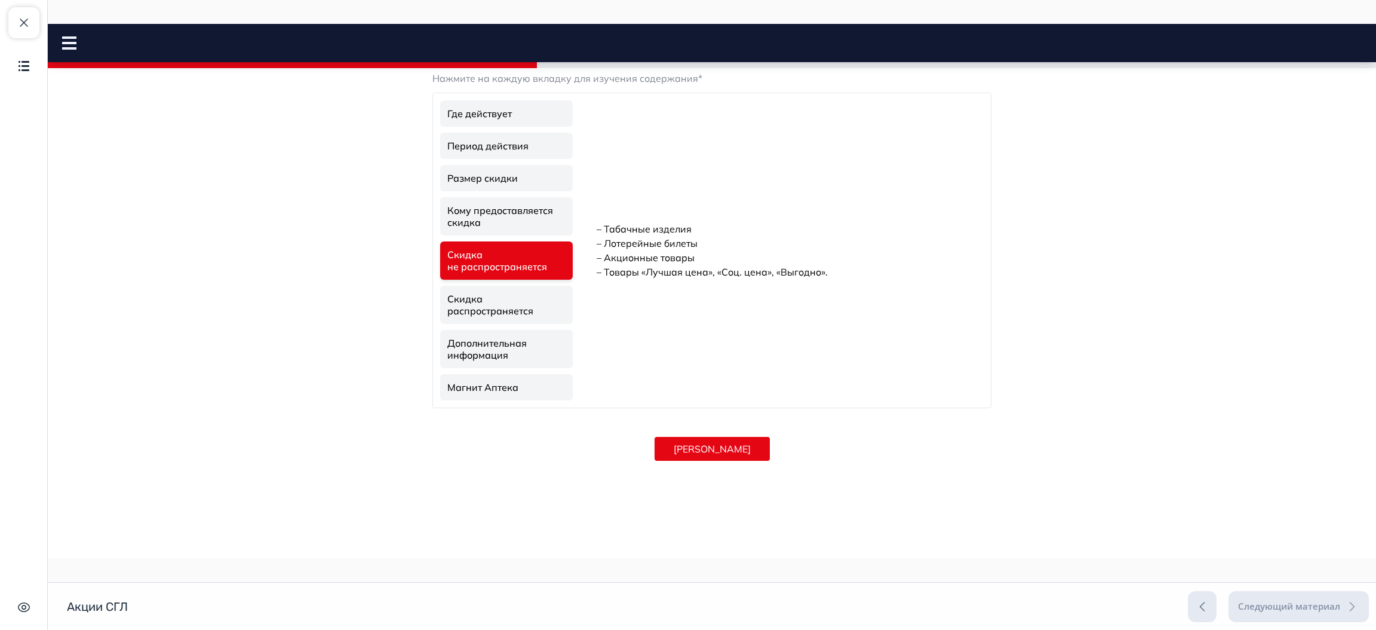
scroll to position [213, 0]
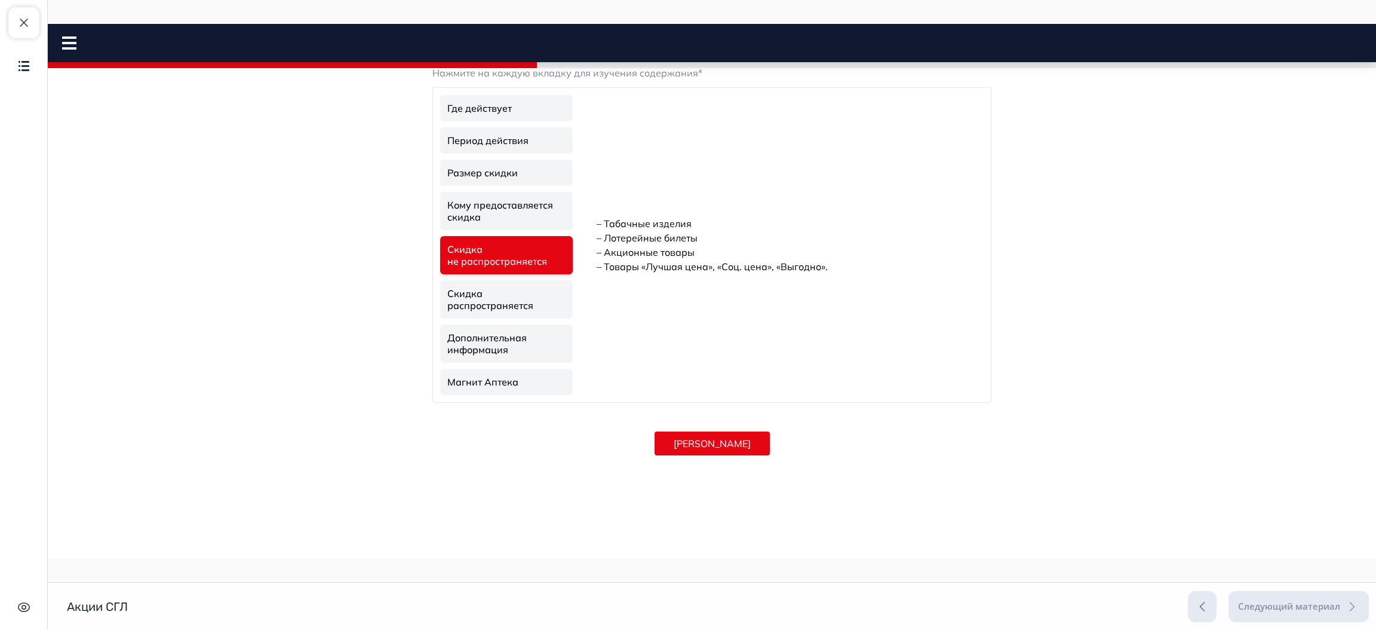
drag, startPoint x: 1370, startPoint y: 328, endPoint x: 1416, endPoint y: 629, distance: 304.5
click at [706, 438] on button "[PERSON_NAME]" at bounding box center [712, 443] width 115 height 24
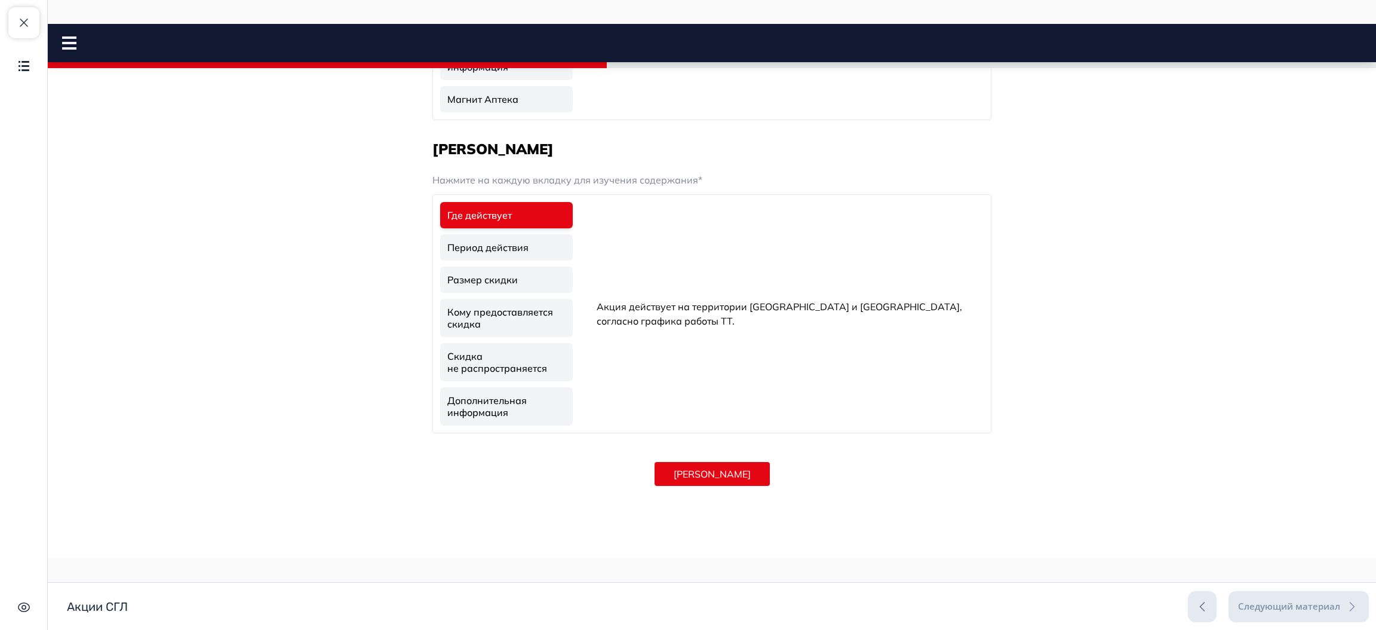
scroll to position [526, 0]
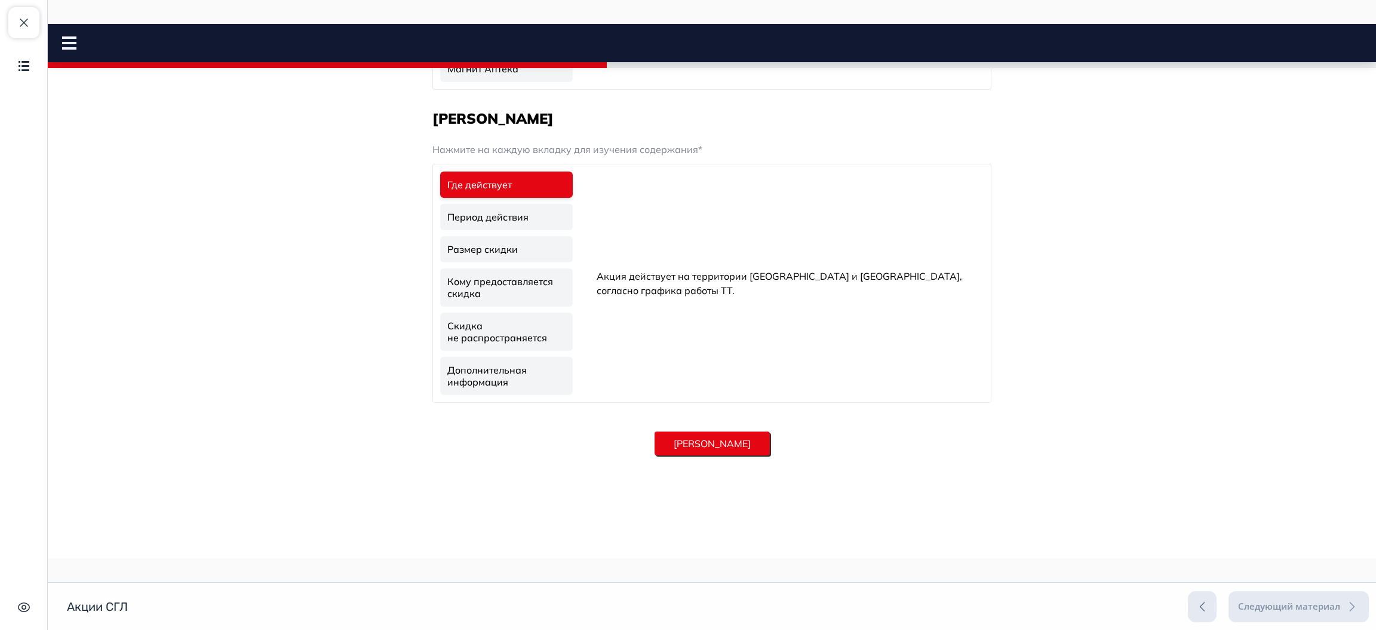
click at [717, 443] on button "[PERSON_NAME]" at bounding box center [712, 443] width 115 height 24
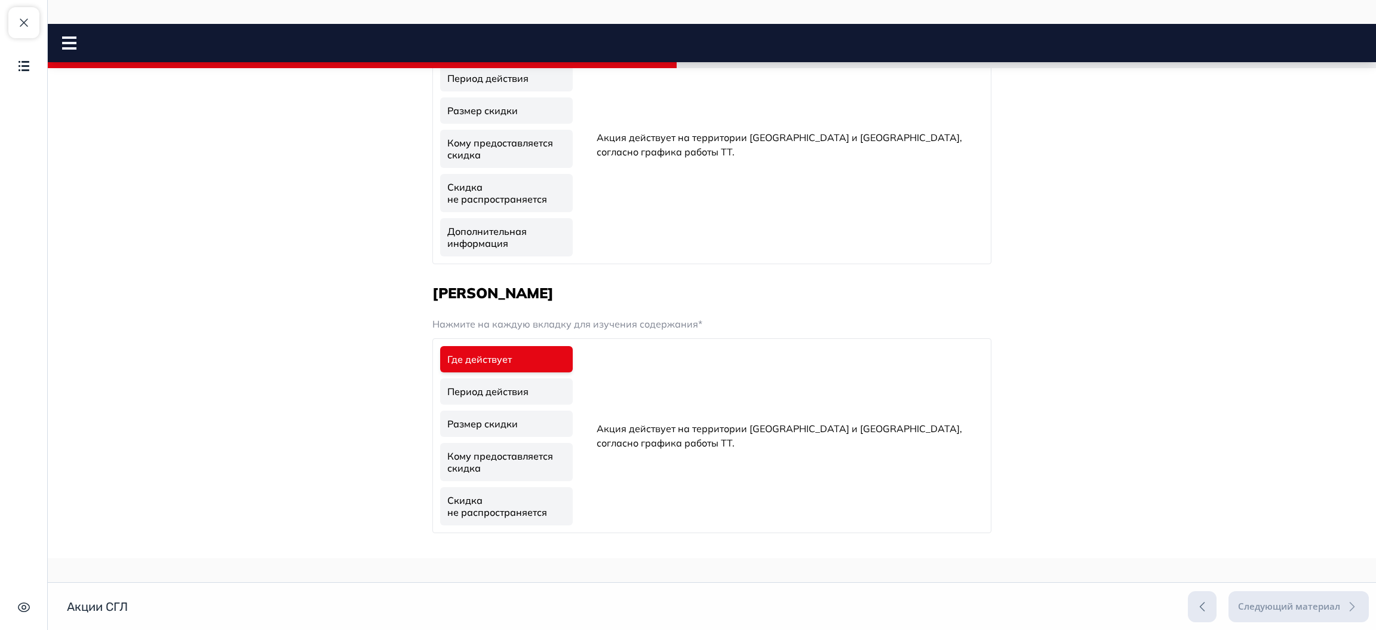
scroll to position [747, 0]
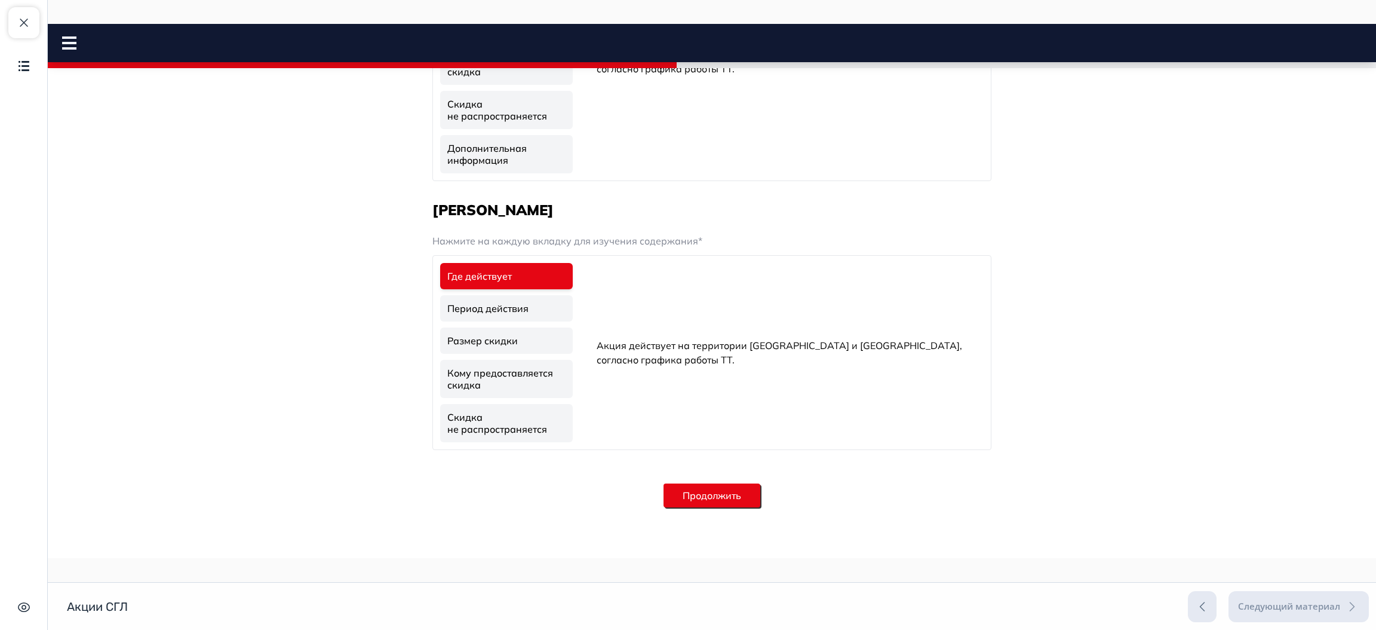
click at [736, 499] on button "Продолжить" at bounding box center [712, 495] width 97 height 24
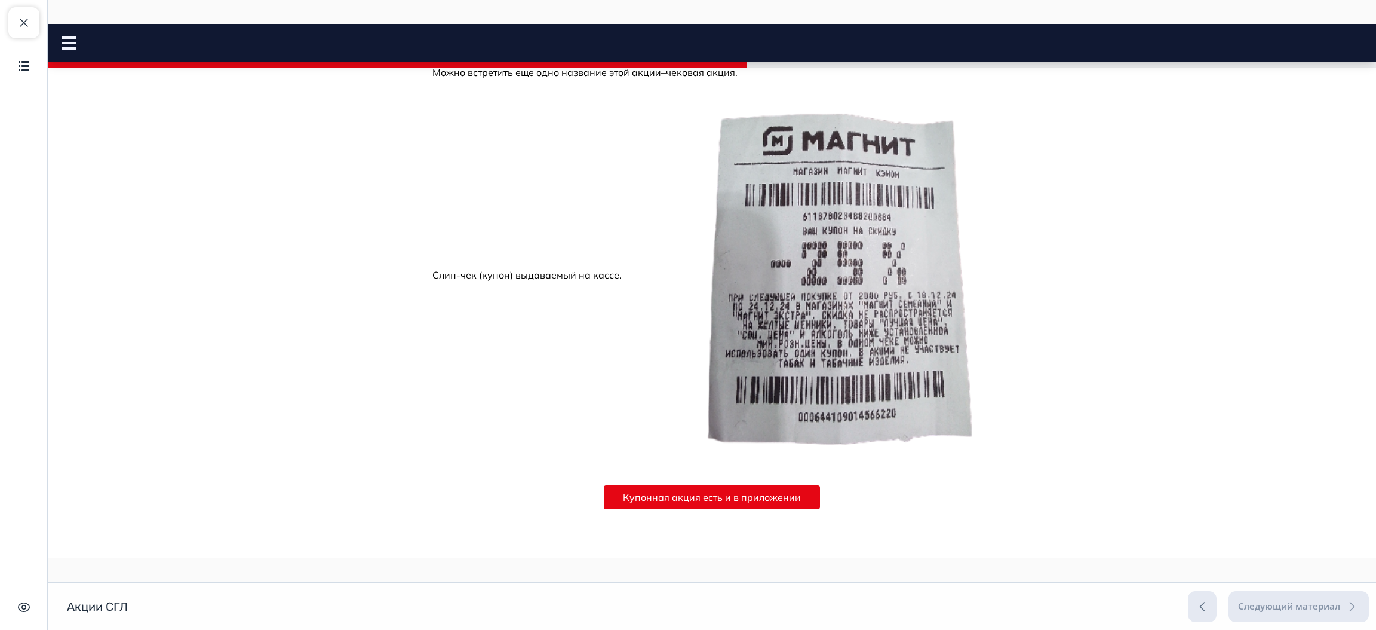
scroll to position [213, 0]
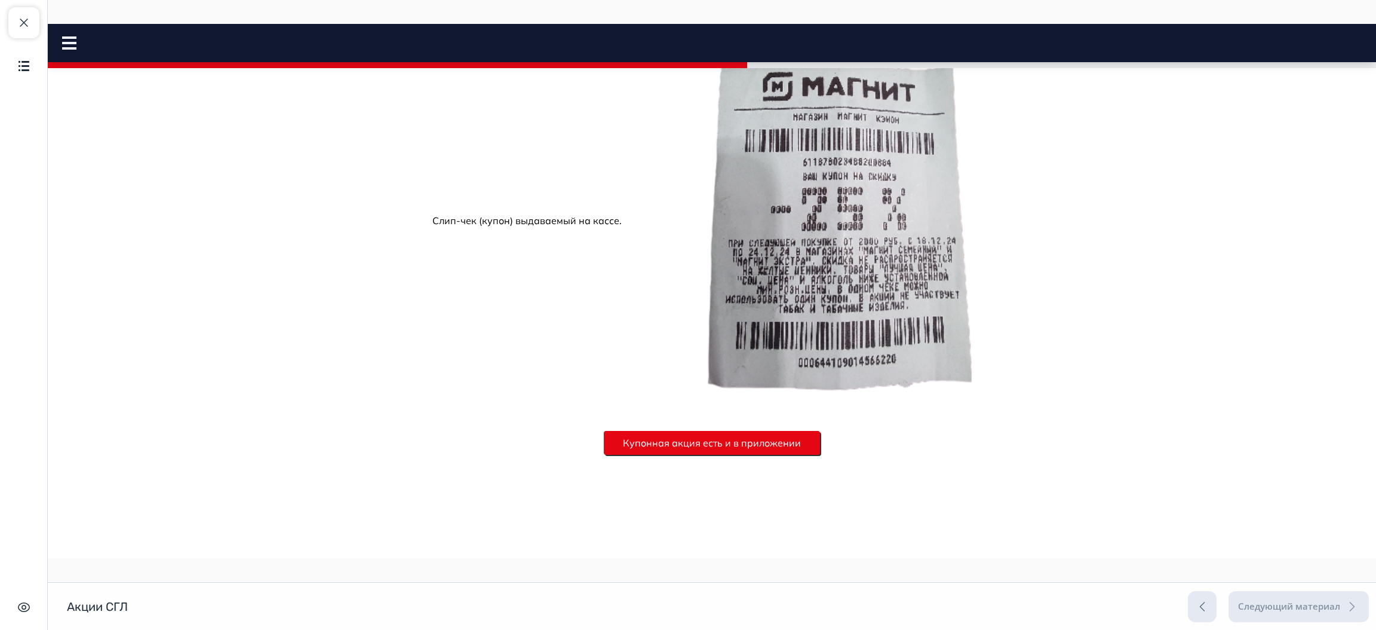
click at [747, 435] on button "Купонная акция есть и в приложении" at bounding box center [712, 443] width 216 height 24
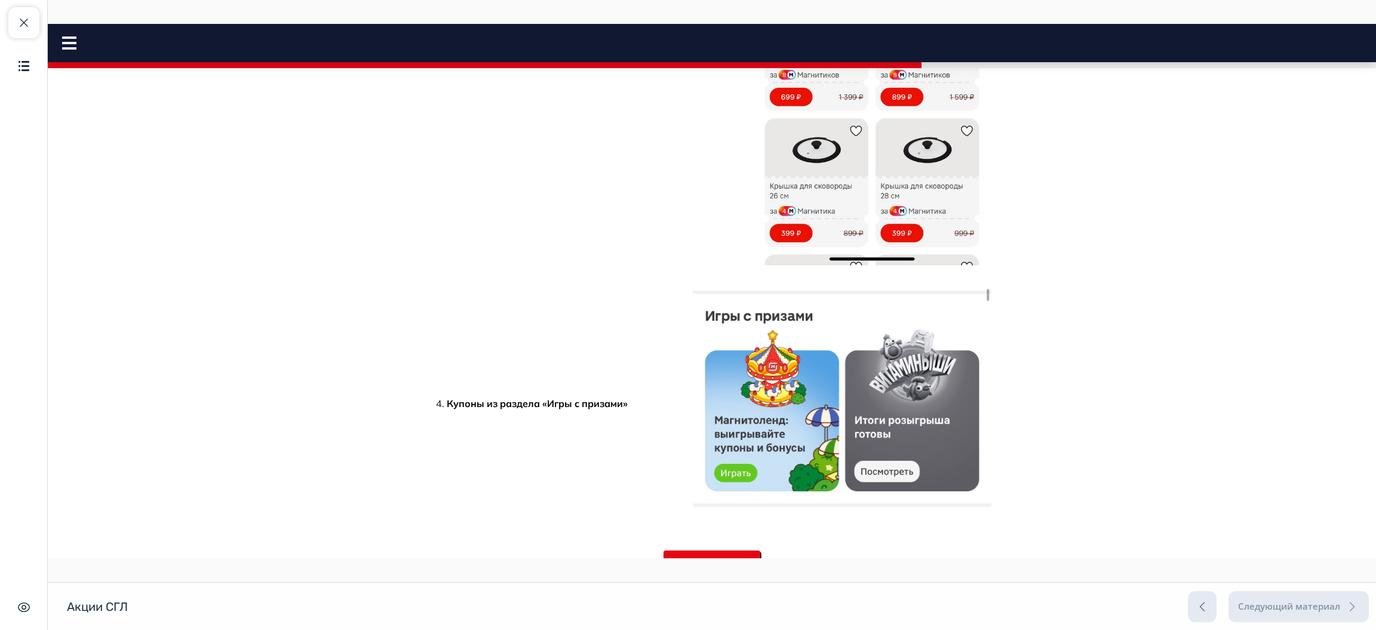
scroll to position [2033, 0]
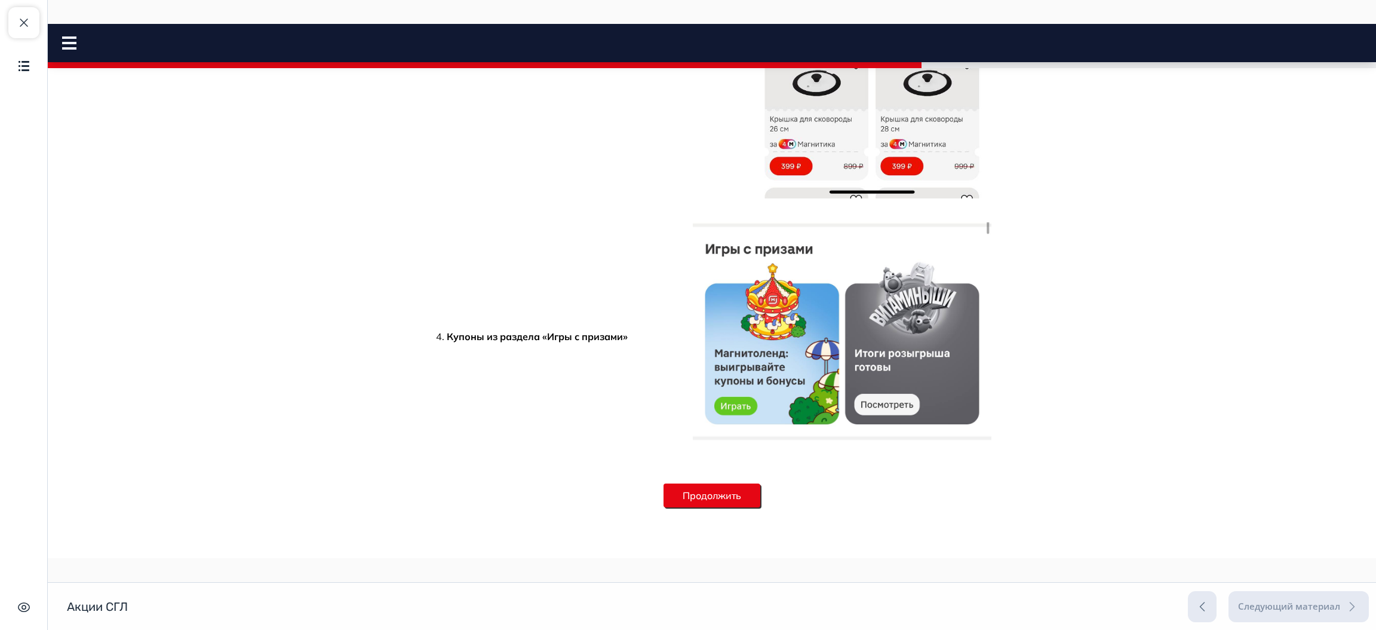
drag, startPoint x: 1371, startPoint y: 185, endPoint x: 1396, endPoint y: 613, distance: 429.6
click at [741, 493] on button "Продолжить" at bounding box center [712, 495] width 97 height 24
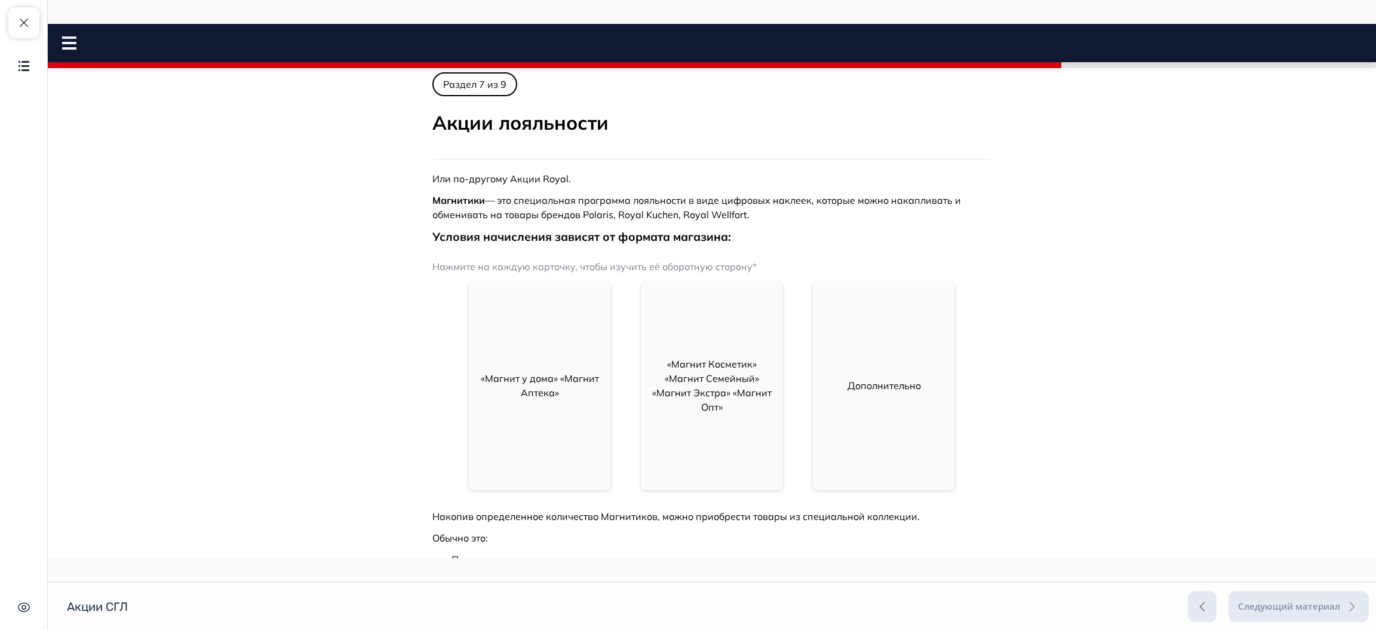
scroll to position [33, 0]
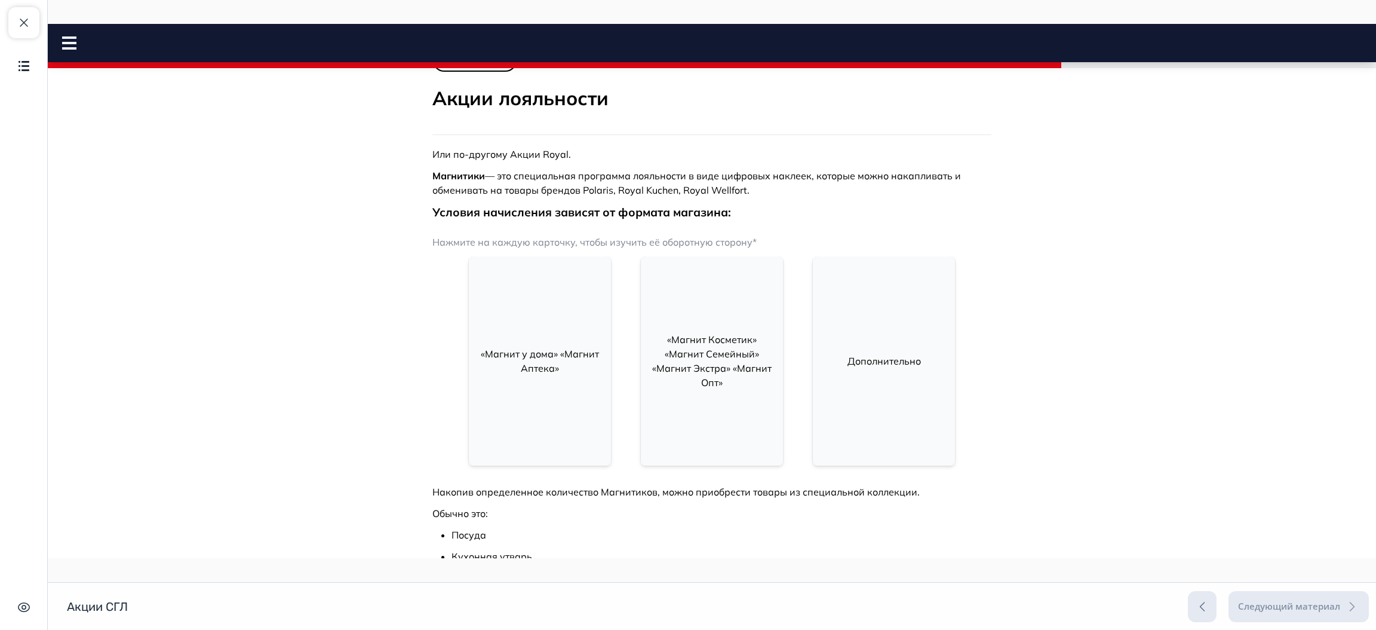
click at [555, 337] on div "«Магнит у дома» «Магнит Аптека»" at bounding box center [540, 361] width 142 height 62
click at [555, 337] on div "1 Магнитик за каждые 300 рублей в чеке" at bounding box center [540, 361] width 142 height 62
click at [733, 339] on span "«Магнит Косметик» «Магнит Семейный» «Магнит Экстра» «Магнит Опт»" at bounding box center [711, 360] width 119 height 55
click at [733, 339] on div "2 Магнитика за каждые 600 рублей в чеке" at bounding box center [712, 361] width 142 height 62
click at [900, 331] on div "Дополнительно" at bounding box center [884, 360] width 142 height 209
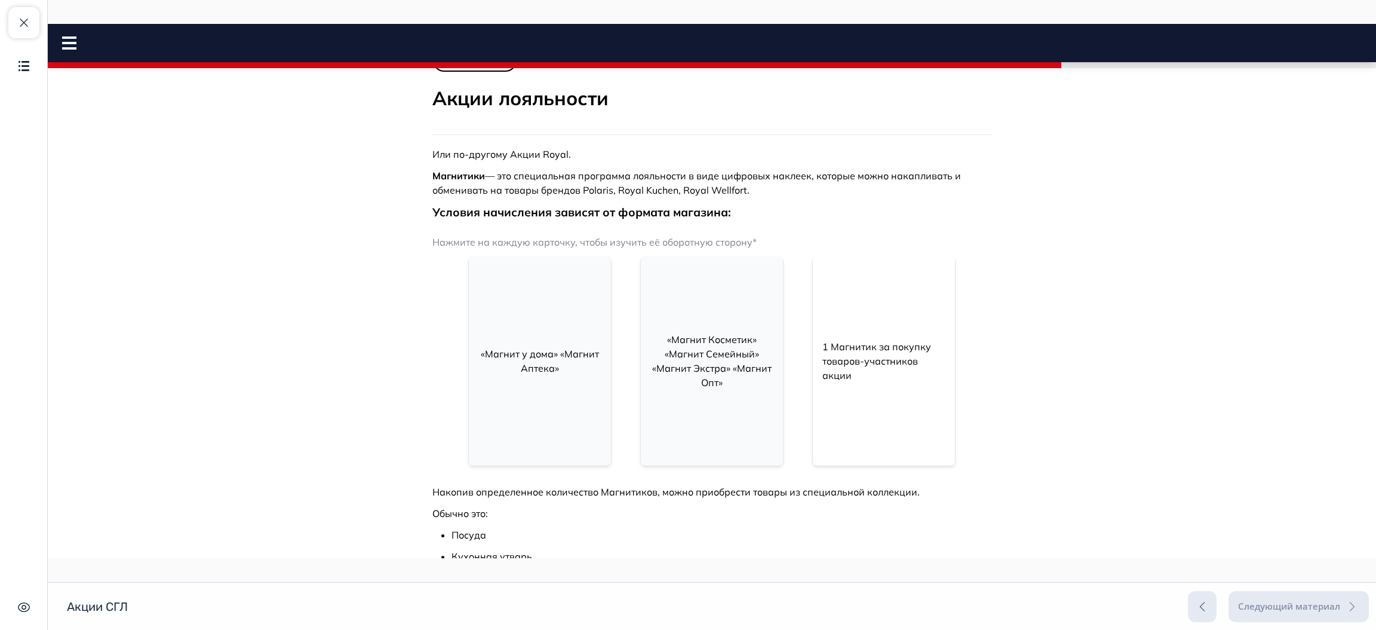
click at [900, 331] on div "1 Магнитик за покупку товаров-участников акции" at bounding box center [884, 361] width 142 height 76
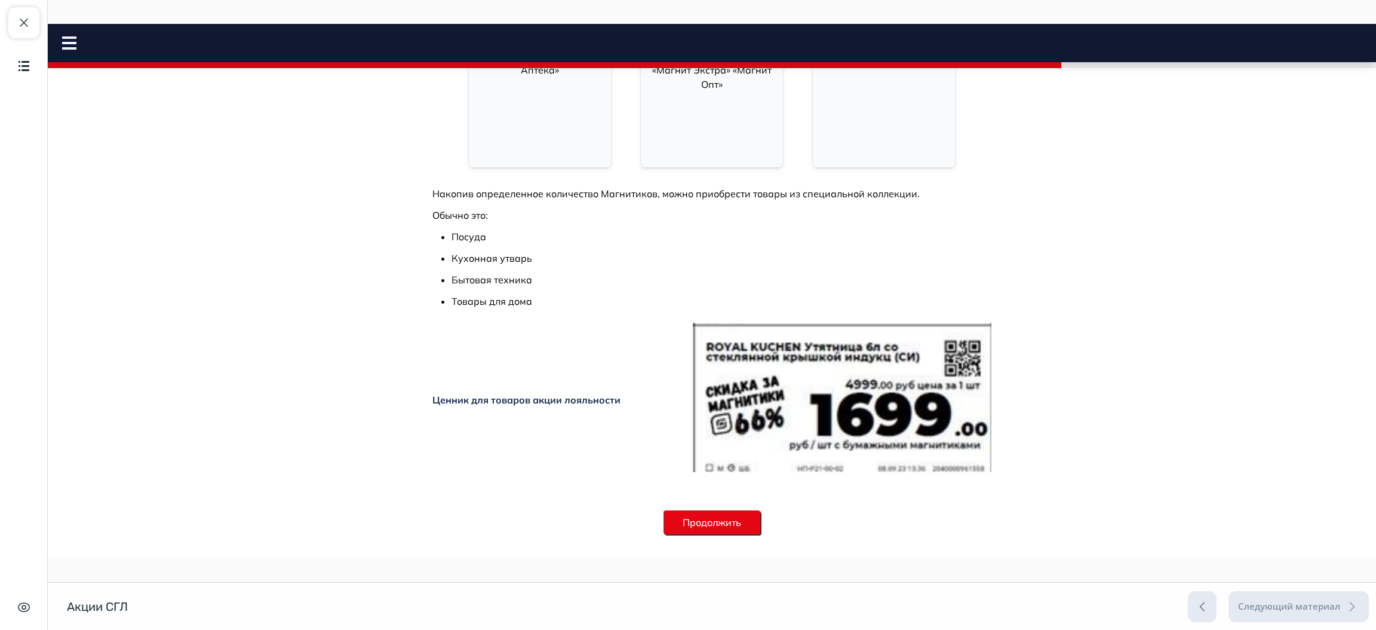
scroll to position [330, 0]
click at [711, 518] on button "Продолжить" at bounding box center [712, 523] width 97 height 24
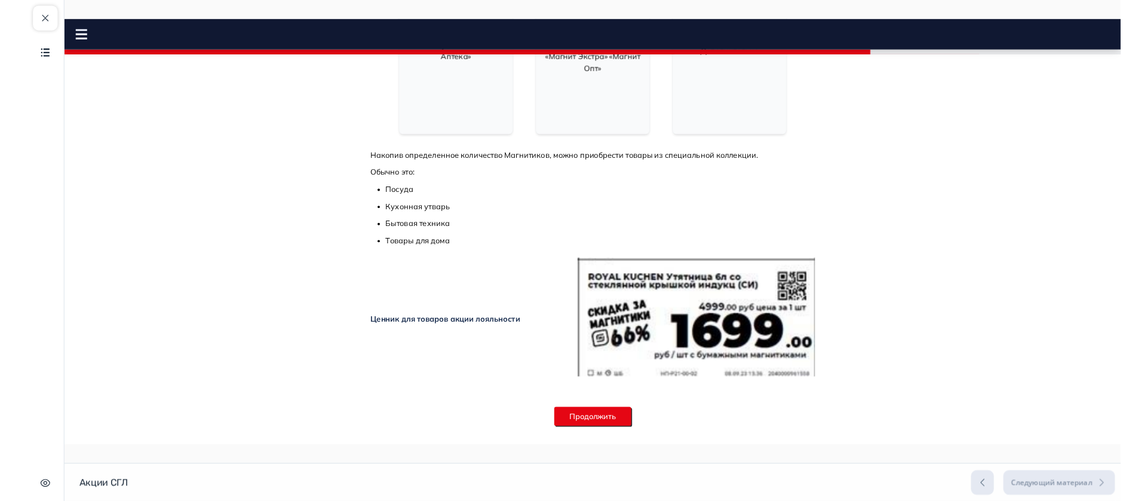
scroll to position [0, 0]
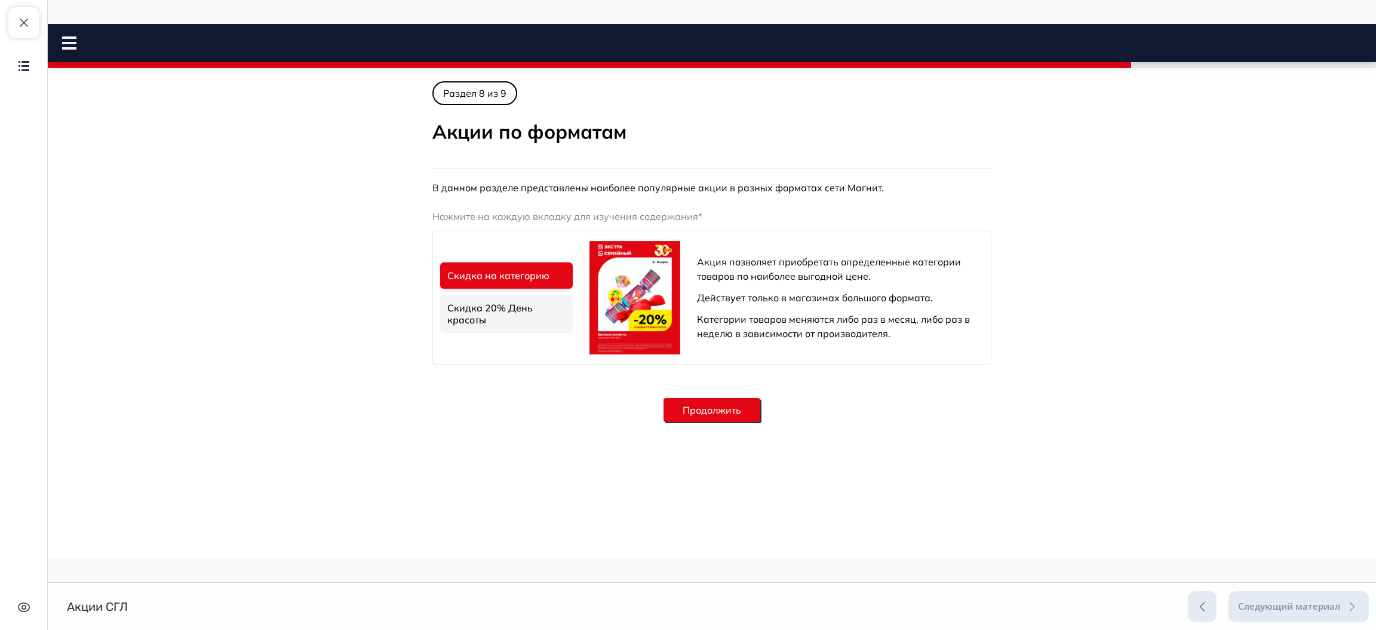
click at [512, 299] on link "Скидка 20% День красоты" at bounding box center [506, 313] width 133 height 38
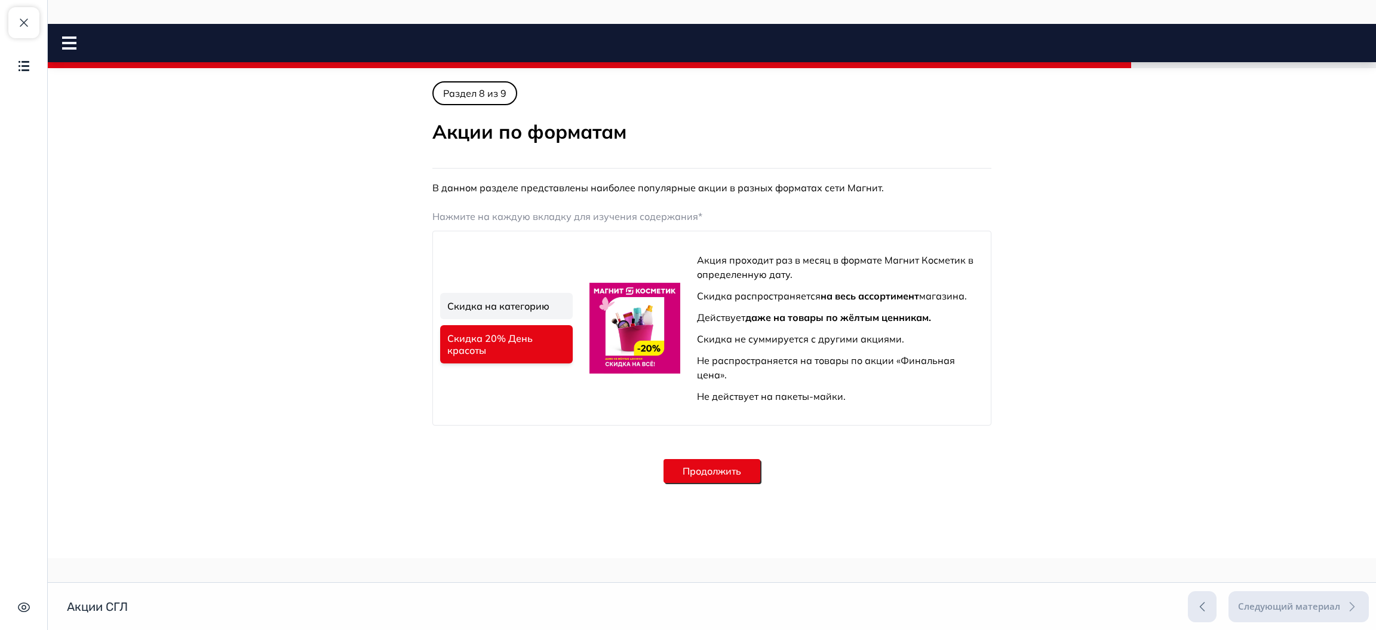
click at [521, 300] on link "Скидка на категорию" at bounding box center [506, 306] width 133 height 26
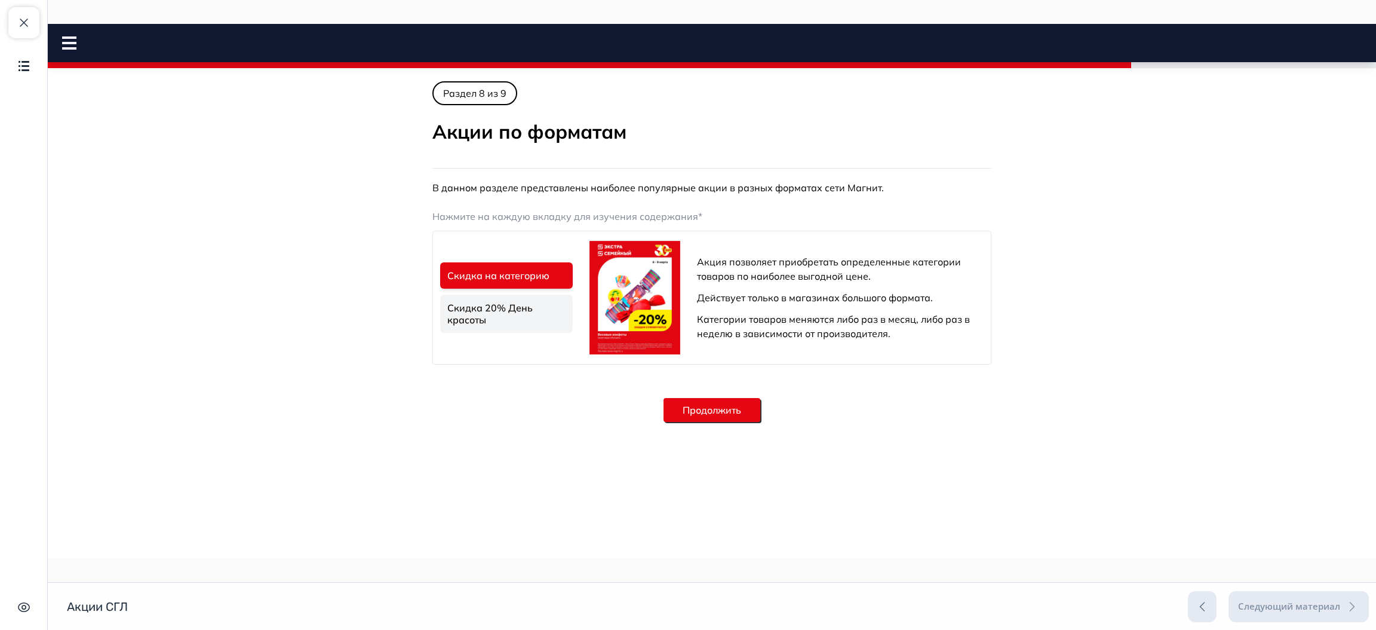
drag, startPoint x: 696, startPoint y: 394, endPoint x: 698, endPoint y: 420, distance: 26.3
click at [698, 420] on div "Продолжить" at bounding box center [712, 409] width 97 height 53
click at [698, 420] on button "Продолжить" at bounding box center [712, 410] width 97 height 24
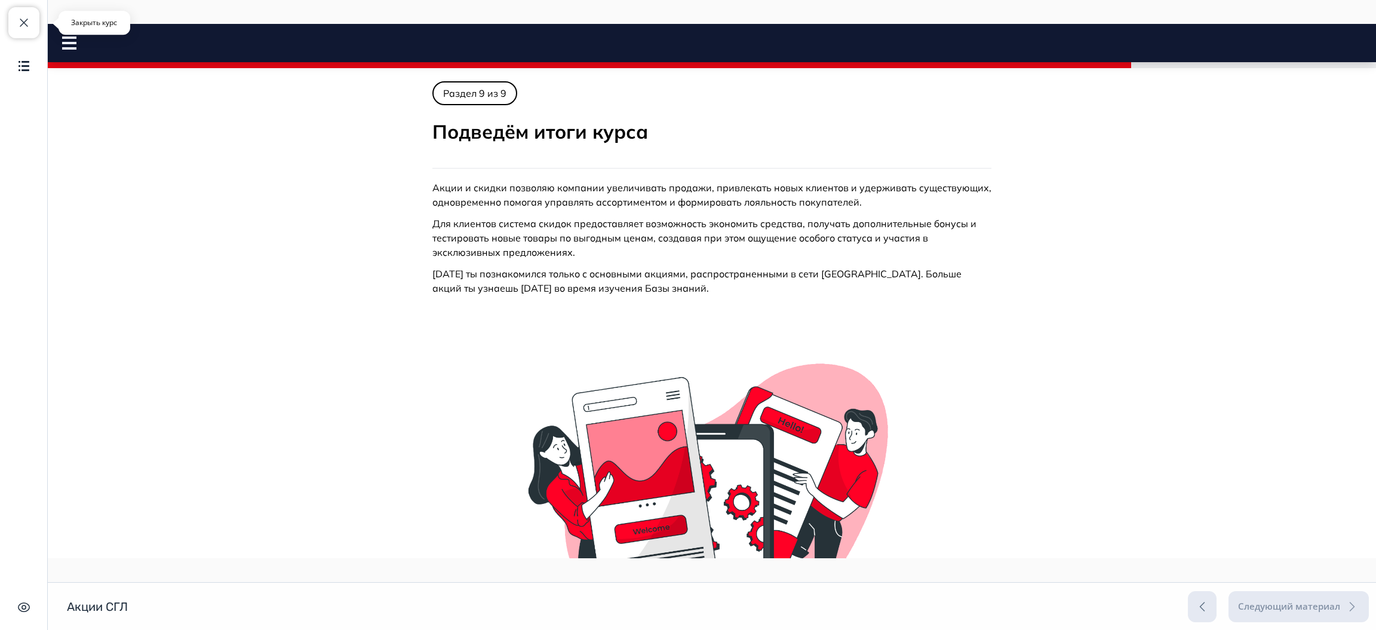
click at [31, 17] on button "Закрыть курс" at bounding box center [23, 22] width 31 height 31
